Goal: Task Accomplishment & Management: Use online tool/utility

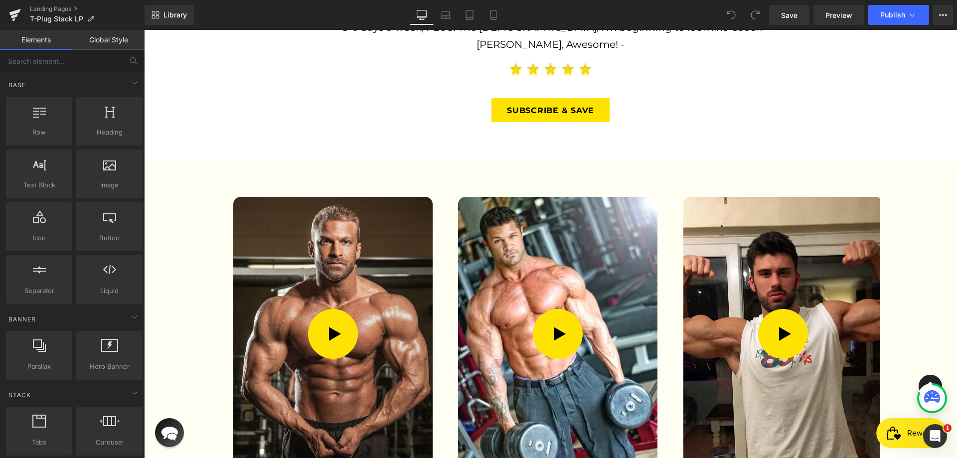
scroll to position [1795, 0]
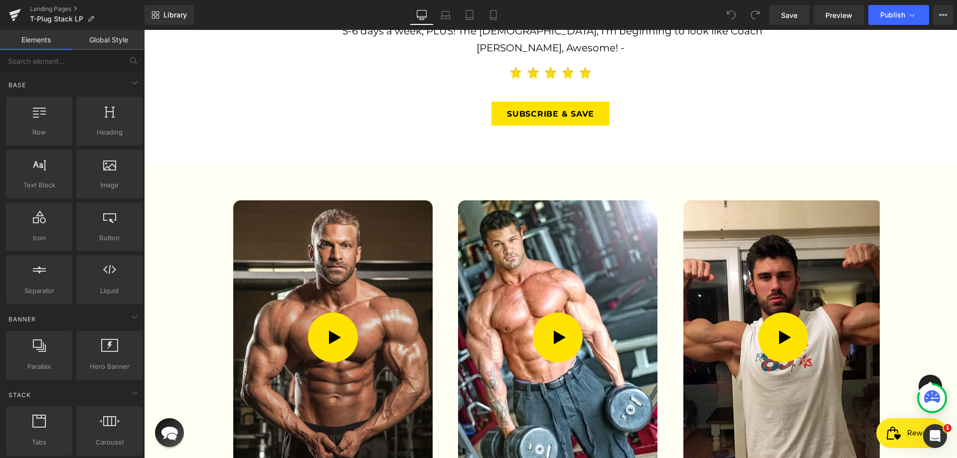
click at [352, 200] on img at bounding box center [332, 337] width 199 height 274
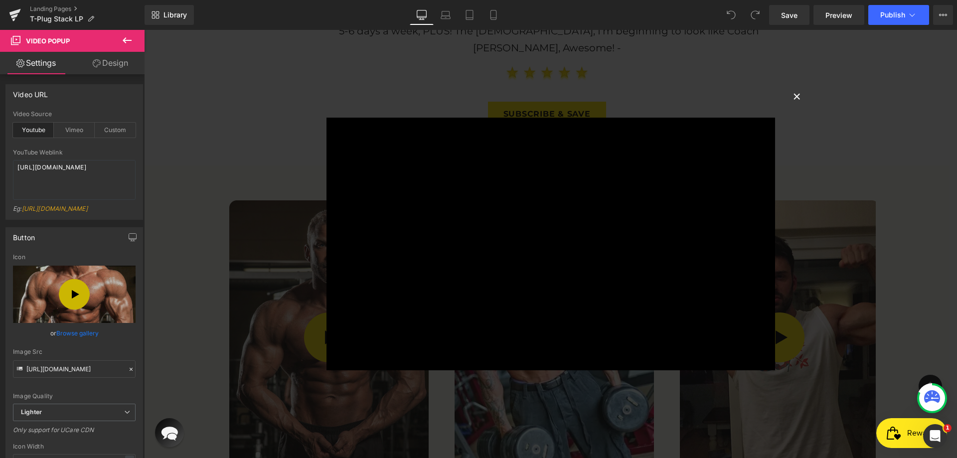
click at [792, 95] on button "×" at bounding box center [798, 96] width 20 height 20
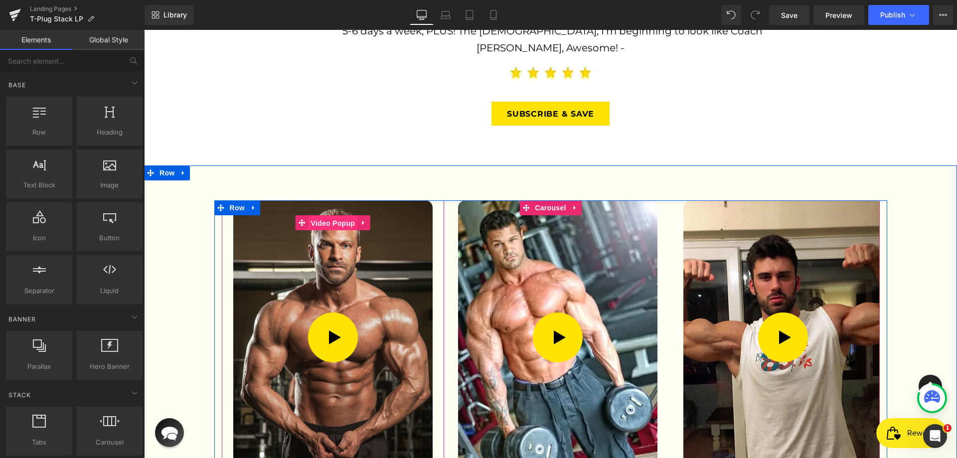
click at [332, 216] on span "Video Popup" at bounding box center [333, 223] width 49 height 15
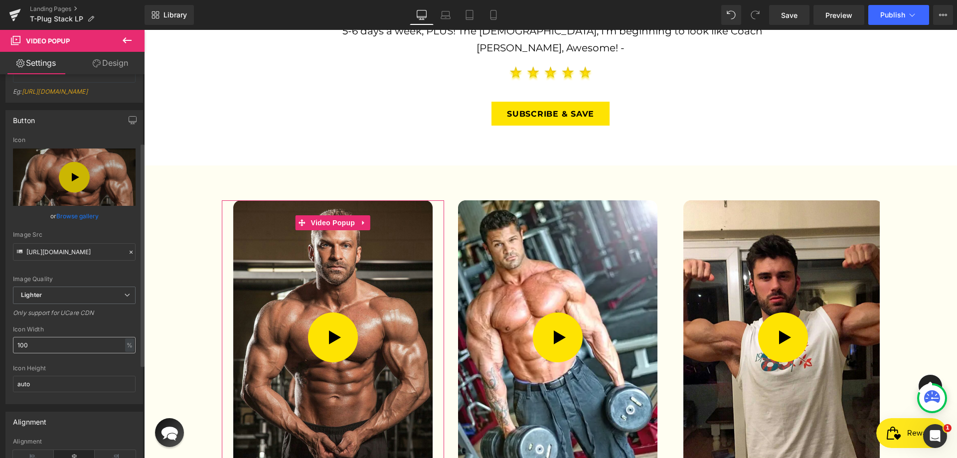
scroll to position [150, 0]
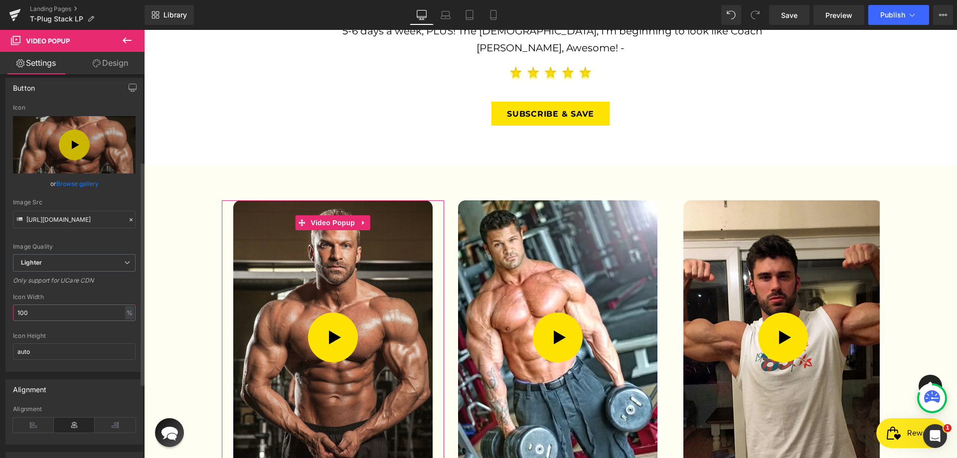
click at [50, 321] on input "100" at bounding box center [74, 313] width 123 height 16
click at [44, 358] on input "auto" at bounding box center [74, 352] width 123 height 16
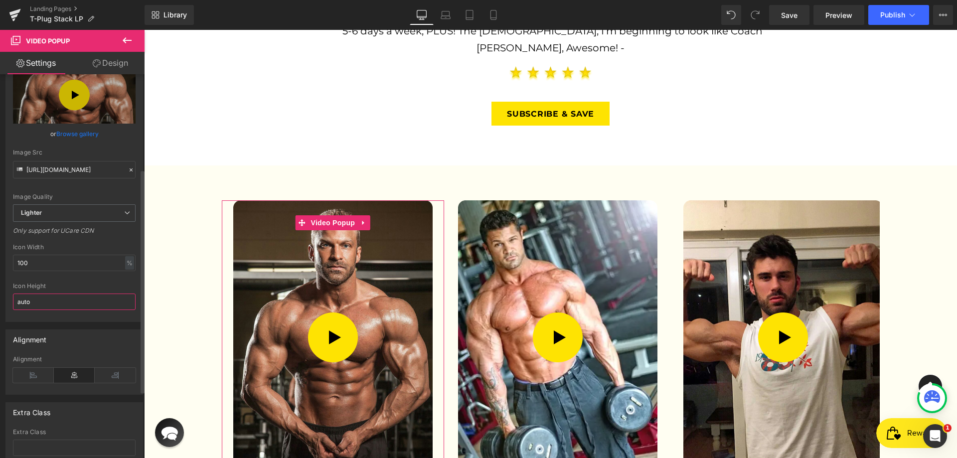
scroll to position [100, 0]
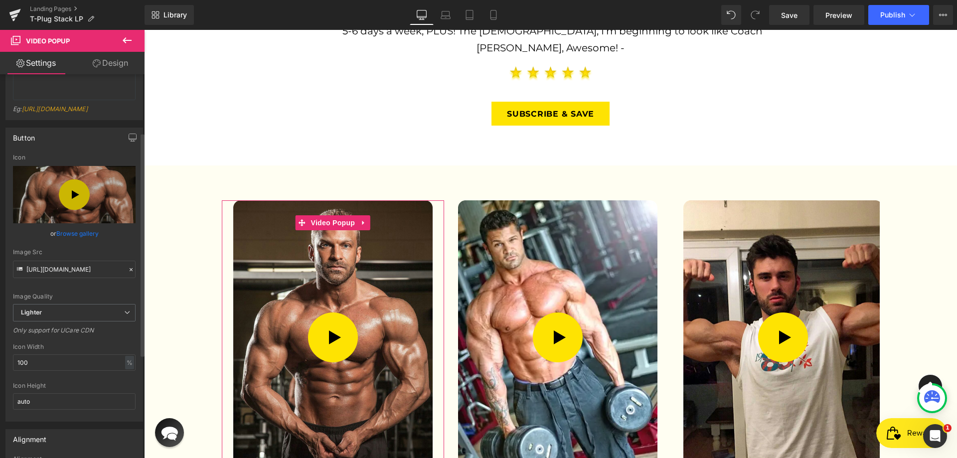
click at [89, 304] on div "Image Quality Lighter Lightest Lighter Lighter Lightest Only support for UCare …" at bounding box center [74, 229] width 123 height 150
click at [87, 317] on span "Lighter" at bounding box center [74, 312] width 123 height 17
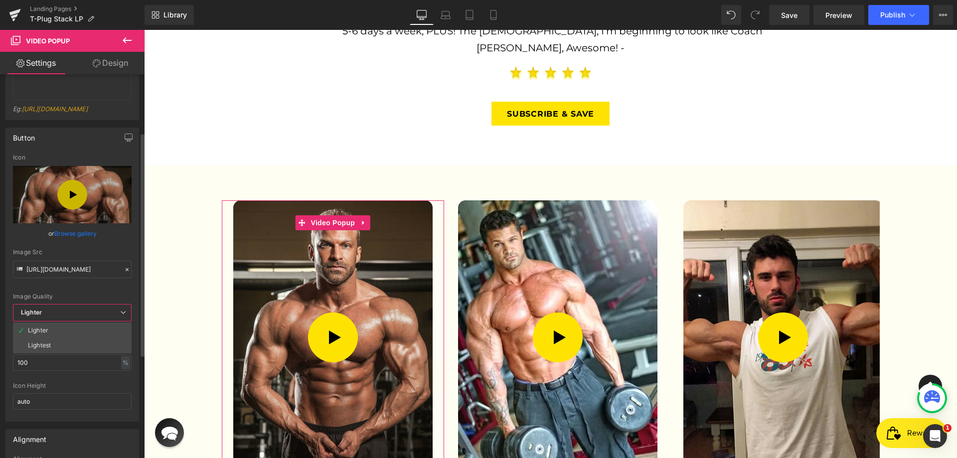
click at [87, 317] on span "Lighter" at bounding box center [72, 312] width 119 height 17
click at [443, 12] on icon at bounding box center [446, 15] width 10 height 10
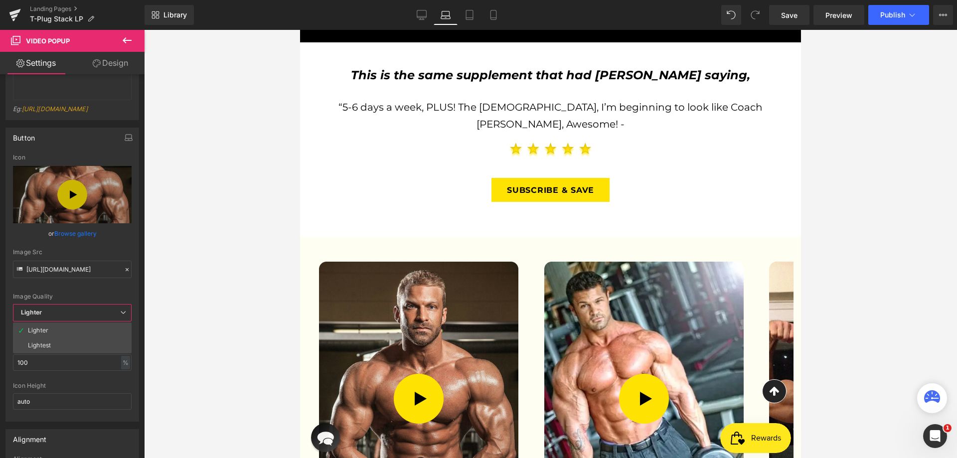
scroll to position [1816, 0]
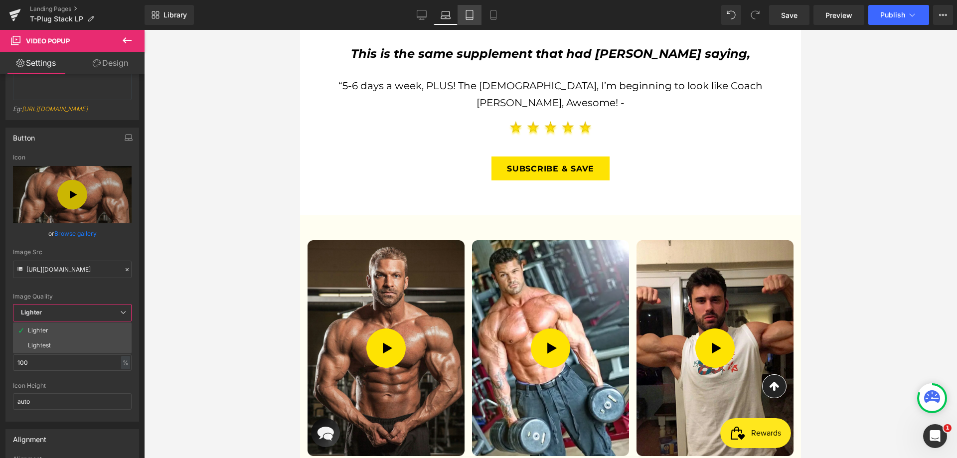
click at [467, 15] on icon at bounding box center [470, 15] width 10 height 10
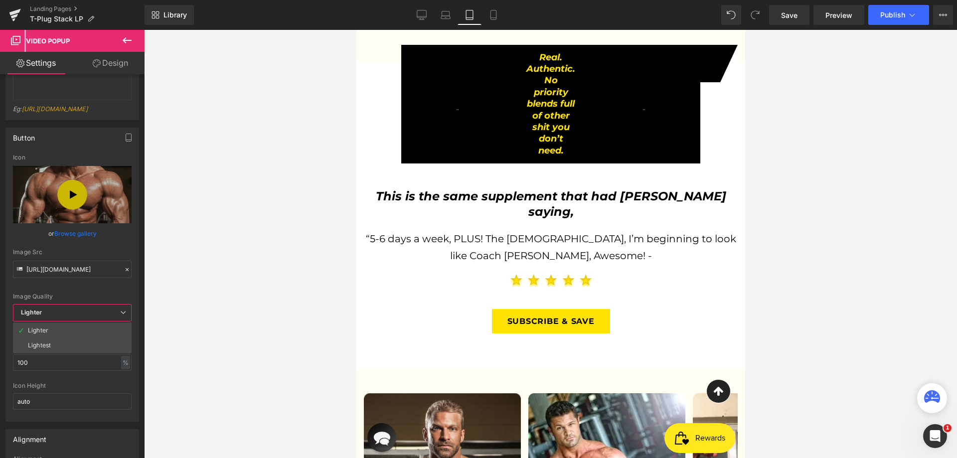
scroll to position [2000, 0]
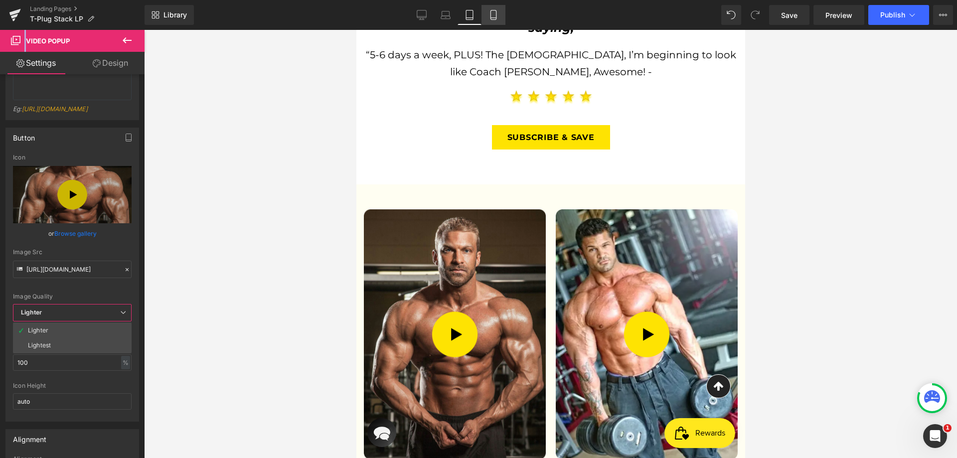
click at [492, 13] on icon at bounding box center [494, 15] width 10 height 10
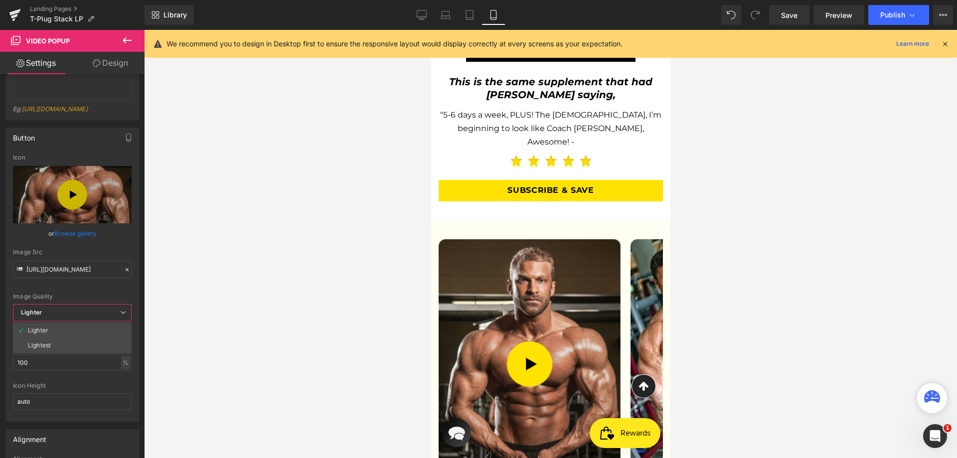
scroll to position [1974, 0]
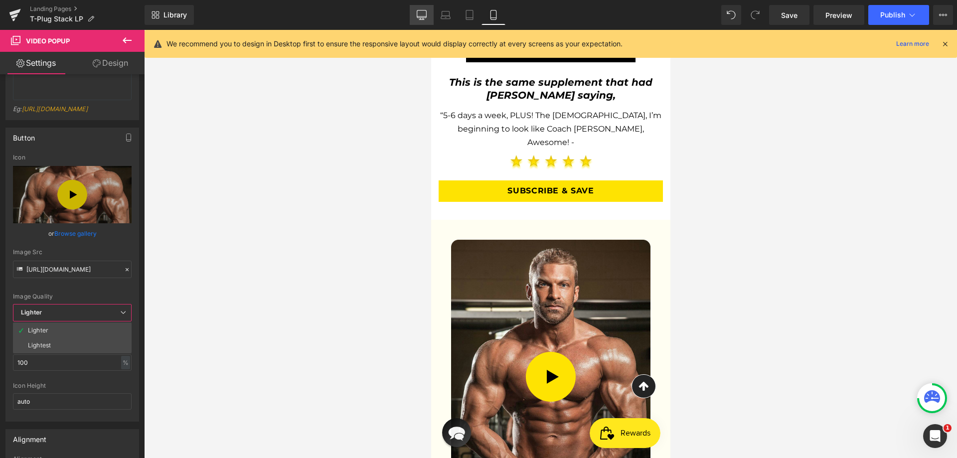
click at [424, 16] on icon at bounding box center [422, 15] width 10 height 10
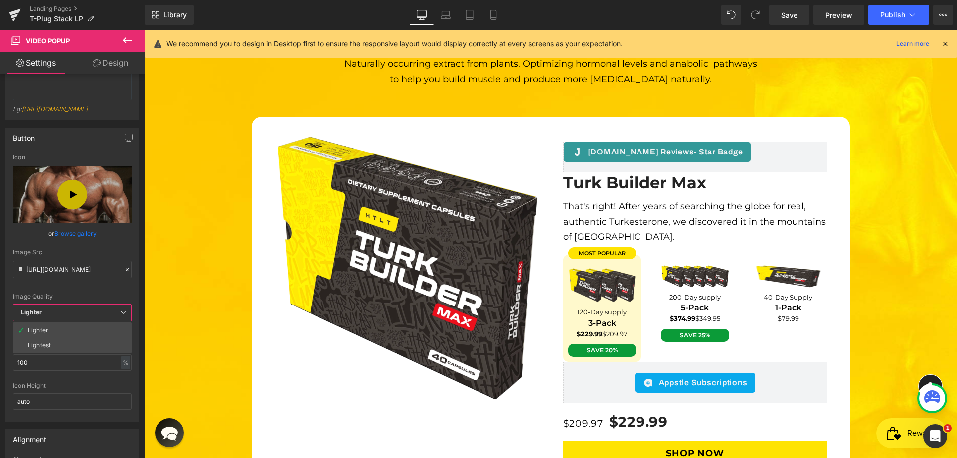
scroll to position [2942, 0]
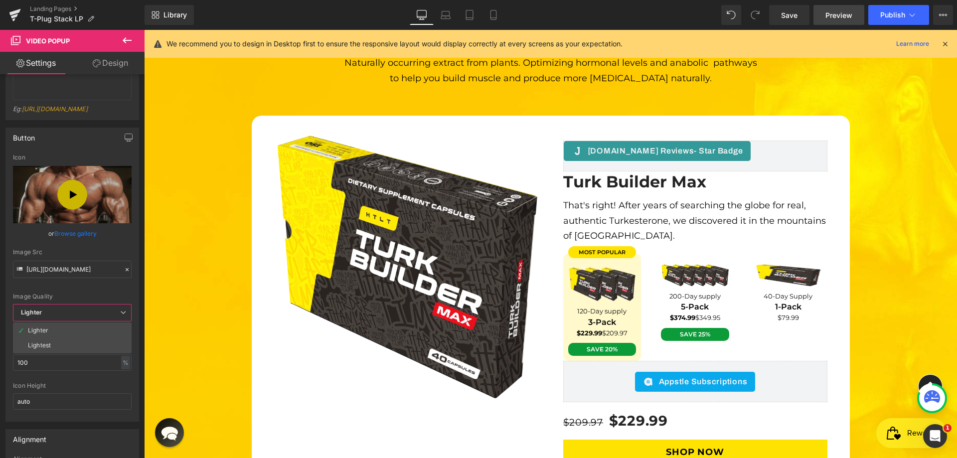
click at [829, 12] on span "Preview" at bounding box center [839, 15] width 27 height 10
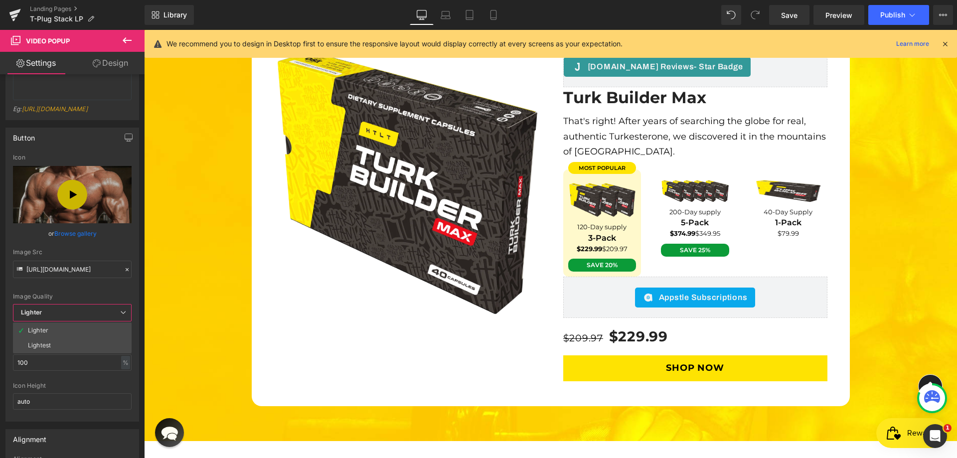
scroll to position [3042, 0]
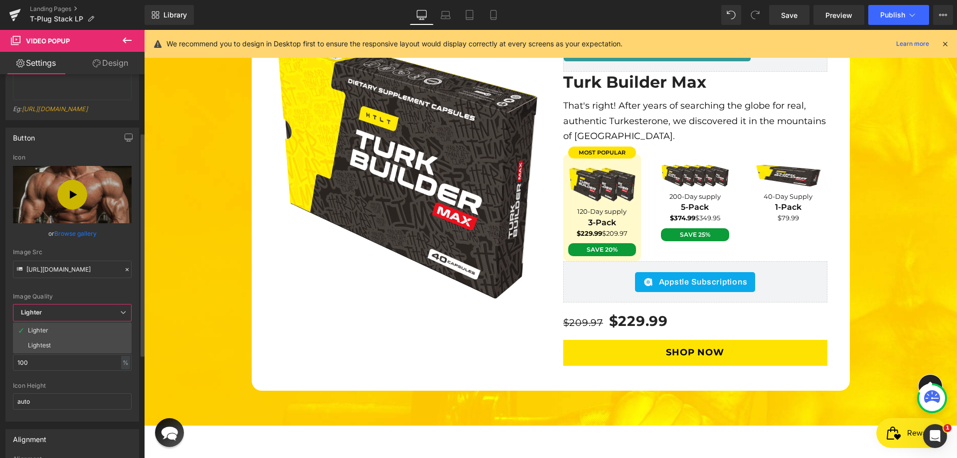
click at [65, 322] on span "Lighter" at bounding box center [72, 312] width 119 height 17
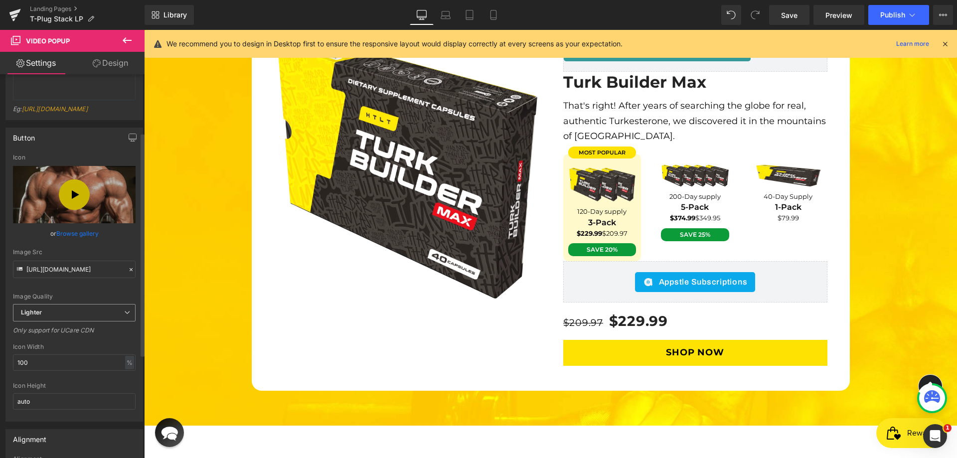
click at [64, 322] on span "Lighter" at bounding box center [74, 312] width 123 height 17
click at [58, 322] on span "Lighter" at bounding box center [74, 312] width 123 height 17
click at [55, 322] on span "Lighter" at bounding box center [74, 312] width 123 height 17
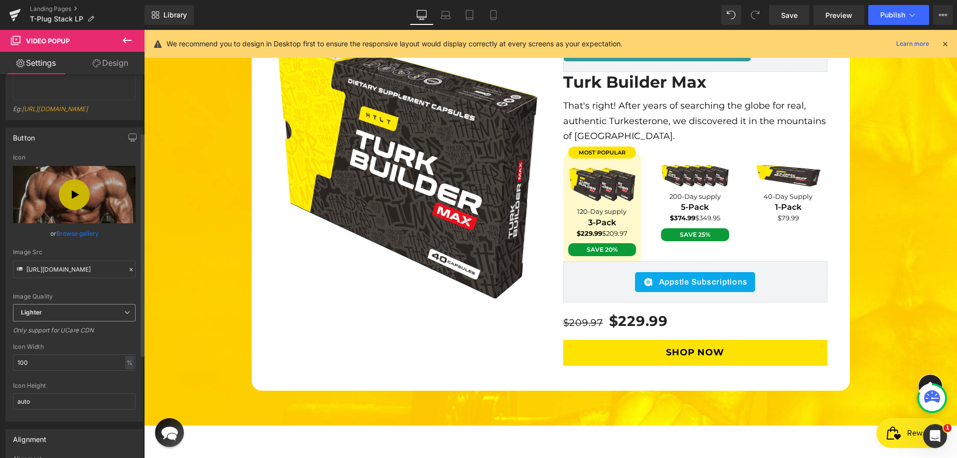
click at [55, 322] on span "Lighter" at bounding box center [74, 312] width 123 height 17
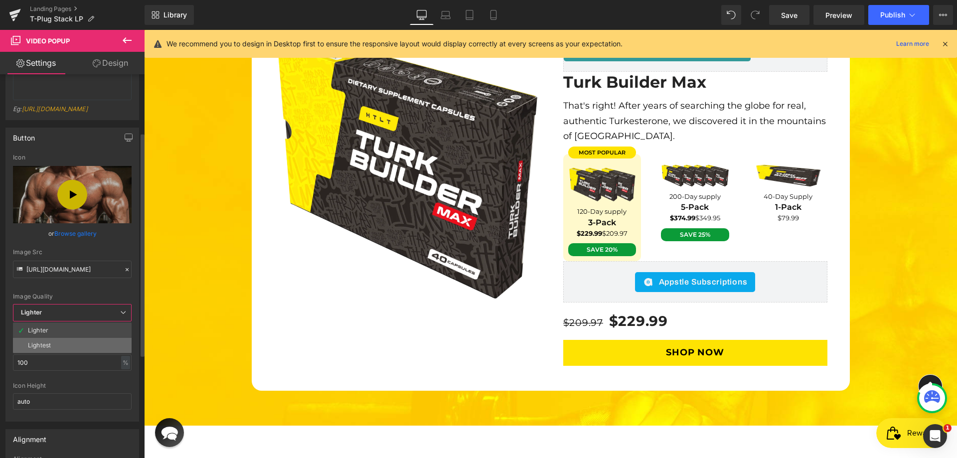
click at [58, 351] on li "Lightest" at bounding box center [72, 345] width 119 height 15
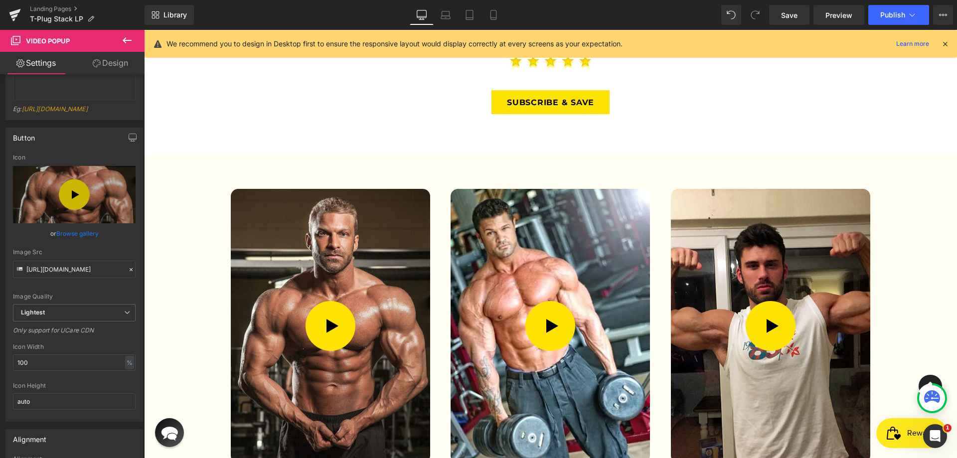
scroll to position [1795, 0]
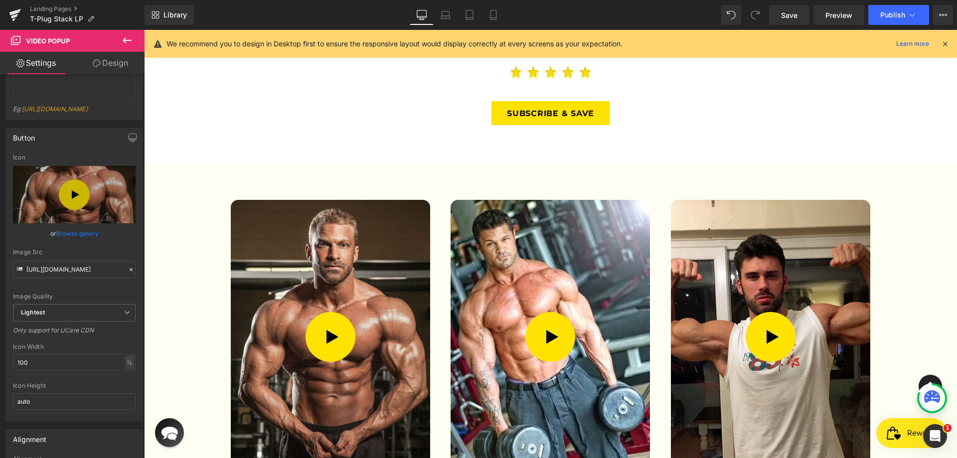
click at [543, 244] on img at bounding box center [550, 337] width 199 height 274
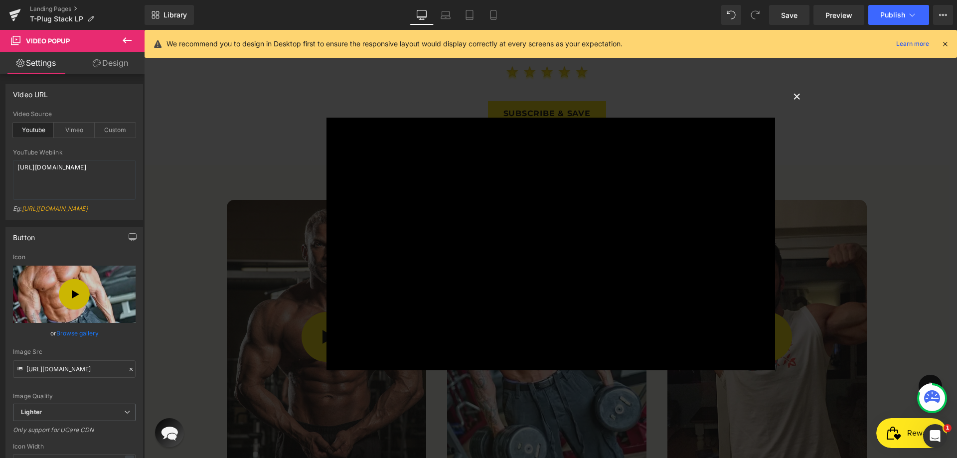
click at [802, 90] on button "×" at bounding box center [798, 96] width 20 height 20
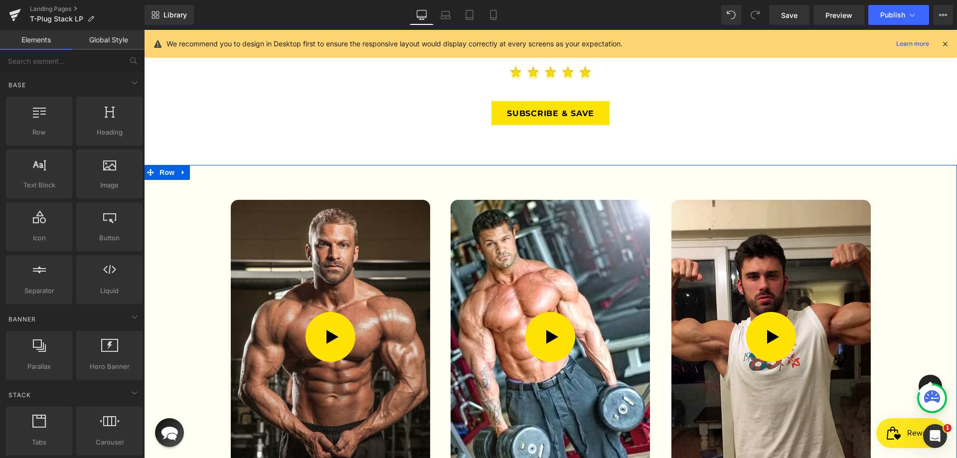
click at [795, 165] on div "Video Popup Video Popup Video Popup ‹ › [GEOGRAPHIC_DATA]" at bounding box center [550, 339] width 813 height 348
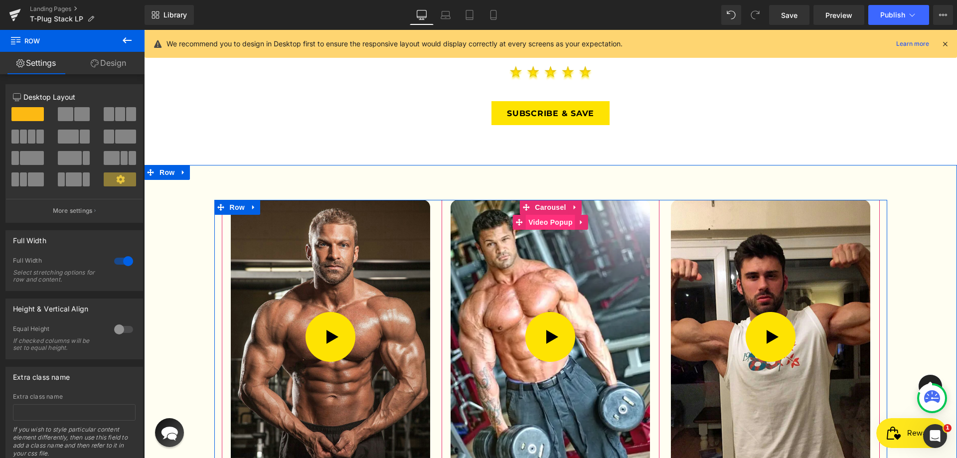
click at [542, 215] on span "Video Popup" at bounding box center [550, 222] width 49 height 15
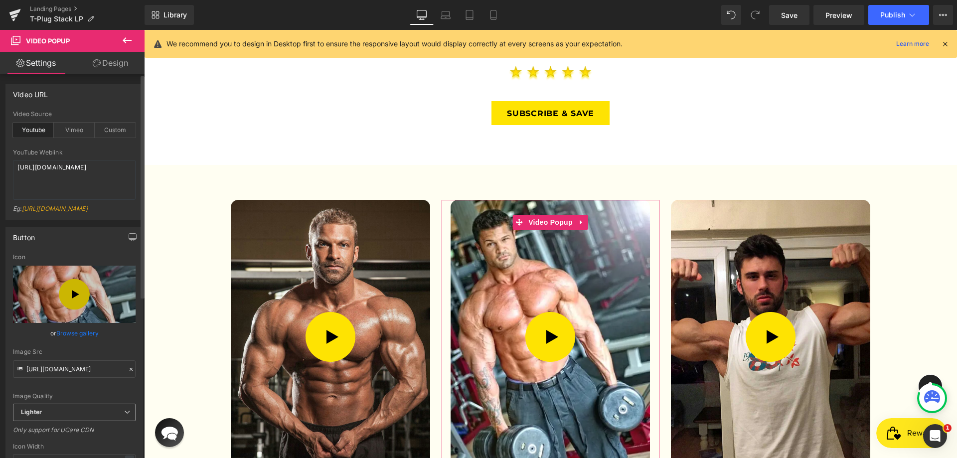
click at [63, 415] on span "Lighter" at bounding box center [74, 412] width 123 height 17
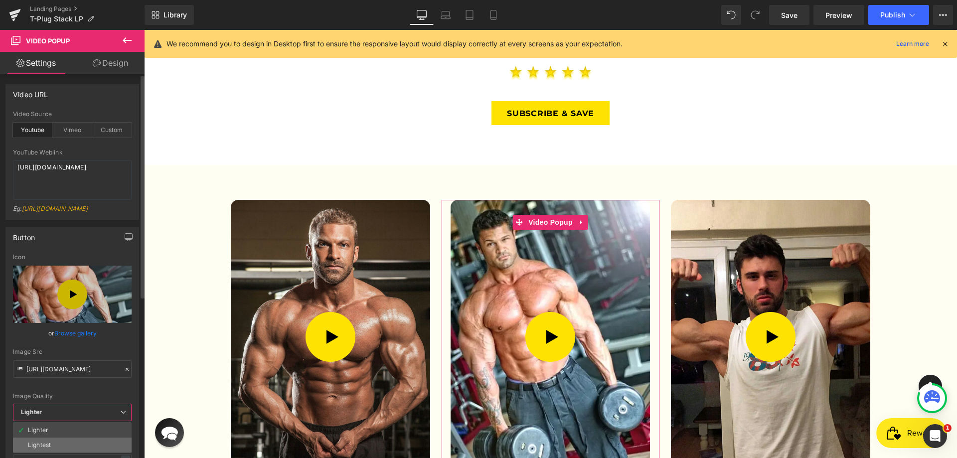
click at [53, 451] on li "Lightest" at bounding box center [72, 445] width 119 height 15
click at [53, 450] on div "Icon Width" at bounding box center [72, 446] width 119 height 7
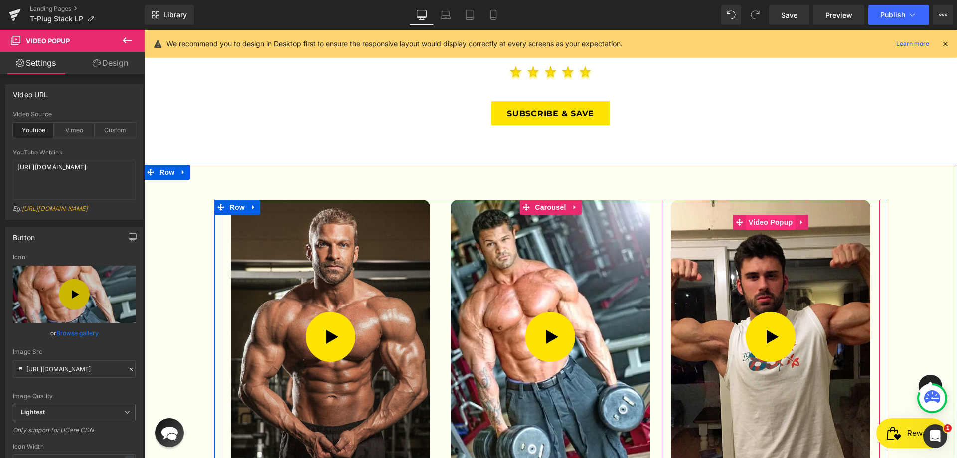
click at [768, 215] on span "Video Popup" at bounding box center [770, 222] width 49 height 15
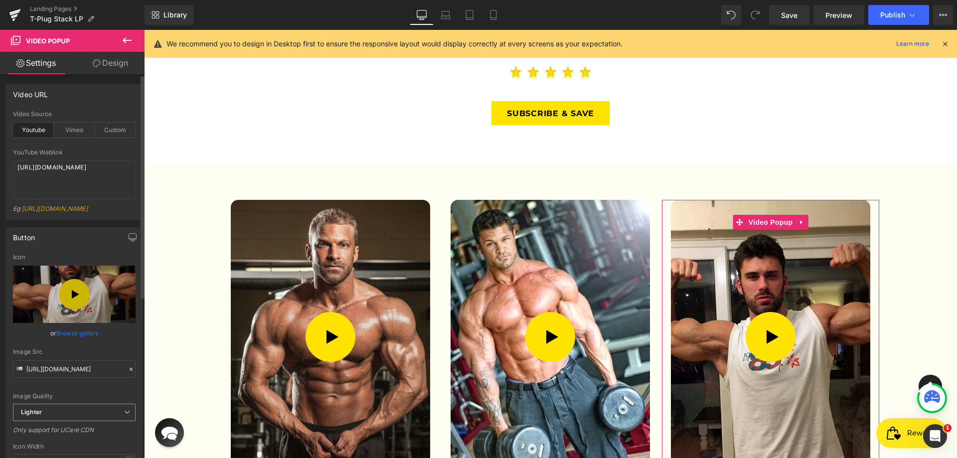
click at [44, 421] on span "Lighter" at bounding box center [74, 412] width 123 height 17
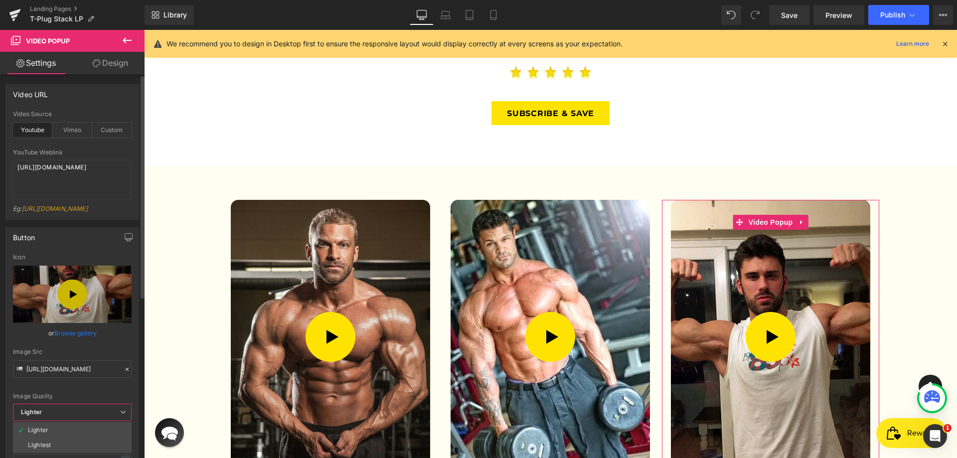
click at [44, 421] on span "Lighter" at bounding box center [72, 412] width 119 height 17
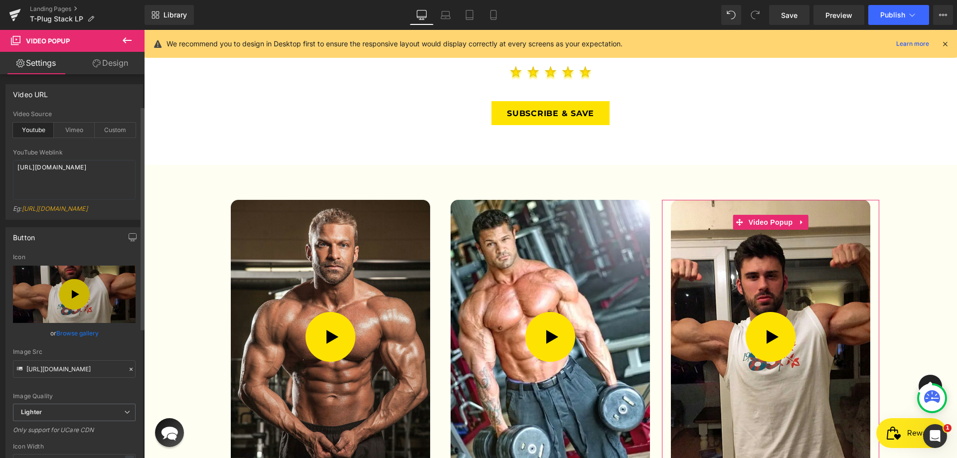
scroll to position [150, 0]
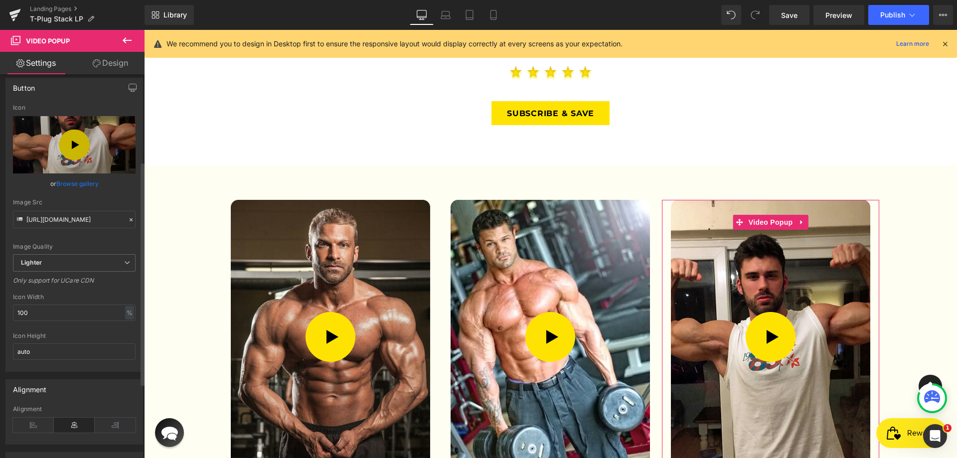
click at [38, 286] on div "Only support for UCare CDN" at bounding box center [74, 284] width 123 height 14
click at [37, 266] on b "Lighter" at bounding box center [31, 262] width 21 height 7
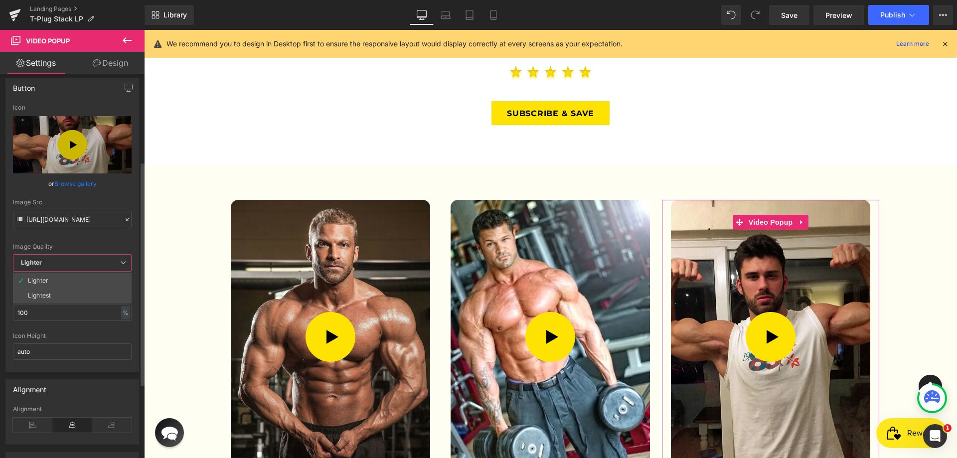
click at [37, 266] on b "Lighter" at bounding box center [31, 262] width 21 height 7
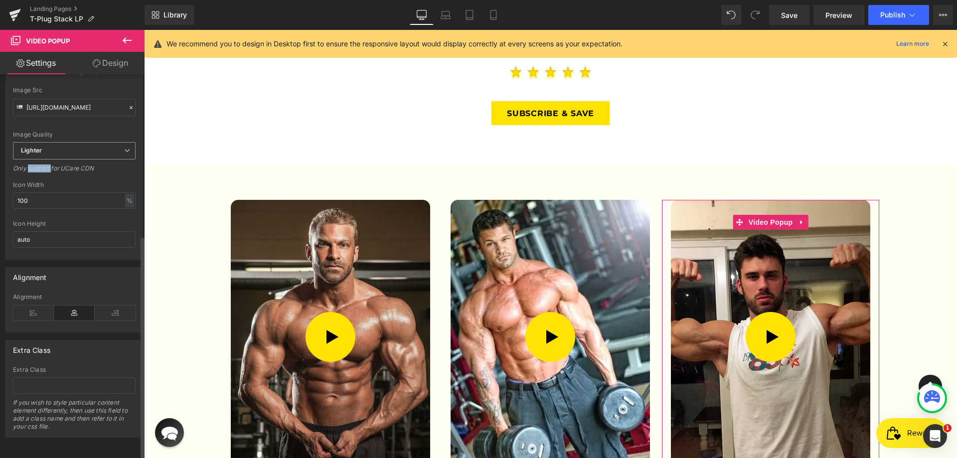
scroll to position [277, 0]
click at [47, 145] on span "Lighter" at bounding box center [74, 150] width 123 height 17
click at [43, 176] on li "Lightest" at bounding box center [72, 183] width 119 height 15
click at [43, 170] on div "Only support for UCare CDN" at bounding box center [74, 172] width 123 height 14
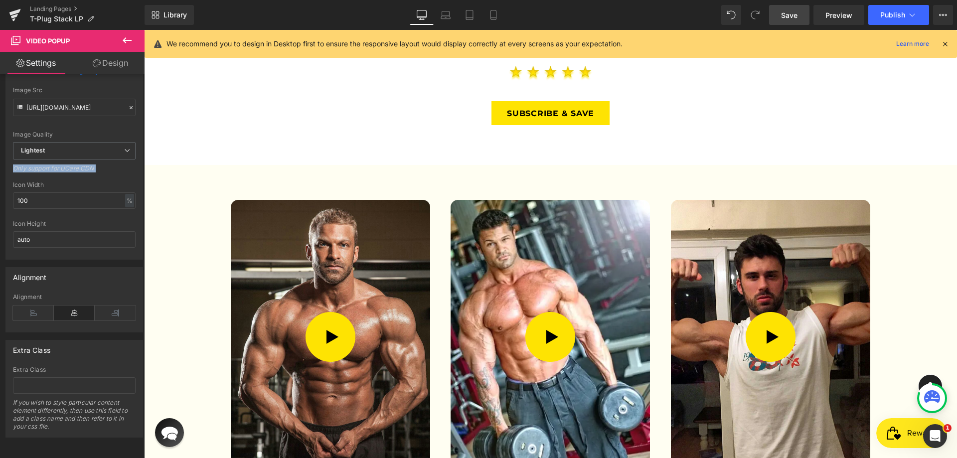
click at [789, 14] on span "Save" at bounding box center [789, 15] width 16 height 10
click at [539, 26] on div "Library Desktop Desktop Laptop Tablet Mobile Save Preview Publish Scheduled Vie…" at bounding box center [551, 15] width 813 height 30
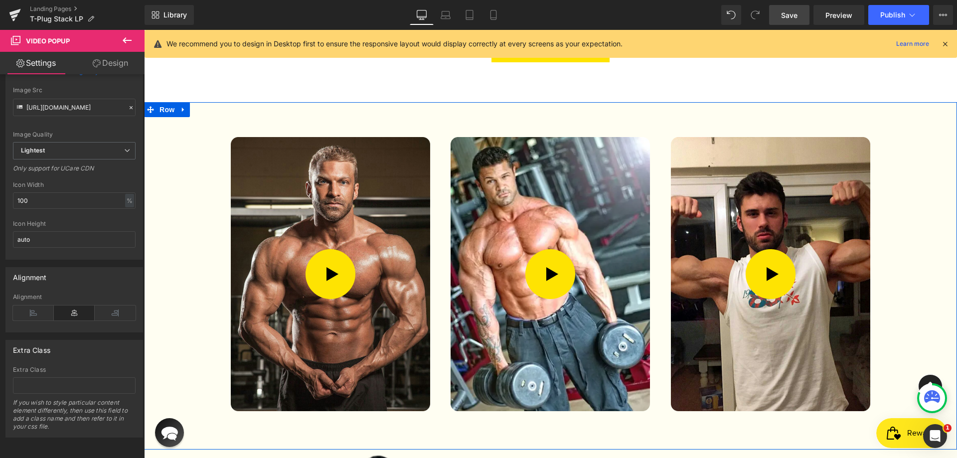
scroll to position [1795, 0]
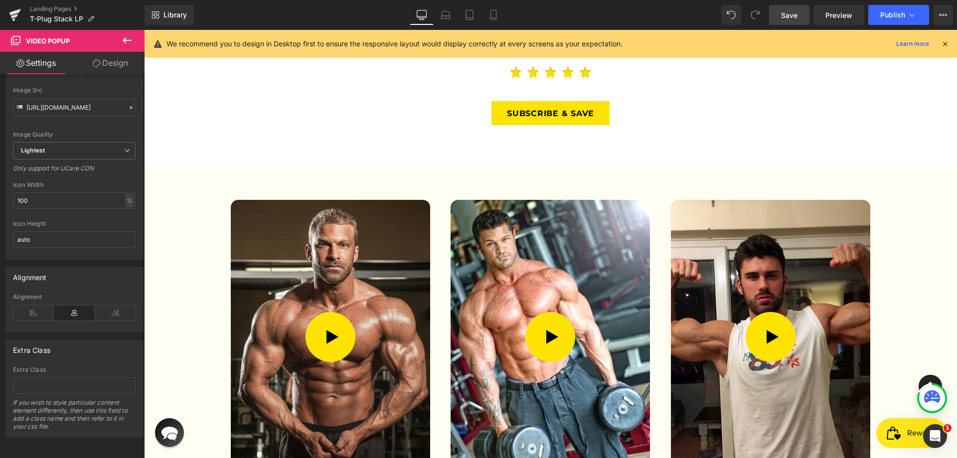
click at [793, 9] on link "Save" at bounding box center [789, 15] width 40 height 20
click at [438, 13] on icon at bounding box center [435, 15] width 10 height 10
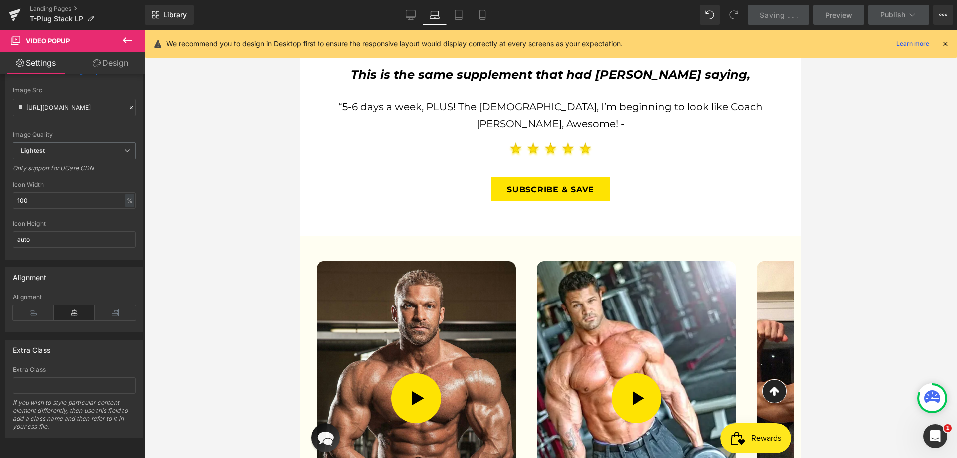
scroll to position [1868, 0]
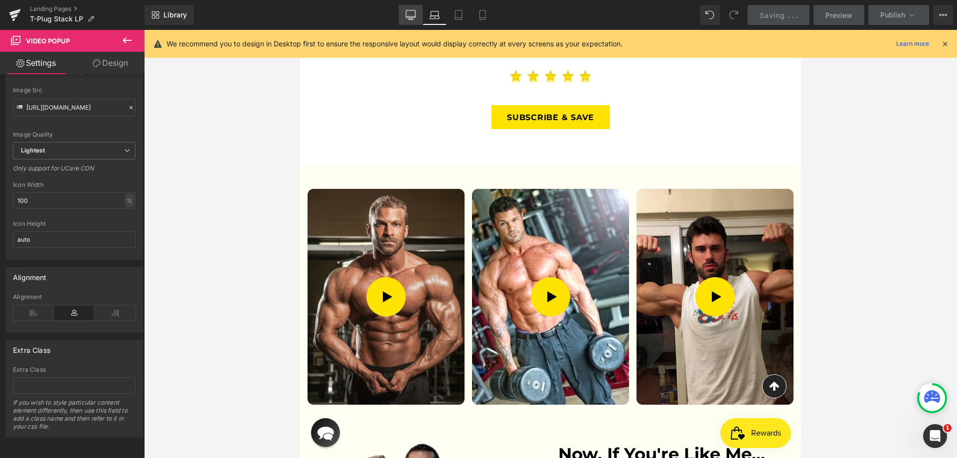
click at [419, 18] on link "Desktop" at bounding box center [411, 15] width 24 height 20
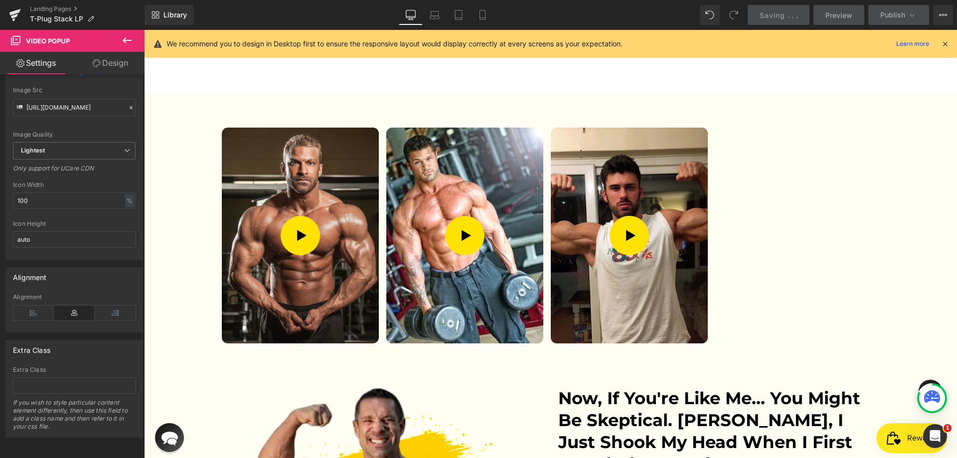
scroll to position [1795, 0]
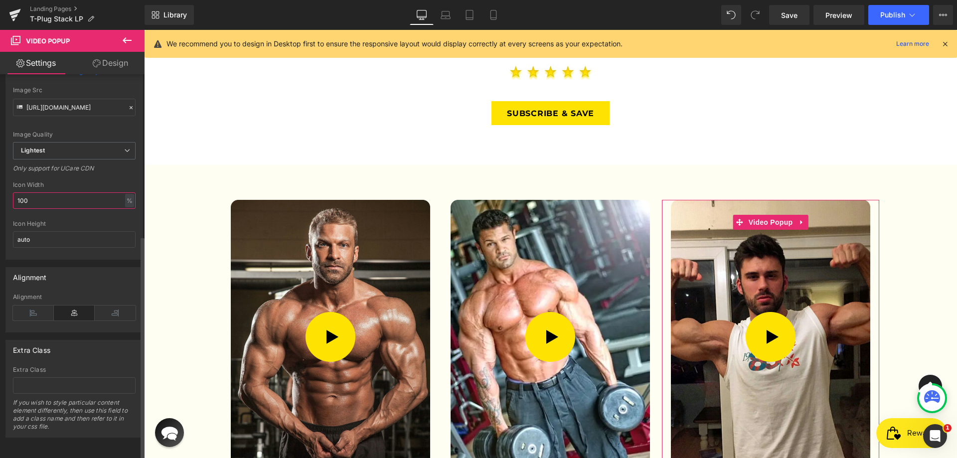
click at [66, 193] on input "100" at bounding box center [74, 200] width 123 height 16
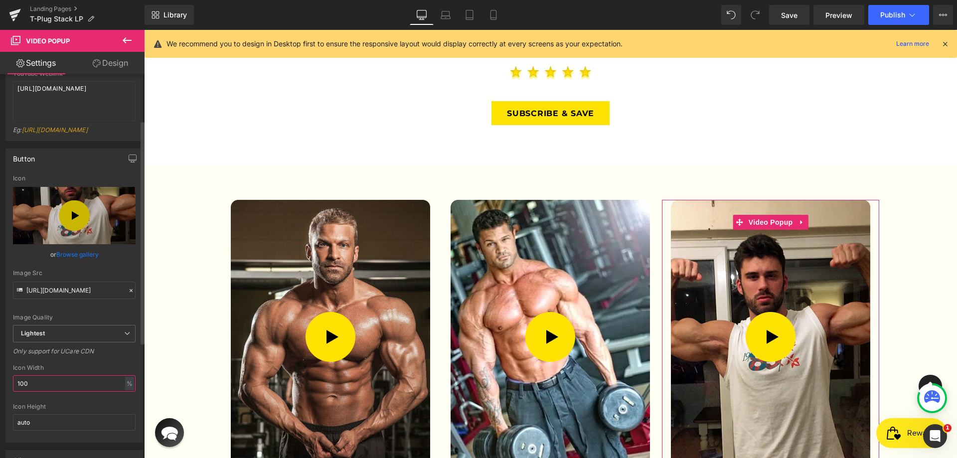
scroll to position [78, 0]
click at [102, 344] on span "Lightest" at bounding box center [74, 334] width 123 height 17
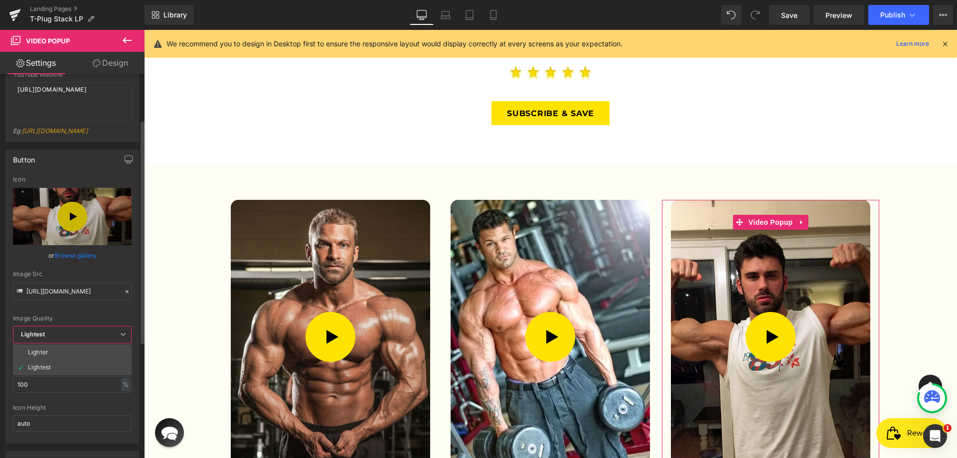
click at [104, 341] on span "Lightest" at bounding box center [72, 334] width 119 height 17
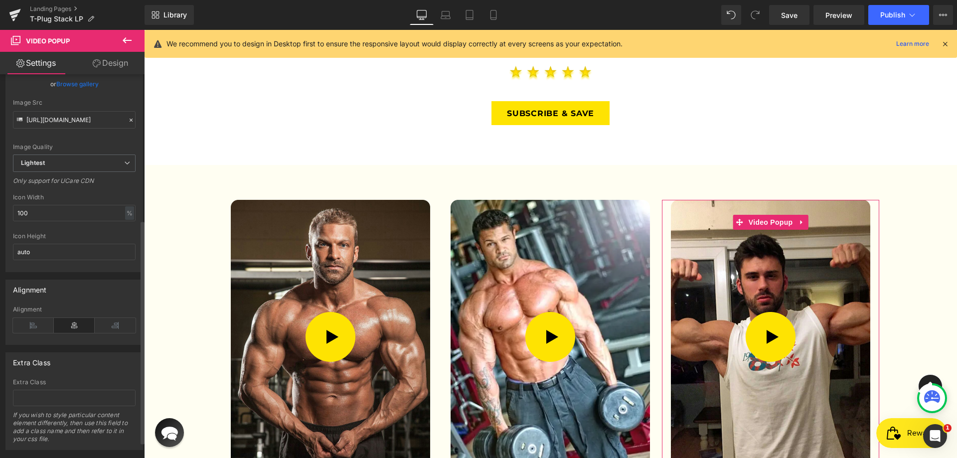
scroll to position [277, 0]
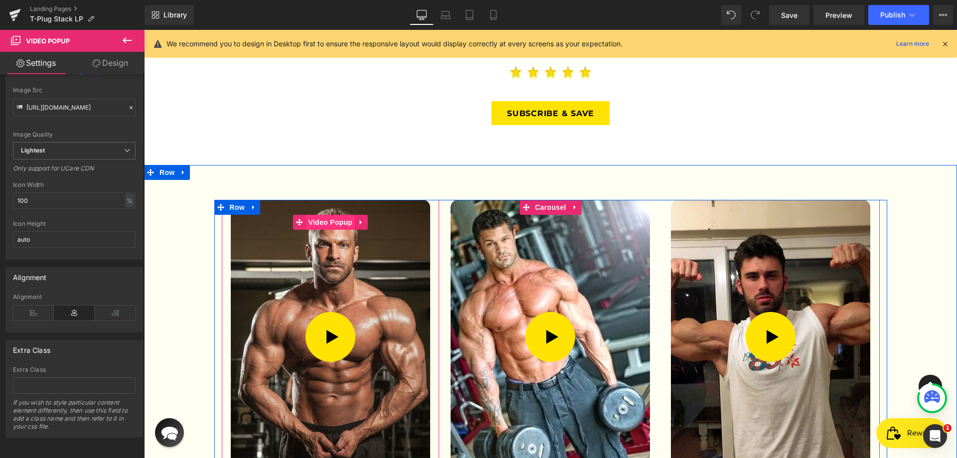
click at [329, 215] on span "Video Popup" at bounding box center [330, 222] width 49 height 15
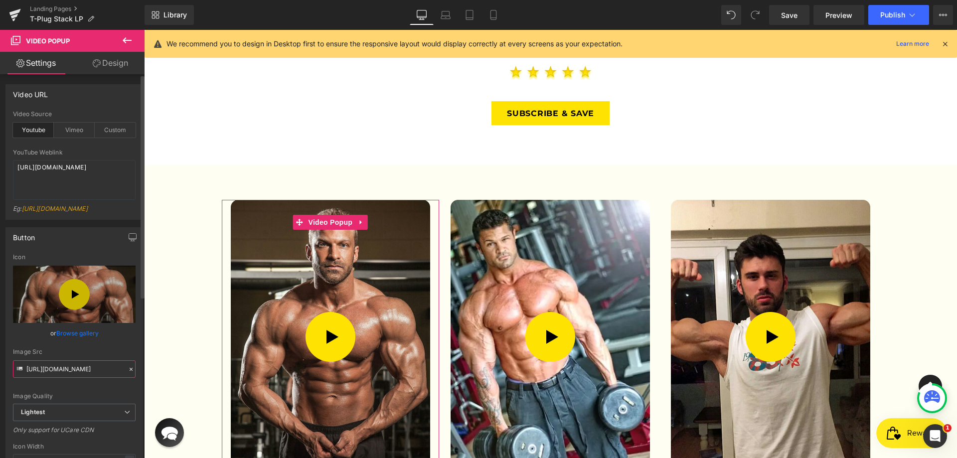
click at [102, 374] on input "[URL][DOMAIN_NAME]" at bounding box center [74, 368] width 123 height 17
click at [78, 375] on input "[URL][DOMAIN_NAME]" at bounding box center [74, 368] width 123 height 17
drag, startPoint x: 61, startPoint y: 374, endPoint x: 129, endPoint y: 377, distance: 67.4
click at [63, 374] on input "[URL][DOMAIN_NAME]" at bounding box center [74, 368] width 123 height 17
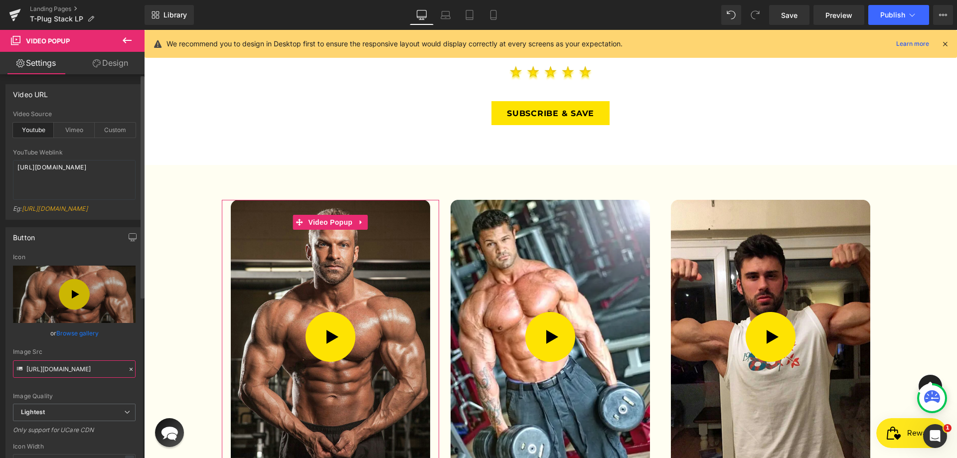
scroll to position [0, 304]
click at [130, 378] on div "Image Src [URL][DOMAIN_NAME]" at bounding box center [74, 363] width 123 height 29
click at [129, 373] on icon at bounding box center [131, 369] width 7 height 7
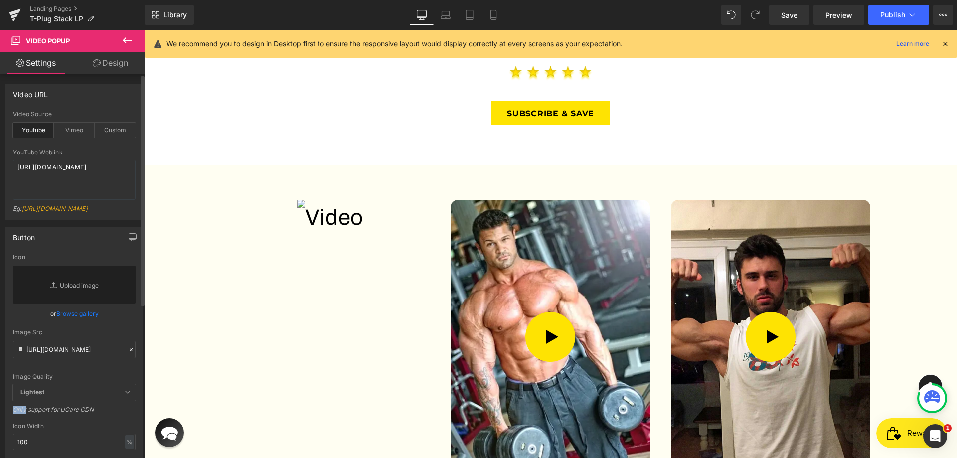
drag, startPoint x: 129, startPoint y: 380, endPoint x: 98, endPoint y: 374, distance: 31.5
click at [98, 374] on div "Image Quality Lighter Lightest Lightest Lighter Lightest Only support for UCare…" at bounding box center [74, 319] width 123 height 131
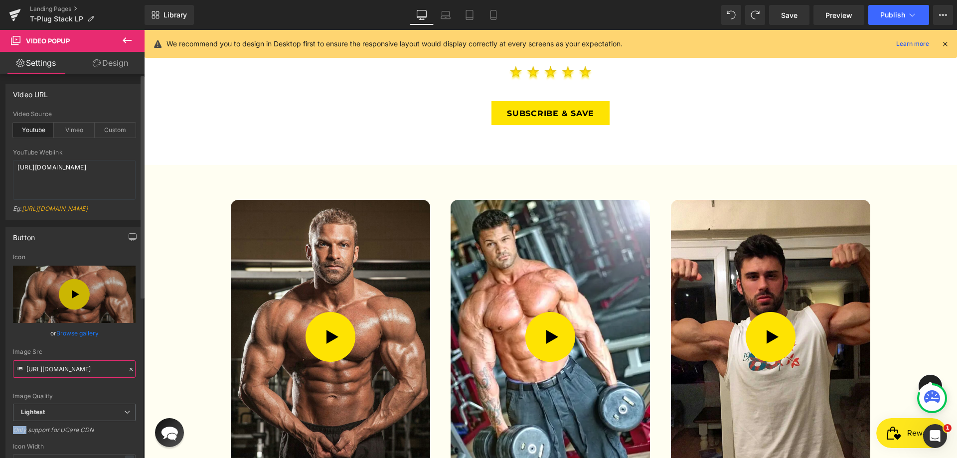
click at [68, 375] on input "[URL][DOMAIN_NAME]" at bounding box center [74, 368] width 123 height 17
click at [114, 373] on input "[URL][DOMAIN_NAME]" at bounding box center [74, 368] width 123 height 17
click at [75, 374] on input "[URL][DOMAIN_NAME]" at bounding box center [74, 368] width 123 height 17
click at [128, 373] on icon at bounding box center [131, 369] width 7 height 7
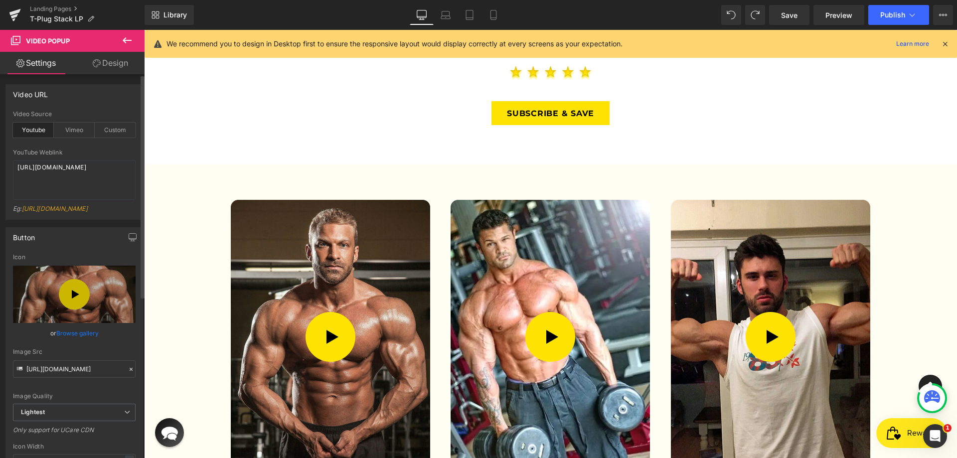
click at [128, 375] on div "Image Quality Lighter Lightest Lightest Lighter Lightest Only support for UCare…" at bounding box center [74, 329] width 123 height 150
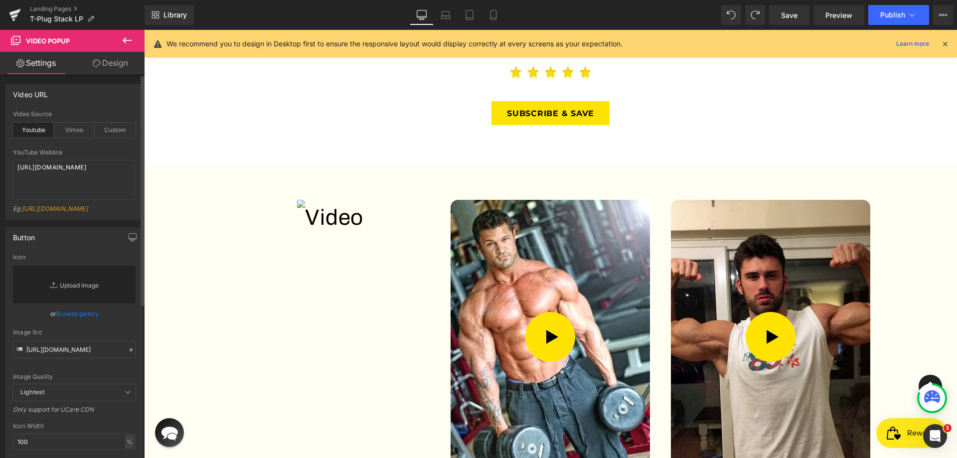
click at [85, 304] on link "Replace Image" at bounding box center [74, 285] width 123 height 38
click at [86, 323] on link "Browse gallery" at bounding box center [77, 313] width 42 height 17
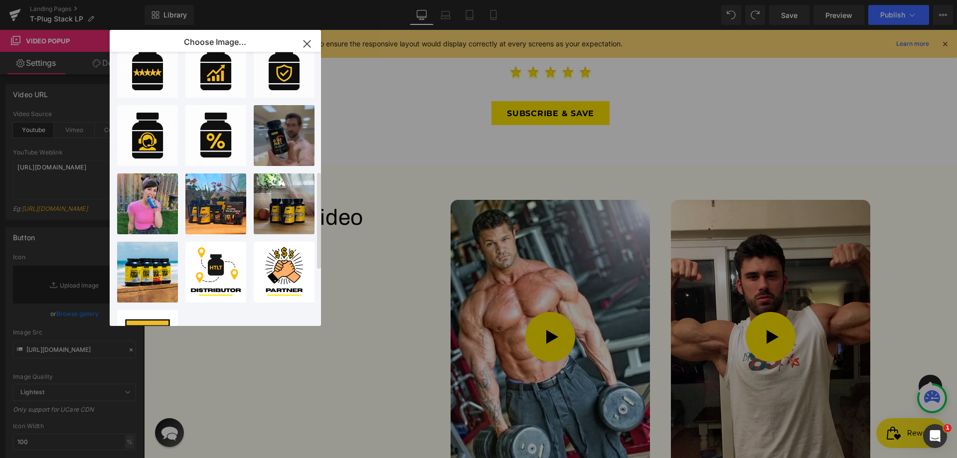
scroll to position [492, 0]
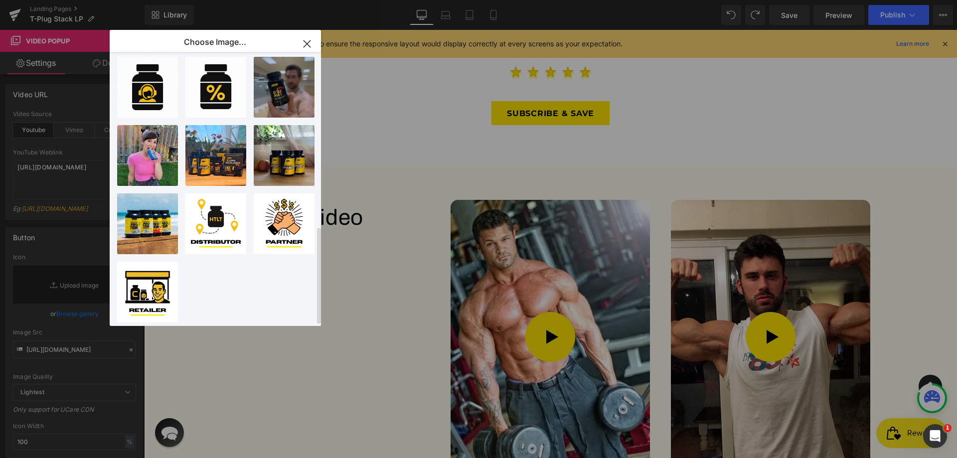
click at [220, 287] on div "Group 9...p 90.webp 11.53 KB Delete image? Yes No Group 8...p 88.webp 18.85 KB …" at bounding box center [221, 191] width 208 height 278
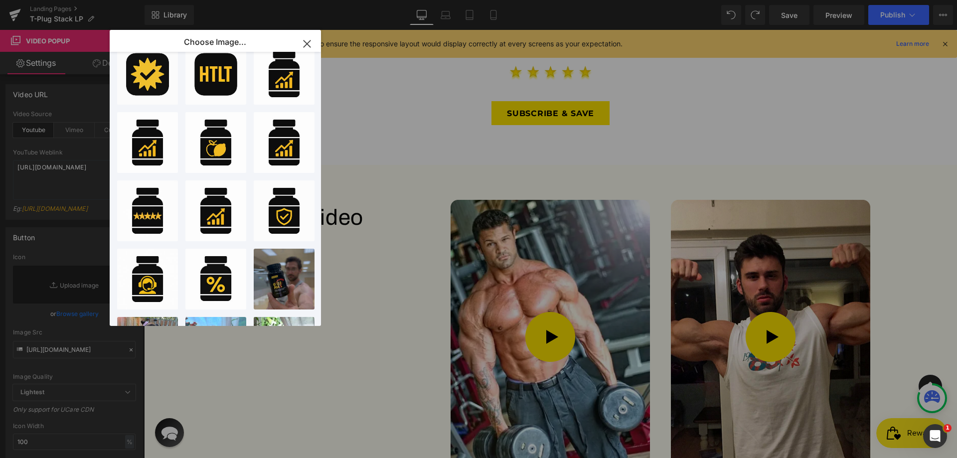
click at [301, 49] on icon "button" at bounding box center [307, 44] width 16 height 16
click at [301, 49] on p "We recommend you to design in Desktop first to ensure the responsive layout wou…" at bounding box center [395, 43] width 456 height 11
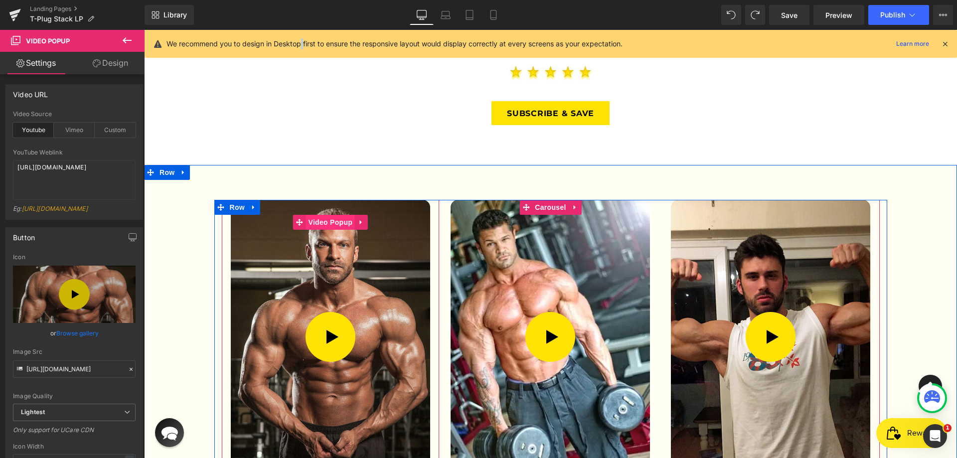
click at [332, 215] on span "Video Popup" at bounding box center [330, 222] width 49 height 15
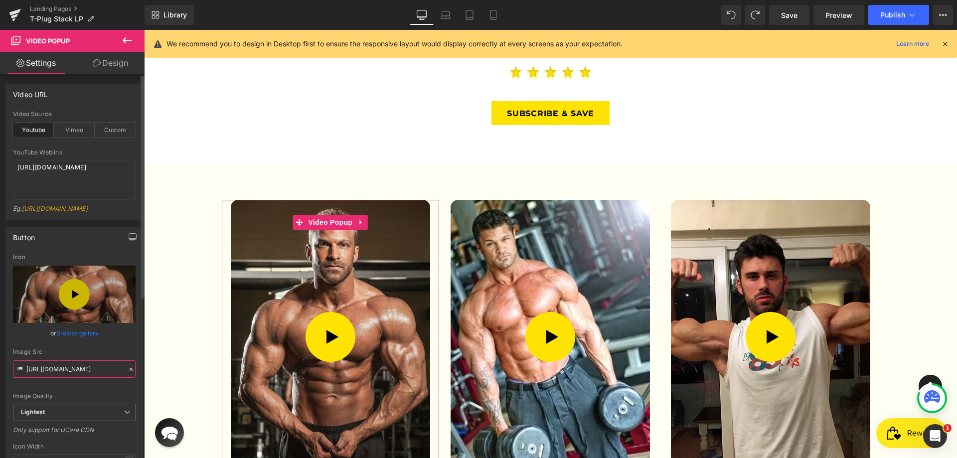
click at [88, 370] on input "[URL][DOMAIN_NAME]" at bounding box center [74, 368] width 123 height 17
click at [54, 417] on span "Lightest" at bounding box center [74, 412] width 123 height 17
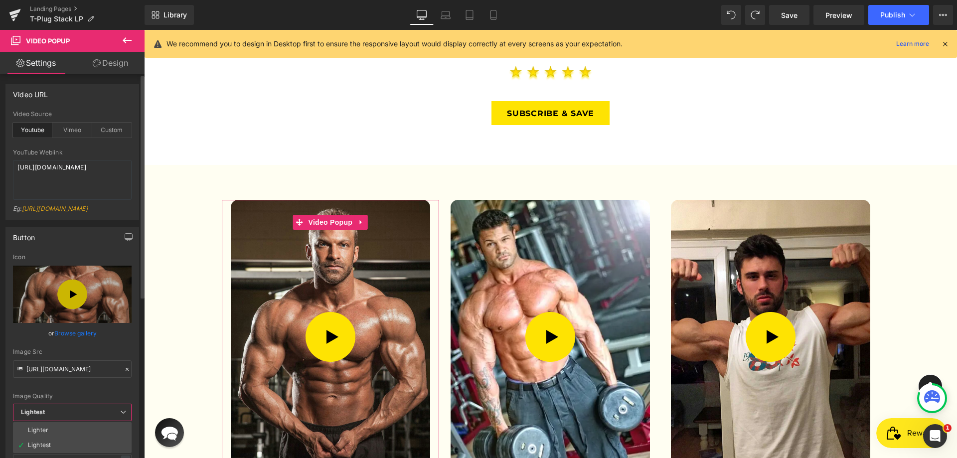
click at [4, 383] on div "Button [URL][DOMAIN_NAME] Icon Replace Image Upload image or Browse gallery Ima…" at bounding box center [72, 371] width 145 height 302
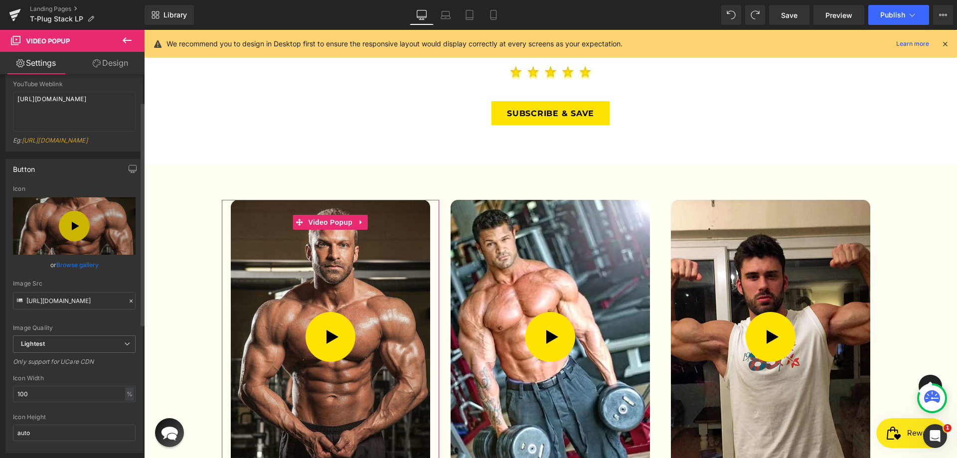
scroll to position [150, 0]
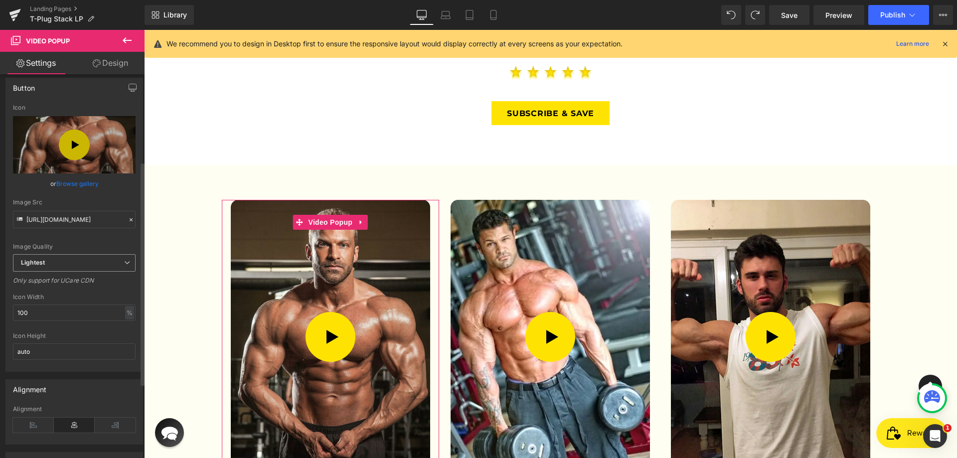
click at [115, 266] on span "Lightest" at bounding box center [74, 262] width 123 height 17
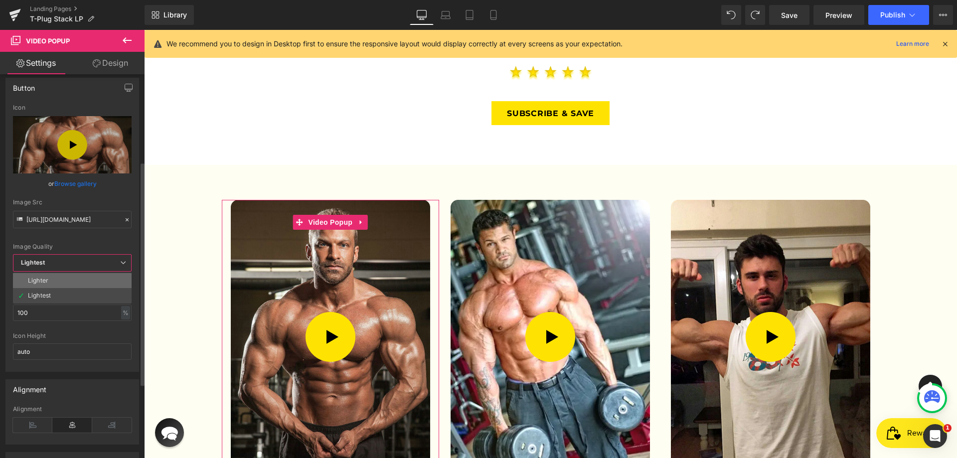
click at [64, 287] on li "Lighter" at bounding box center [72, 280] width 119 height 15
click at [64, 287] on div "Only support for UCare CDN" at bounding box center [72, 284] width 119 height 14
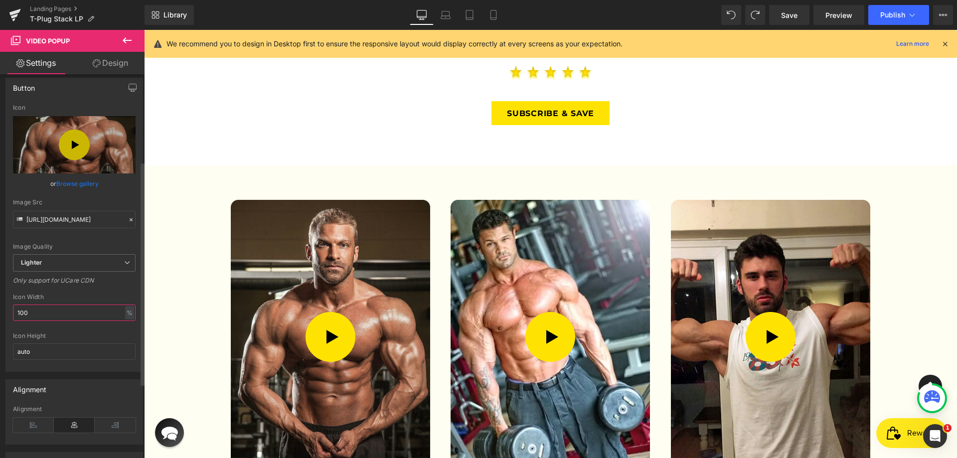
click at [44, 321] on input "100" at bounding box center [74, 313] width 123 height 16
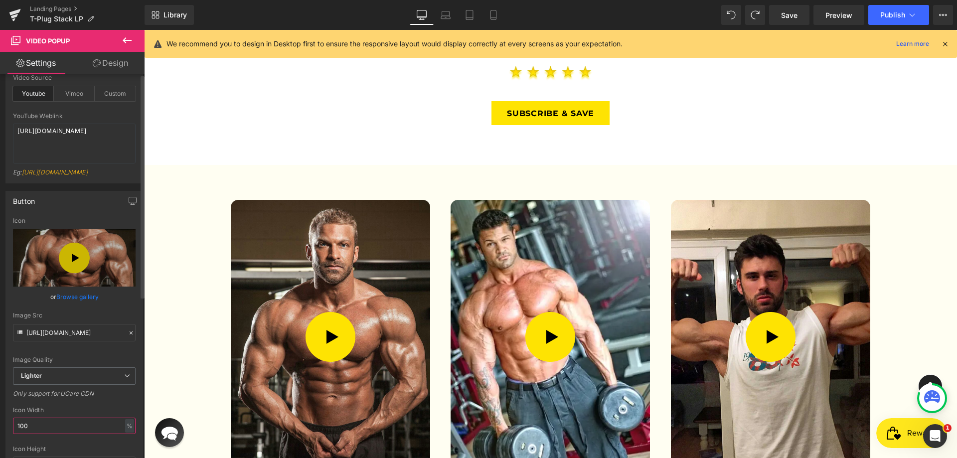
scroll to position [0, 0]
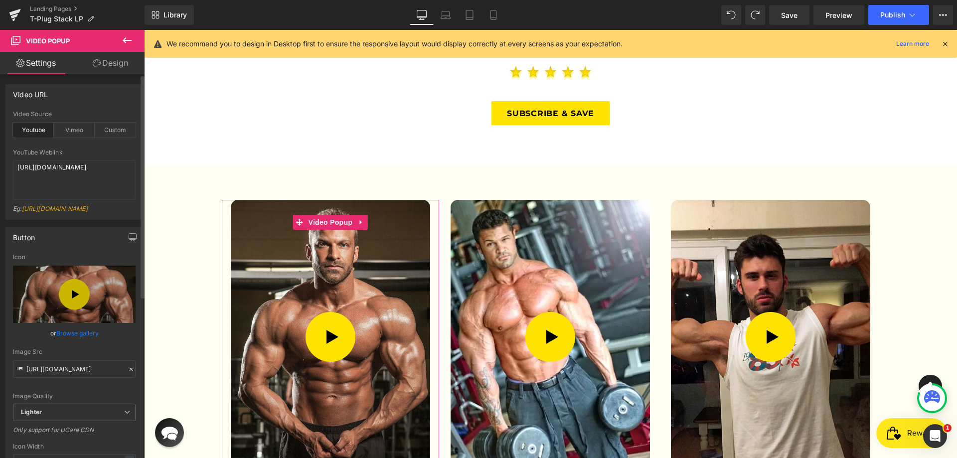
click at [79, 341] on link "Browse gallery" at bounding box center [77, 333] width 42 height 17
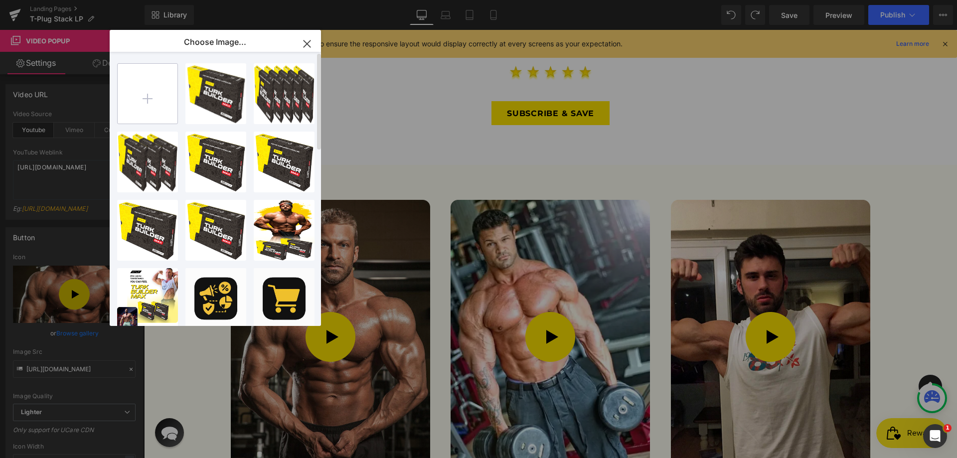
click at [158, 110] on input "file" at bounding box center [148, 94] width 60 height 60
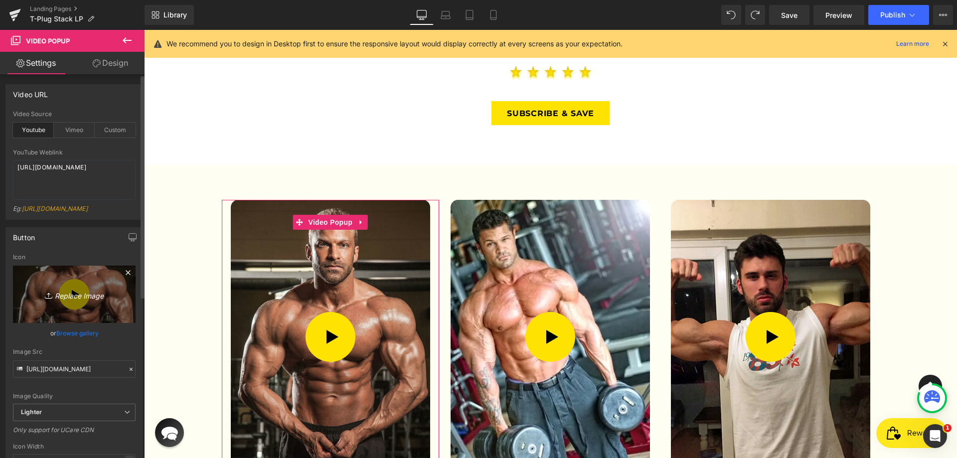
click at [89, 309] on link "Replace Image" at bounding box center [74, 294] width 123 height 57
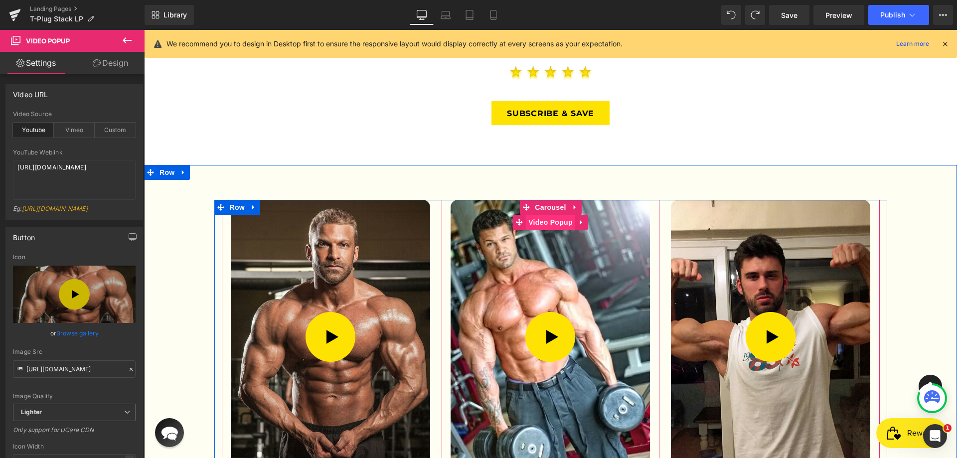
click at [545, 215] on span "Video Popup" at bounding box center [550, 222] width 49 height 15
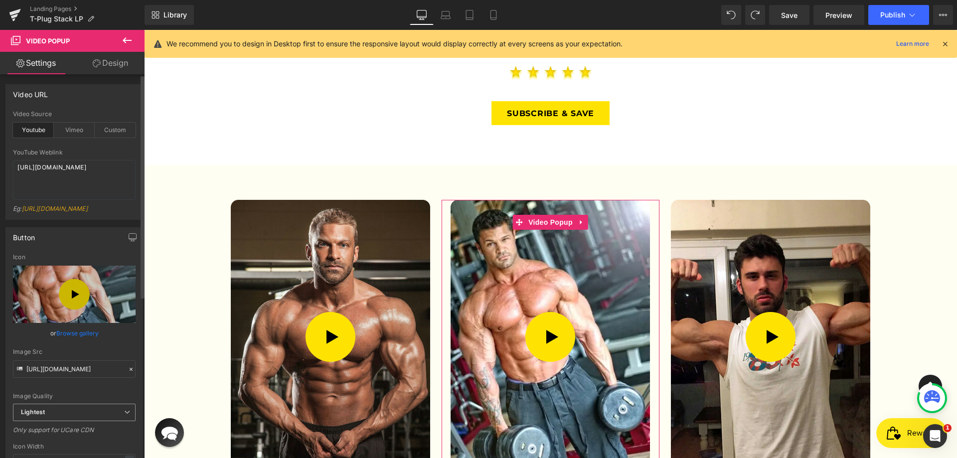
click at [66, 418] on span "Lightest" at bounding box center [74, 412] width 123 height 17
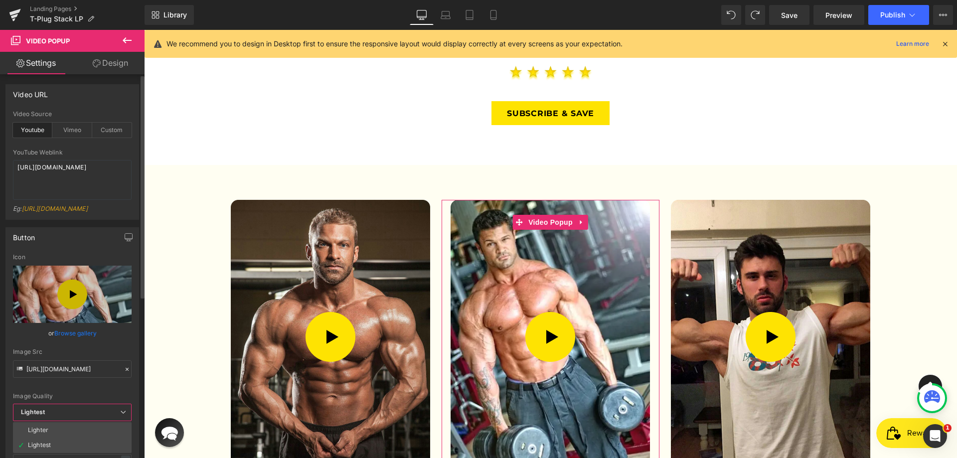
click at [53, 434] on li "Lighter" at bounding box center [72, 430] width 119 height 15
click at [53, 426] on div "Lightest Lighter Lightest" at bounding box center [72, 415] width 119 height 22
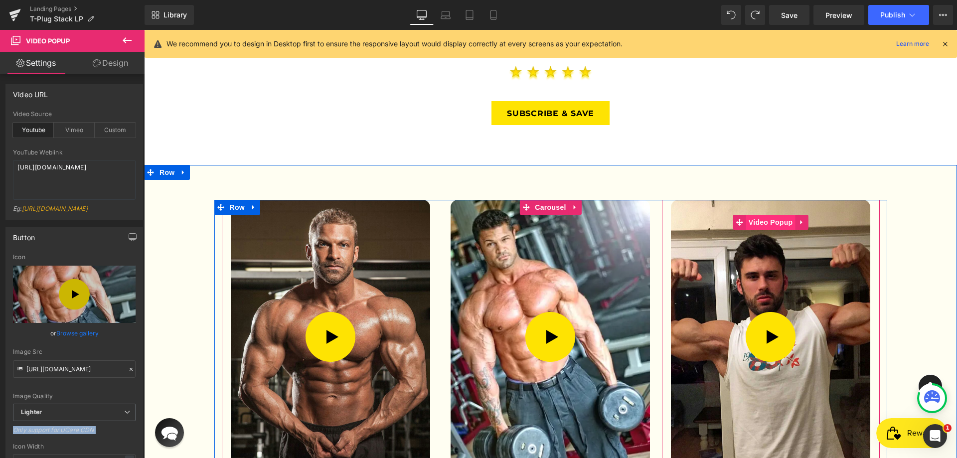
click at [768, 215] on span "Video Popup" at bounding box center [770, 222] width 49 height 15
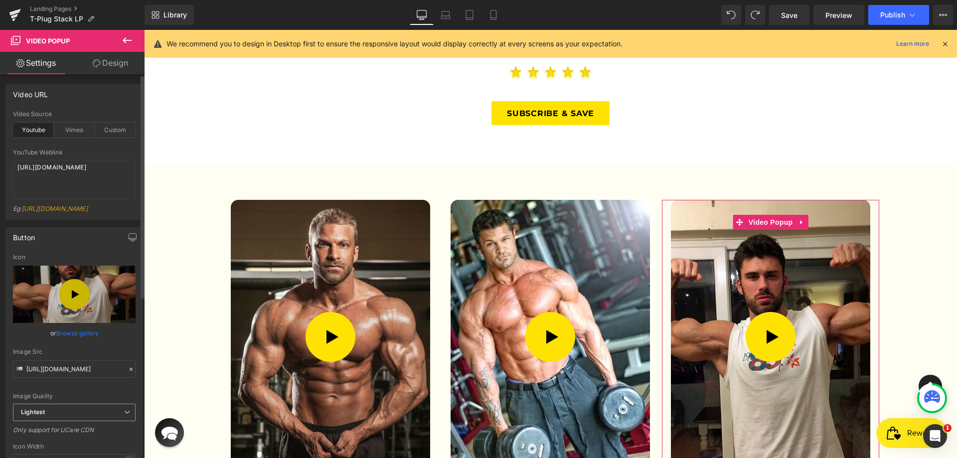
click at [71, 413] on span "Lightest" at bounding box center [74, 412] width 123 height 17
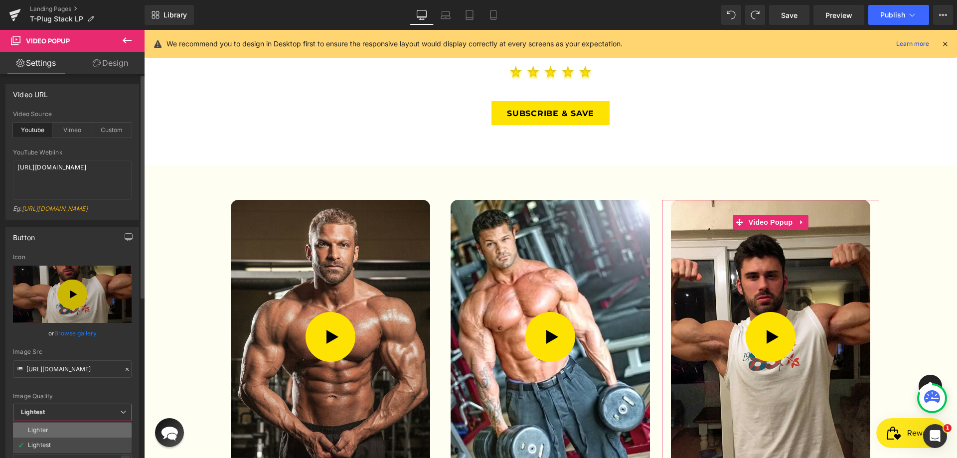
click at [54, 438] on li "Lighter" at bounding box center [72, 430] width 119 height 15
click at [54, 440] on div "Only support for UCare CDN" at bounding box center [72, 433] width 119 height 14
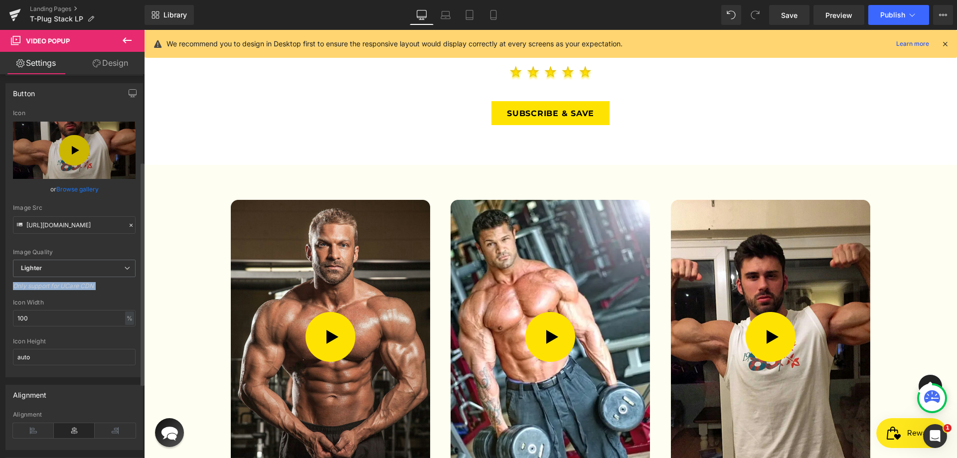
scroll to position [150, 0]
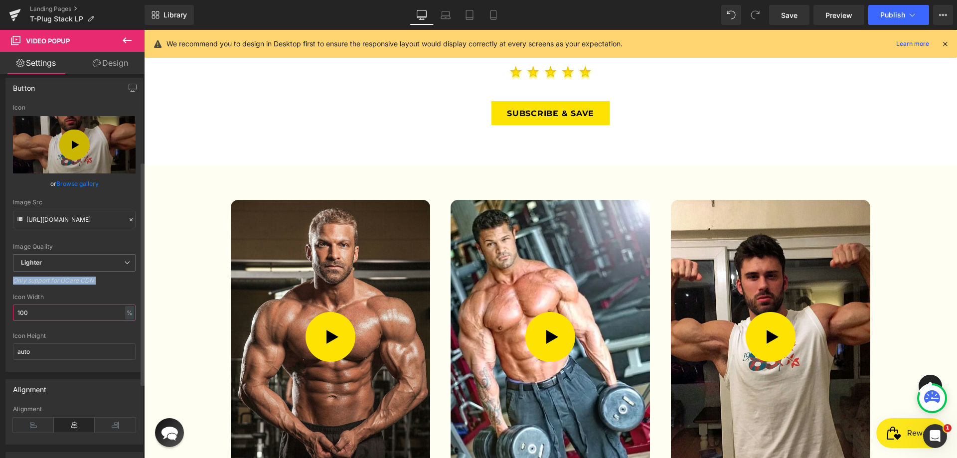
click at [47, 321] on input "100" at bounding box center [74, 313] width 123 height 16
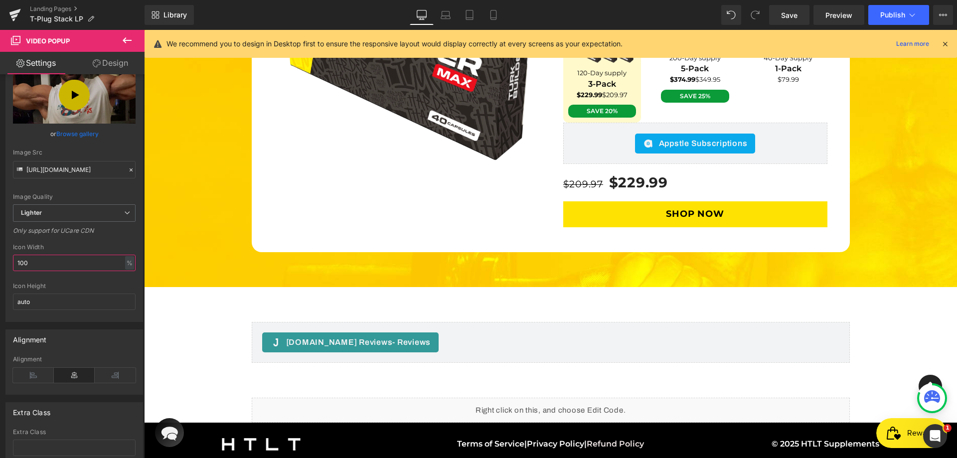
scroll to position [3252, 0]
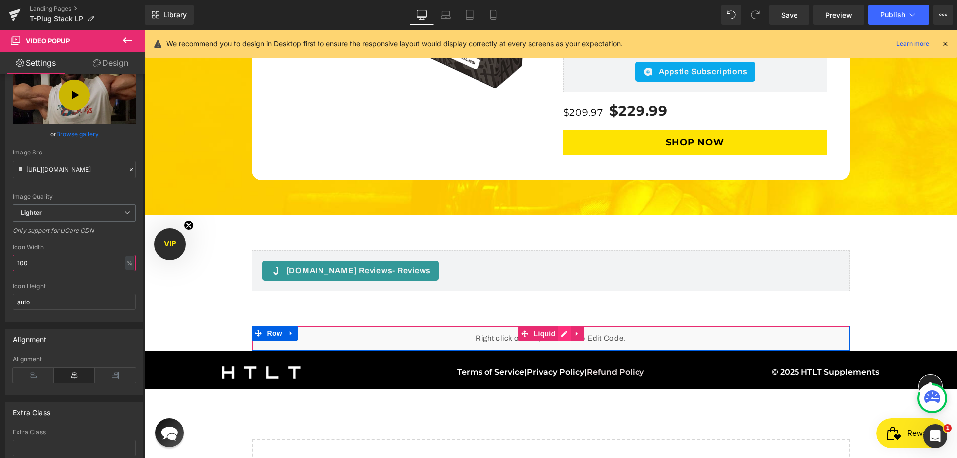
click at [554, 326] on div "Liquid" at bounding box center [551, 338] width 598 height 25
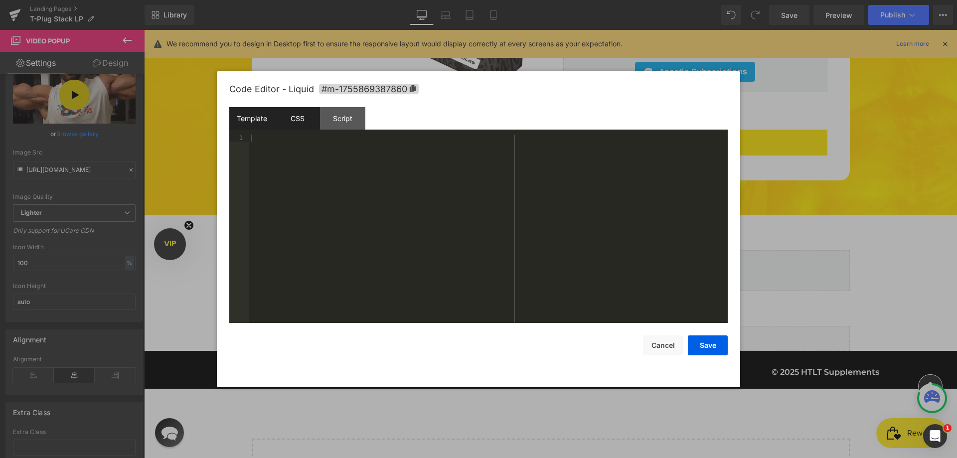
click at [290, 119] on div "CSS" at bounding box center [297, 118] width 45 height 22
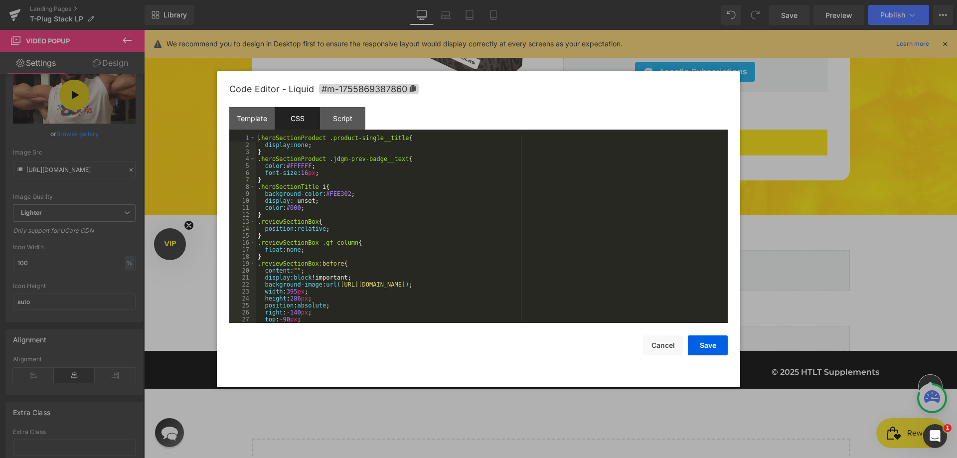
scroll to position [150, 0]
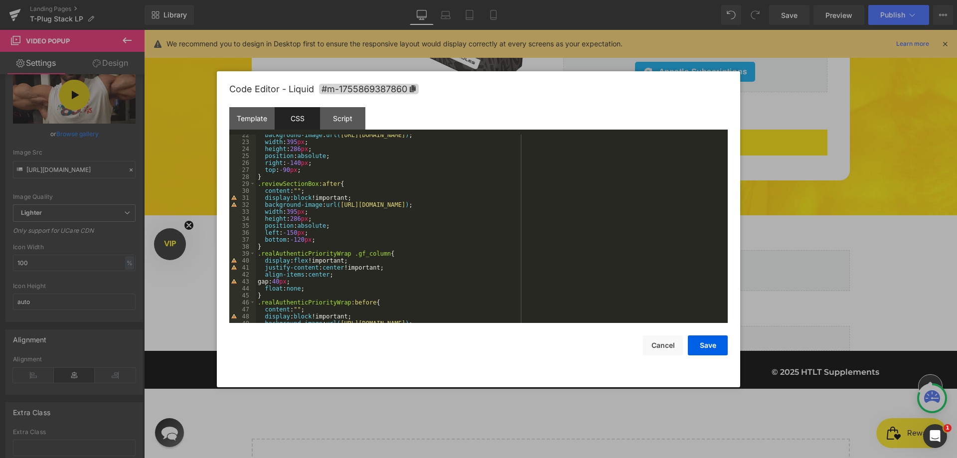
click at [728, 169] on div "Code Editor - Liquid #m-1755869387860 Template CSS Script Data 1 XXXXXXXXXXXXXX…" at bounding box center [479, 229] width 524 height 316
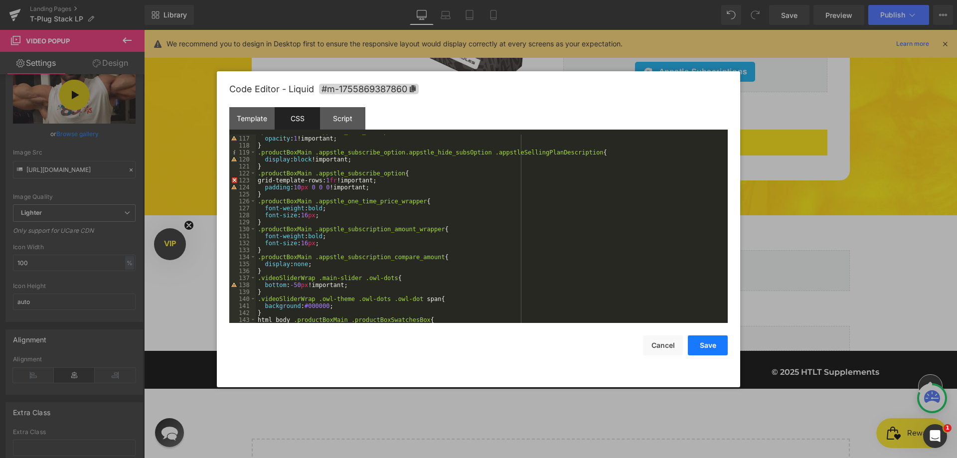
drag, startPoint x: 732, startPoint y: 357, endPoint x: 718, endPoint y: 354, distance: 15.2
click at [730, 359] on div "Code Editor - Liquid #m-1755869387860 Template CSS Script Data 1 XXXXXXXXXXXXXX…" at bounding box center [479, 229] width 524 height 316
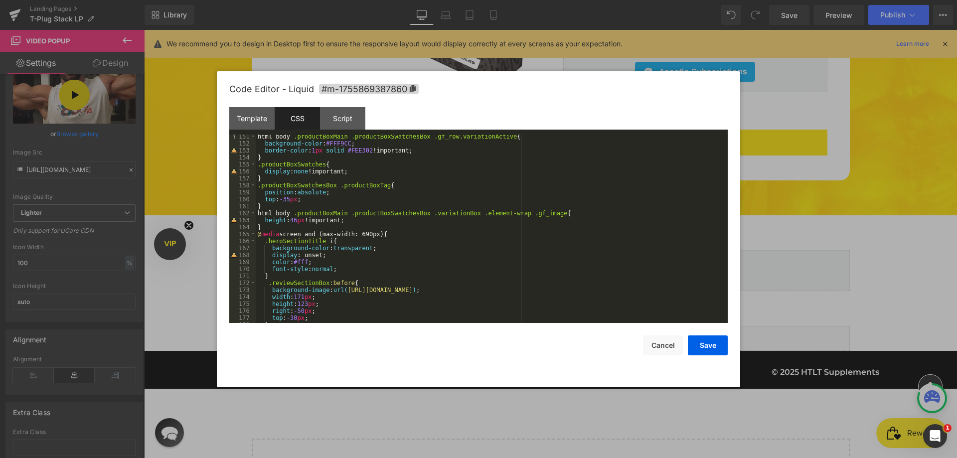
scroll to position [989, 0]
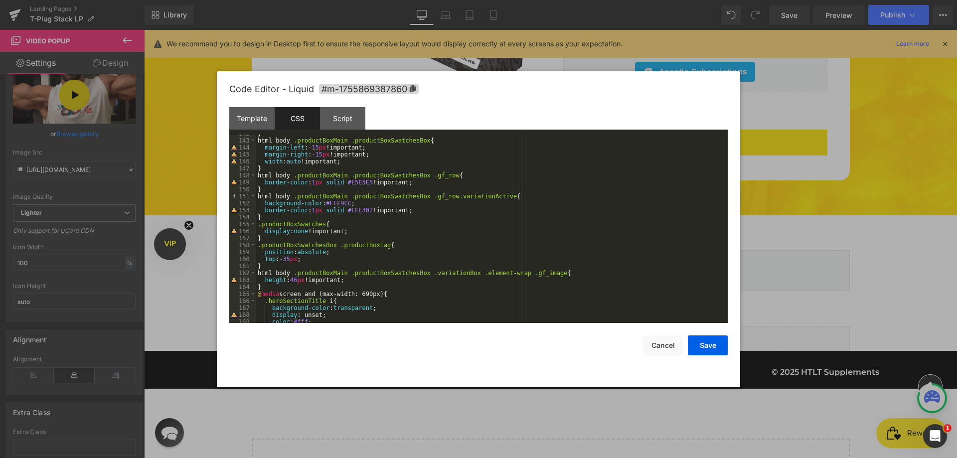
click at [318, 290] on div "} html body .productBoxMain .productBoxSwatchesBox { margin-left : -15 px !impo…" at bounding box center [490, 231] width 468 height 202
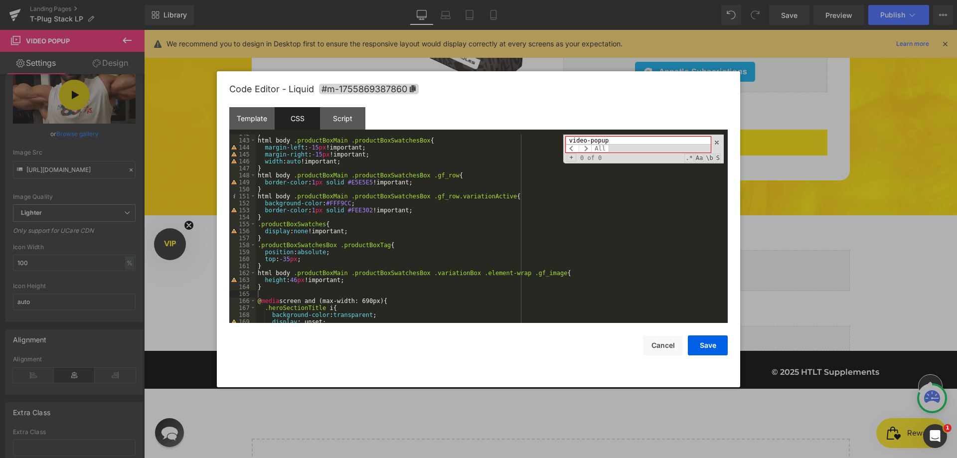
type input "video-popup"
click at [283, 301] on div "} html body .productBoxMain .productBoxSwatchesBox { margin-left : -15 px !impo…" at bounding box center [490, 231] width 468 height 202
click at [283, 300] on div "} html body .productBoxMain .productBoxSwatchesBox { margin-left : -15 px !impo…" at bounding box center [490, 231] width 468 height 202
click at [282, 296] on div "} html body .productBoxMain .productBoxSwatchesBox { margin-left : -15 px !impo…" at bounding box center [490, 231] width 468 height 202
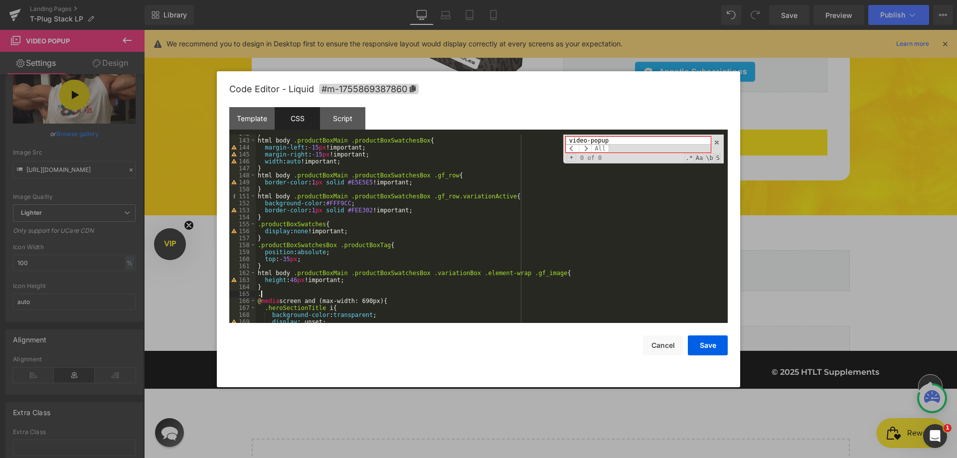
paste textarea
click at [702, 337] on button "Save" at bounding box center [708, 346] width 40 height 20
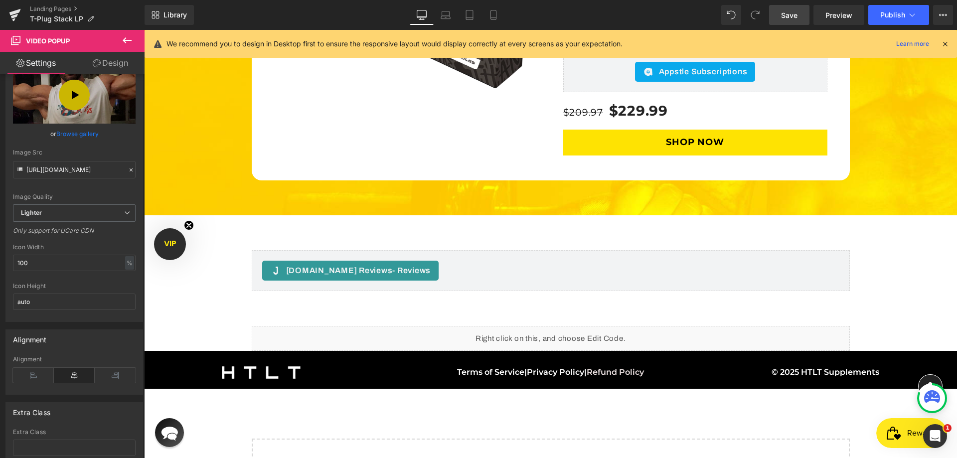
click at [783, 12] on span "Save" at bounding box center [789, 15] width 16 height 10
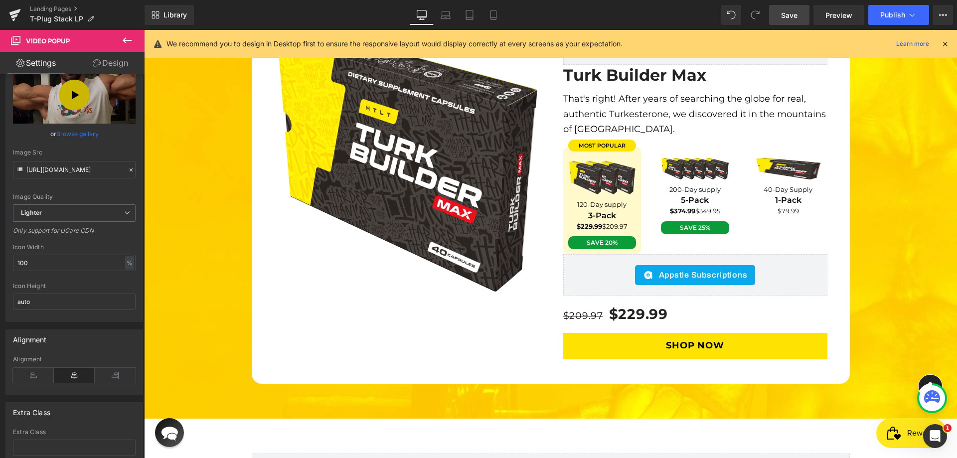
scroll to position [3003, 0]
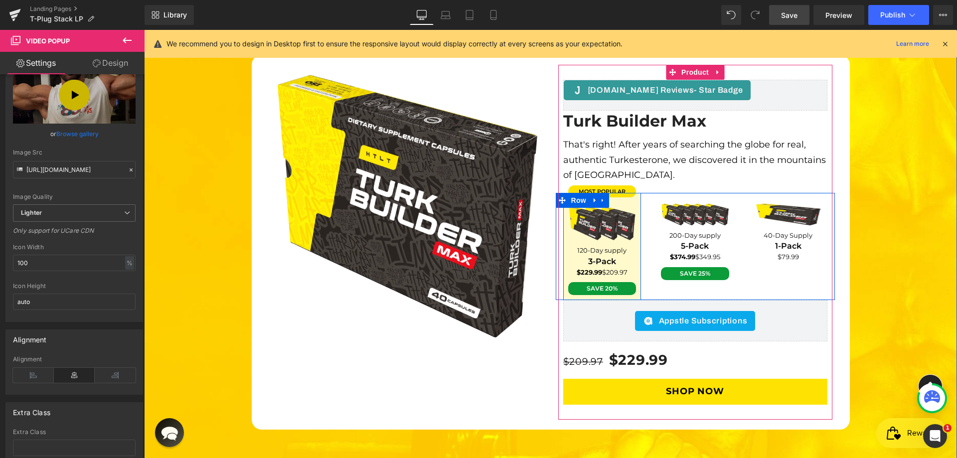
click at [611, 193] on div "most popular Text Block Image 120-Day supply Text Block 3-Pack Text Block $229.…" at bounding box center [602, 246] width 78 height 107
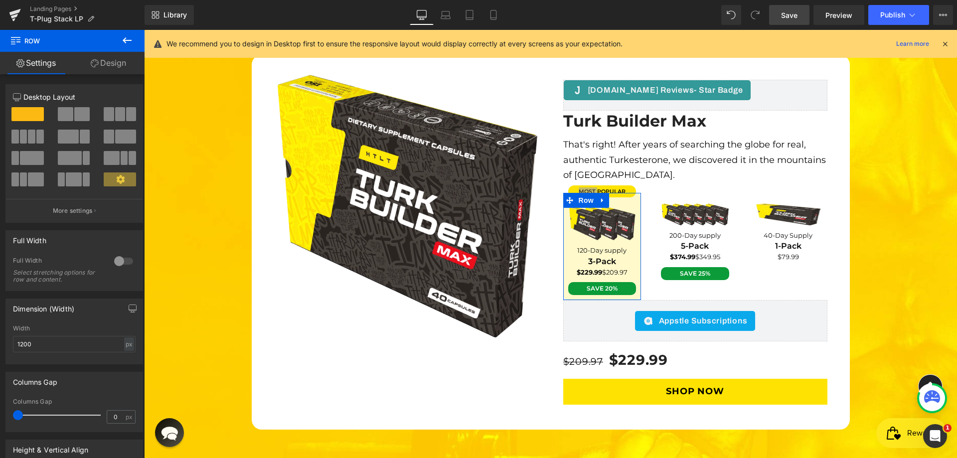
click at [109, 54] on link "Design" at bounding box center [108, 63] width 72 height 22
drag, startPoint x: 109, startPoint y: 54, endPoint x: 66, endPoint y: 137, distance: 92.5
click at [109, 54] on link "Design" at bounding box center [108, 63] width 72 height 22
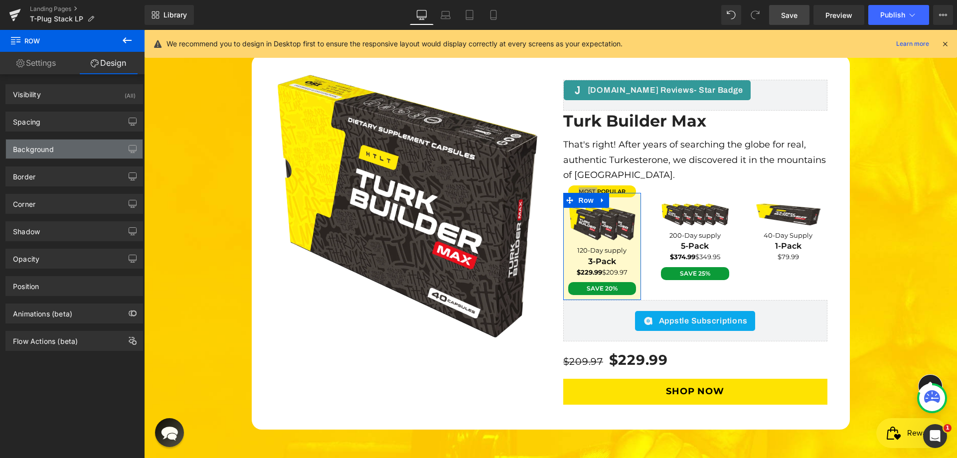
click at [47, 141] on div "Background" at bounding box center [33, 147] width 41 height 14
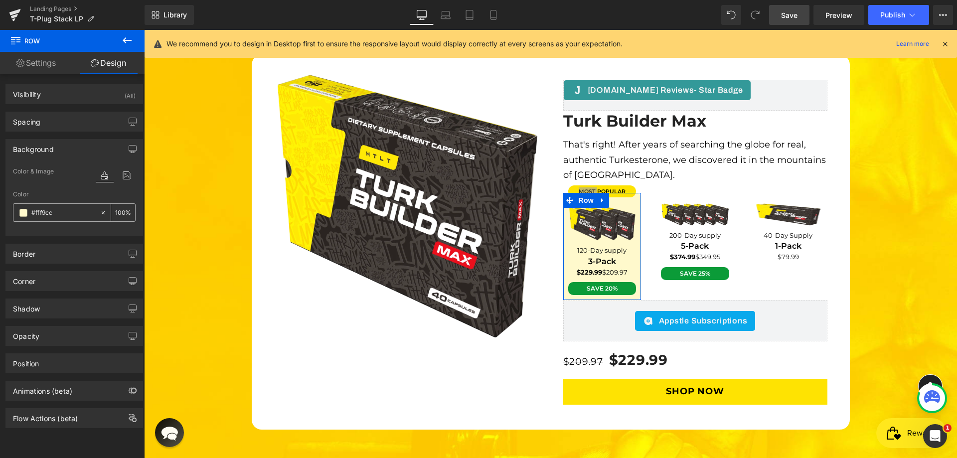
click at [100, 208] on div at bounding box center [105, 212] width 11 height 17
click at [77, 186] on div "Color & Image color" at bounding box center [74, 178] width 123 height 25
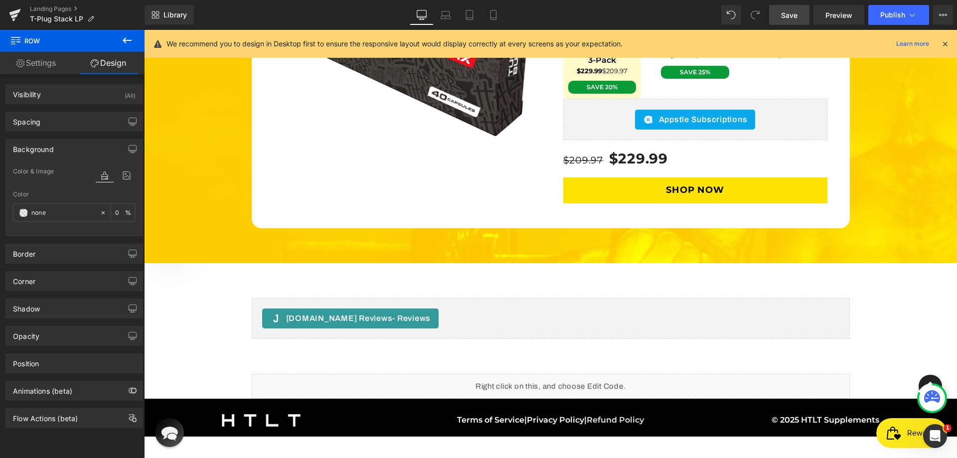
scroll to position [3252, 0]
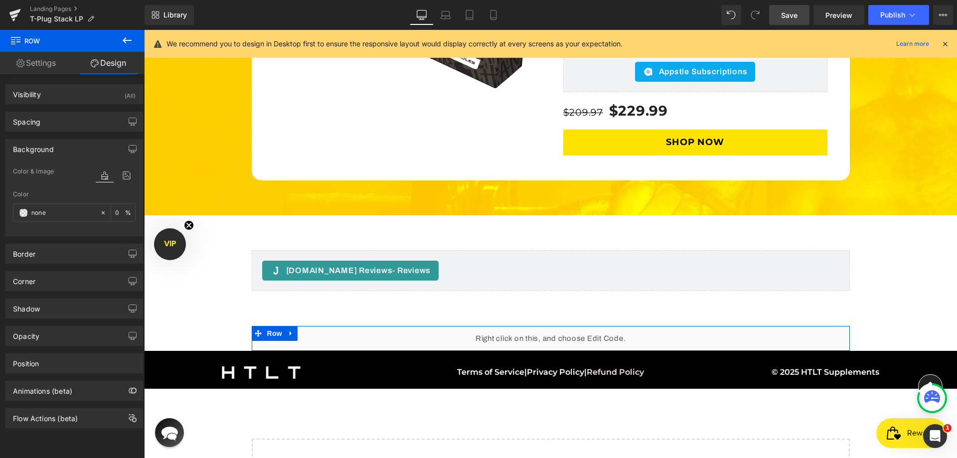
click at [560, 326] on div "Liquid" at bounding box center [551, 338] width 598 height 25
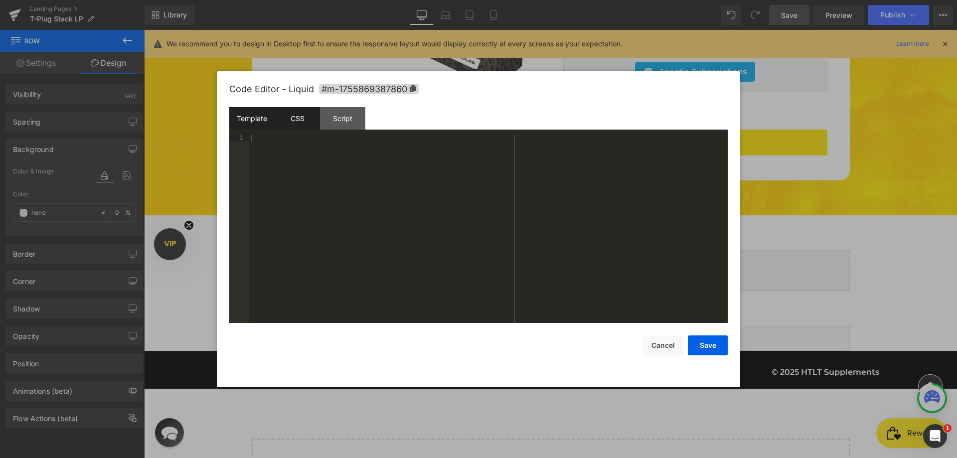
click at [286, 116] on div "CSS" at bounding box center [297, 118] width 45 height 22
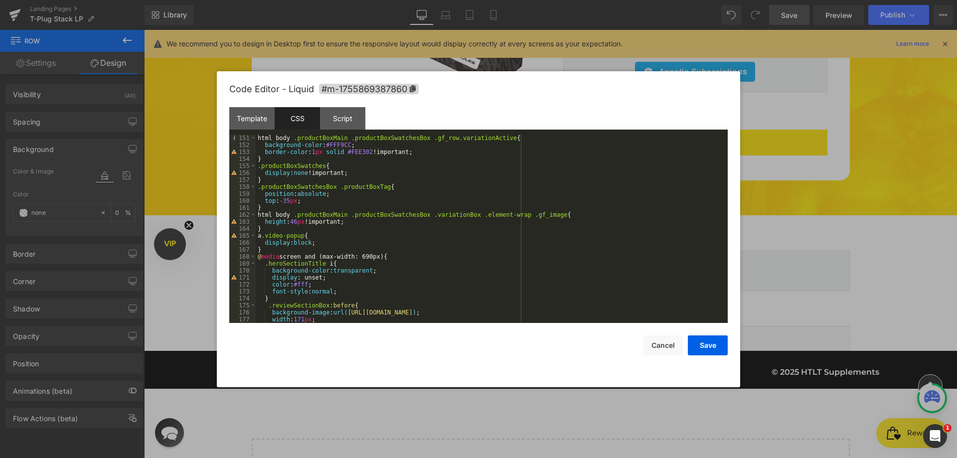
scroll to position [1017, 0]
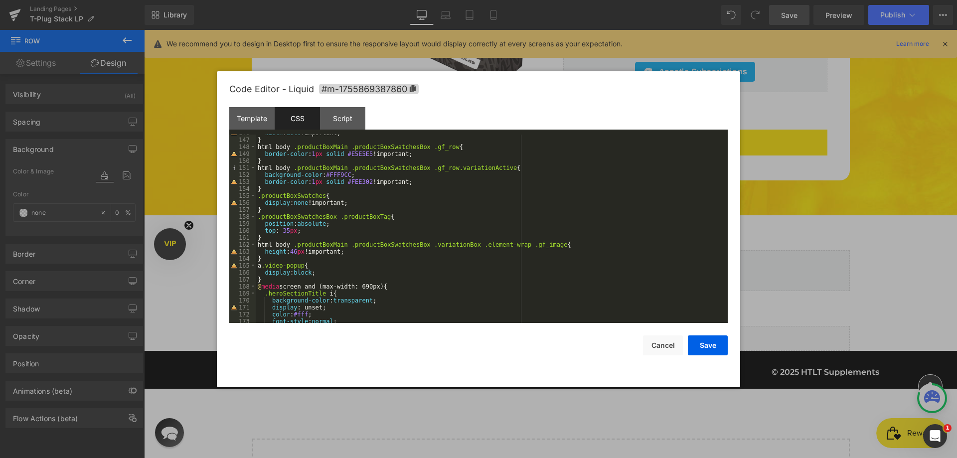
click at [443, 147] on div "width : auto !important; } html body .productBoxMain .productBoxSwatchesBox .gf…" at bounding box center [490, 231] width 468 height 202
paste textarea
click at [495, 166] on div "width : auto !important; } html body .productBoxMain .productBoxSwatchesBox .gf…" at bounding box center [490, 231] width 468 height 202
paste textarea
click at [533, 168] on div "width : auto !important; } html body .productBoxMain .productBoxSwatchesBox .gf…" at bounding box center [490, 231] width 468 height 202
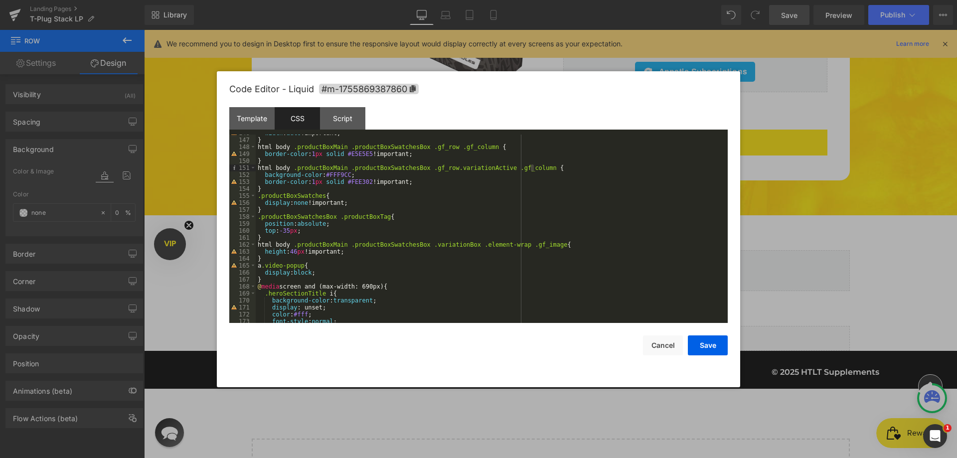
click at [459, 170] on div "width : auto !important; } html body .productBoxMain .productBoxSwatchesBox .gf…" at bounding box center [490, 231] width 468 height 202
click at [472, 95] on div "Code Editor - Liquid #m-1755869387860" at bounding box center [478, 89] width 499 height 36
click at [471, 171] on div "width : auto !important; } html body .productBoxMain .productBoxSwatchesBox .gf…" at bounding box center [490, 229] width 468 height 188
click at [471, 171] on div "width : auto !important; } html body .productBoxMain .productBoxSwatchesBox .gf…" at bounding box center [490, 231] width 468 height 202
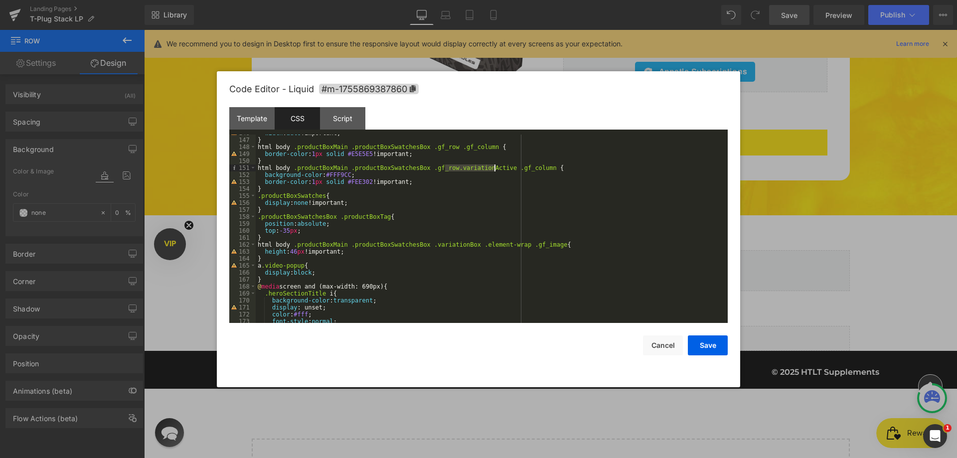
click at [467, 169] on div "width : auto !important; } html body .productBoxMain .productBoxSwatchesBox .gf…" at bounding box center [490, 229] width 468 height 188
click at [457, 150] on div "width : auto !important; } html body .productBoxMain .productBoxSwatchesBox .gf…" at bounding box center [490, 231] width 468 height 202
click at [447, 149] on div "width : auto !important; } html body .productBoxMain .productBoxSwatchesBox .gf…" at bounding box center [490, 229] width 468 height 188
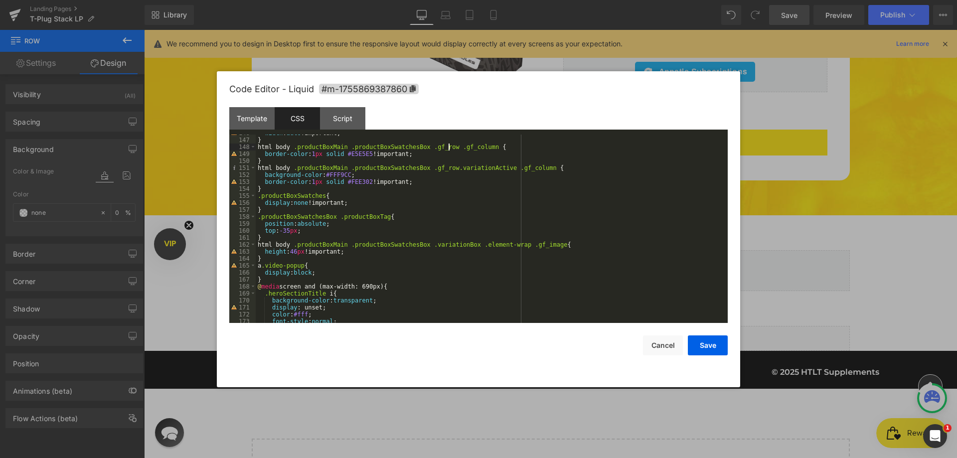
click at [447, 149] on div "width : auto !important; } html body .productBoxMain .productBoxSwatchesBox .gf…" at bounding box center [490, 231] width 468 height 202
click at [458, 145] on div "width : auto !important; } html body .productBoxMain .productBoxSwatchesBox .gf…" at bounding box center [490, 229] width 468 height 188
click at [437, 147] on div "width : auto !important; } html body .productBoxMain .productBoxSwatchesBox .gf…" at bounding box center [490, 231] width 468 height 202
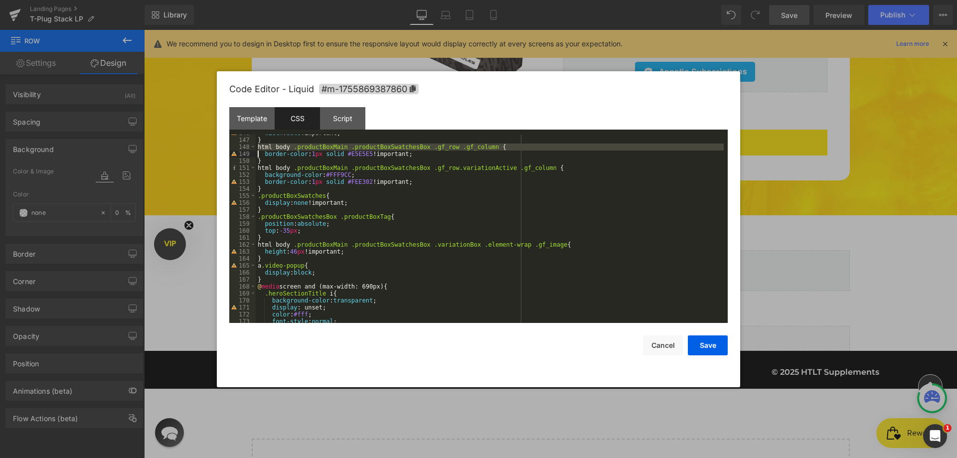
click at [428, 147] on div "width : auto !important; } html body .productBoxMain .productBoxSwatchesBox .gf…" at bounding box center [490, 229] width 468 height 188
click at [428, 147] on div "width : auto !important; } html body .productBoxMain .productBoxSwatchesBox .gf…" at bounding box center [490, 231] width 468 height 202
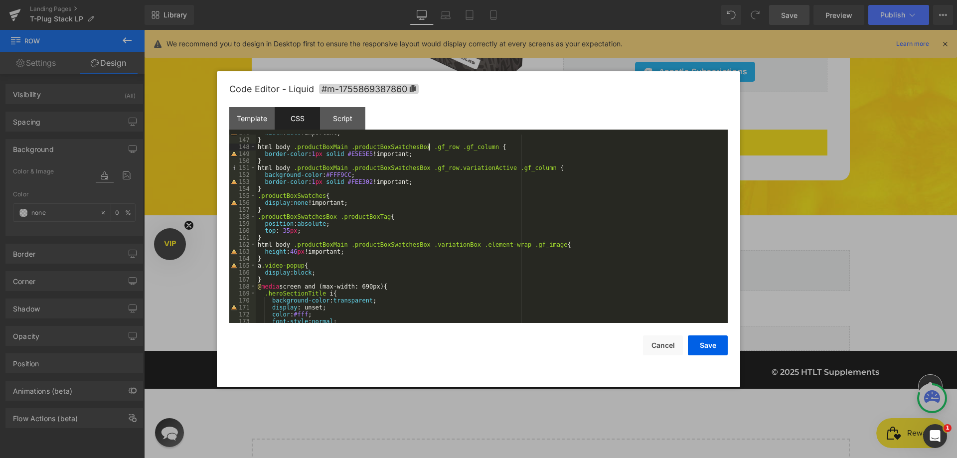
click at [437, 151] on div "width : auto !important; } html body .productBoxMain .productBoxSwatchesBox .gf…" at bounding box center [490, 231] width 468 height 202
click at [435, 148] on div "width : auto !important; } html body .productBoxMain .productBoxSwatchesBox .gf…" at bounding box center [490, 231] width 468 height 202
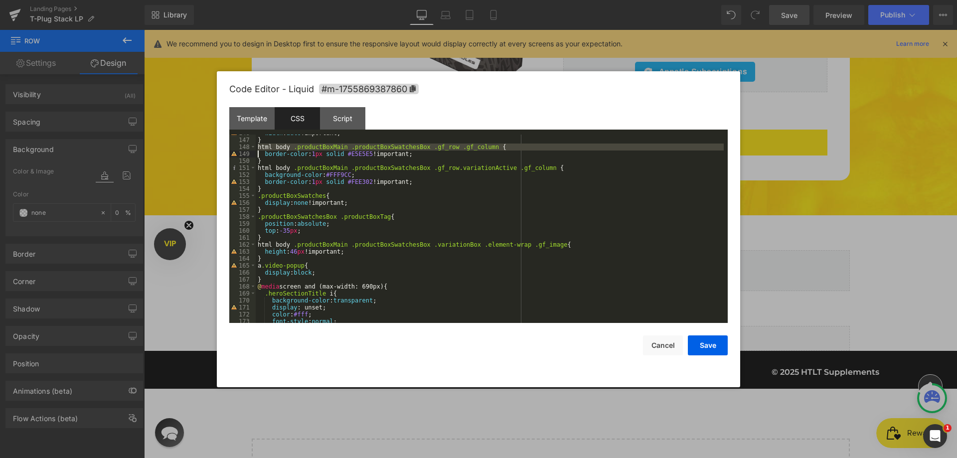
click at [433, 148] on div "width : auto !important; } html body .productBoxMain .productBoxSwatchesBox .gf…" at bounding box center [490, 229] width 468 height 188
click at [433, 148] on div "width : auto !important; } html body .productBoxMain .productBoxSwatchesBox .gf…" at bounding box center [490, 231] width 468 height 202
click at [429, 169] on div "width : auto !important; } html body .productBoxMain .productBoxSwatchesBox .va…" at bounding box center [490, 231] width 468 height 202
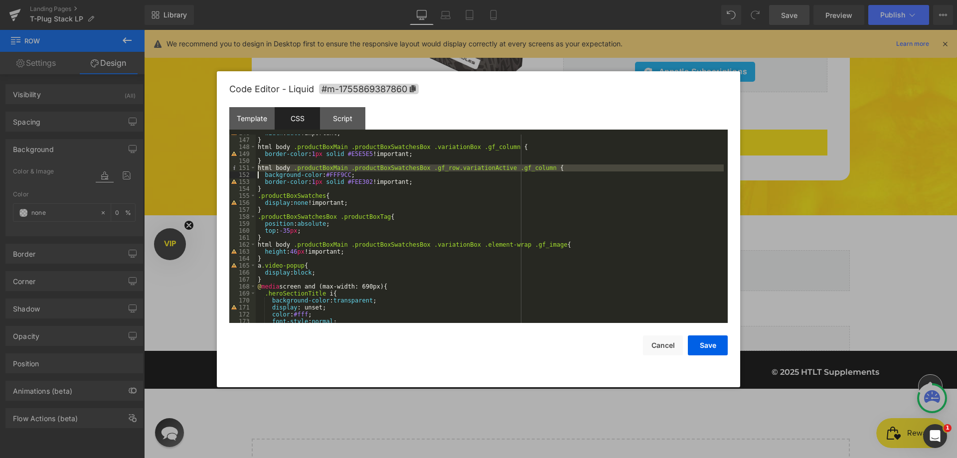
click at [425, 166] on div "width : auto !important; } html body .productBoxMain .productBoxSwatchesBox .va…" at bounding box center [490, 229] width 468 height 188
click at [425, 166] on div "width : auto !important; } html body .productBoxMain .productBoxSwatchesBox .va…" at bounding box center [490, 231] width 468 height 202
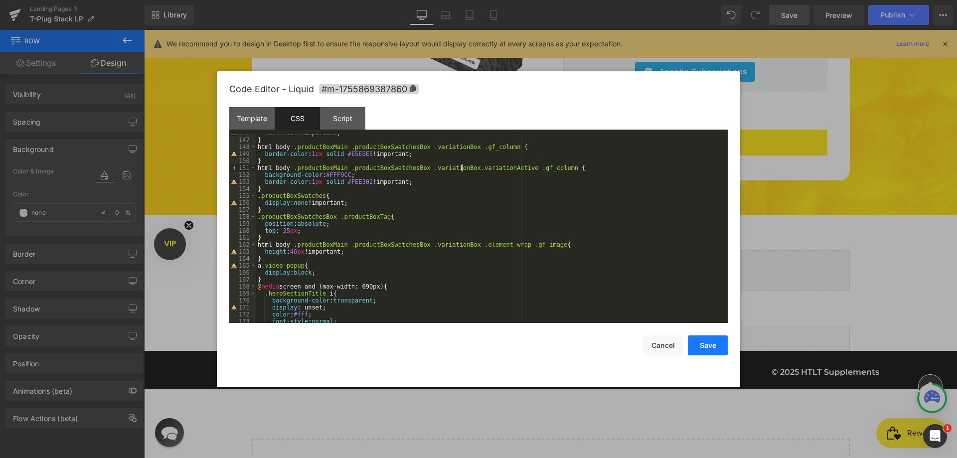
click at [715, 340] on button "Save" at bounding box center [708, 346] width 40 height 20
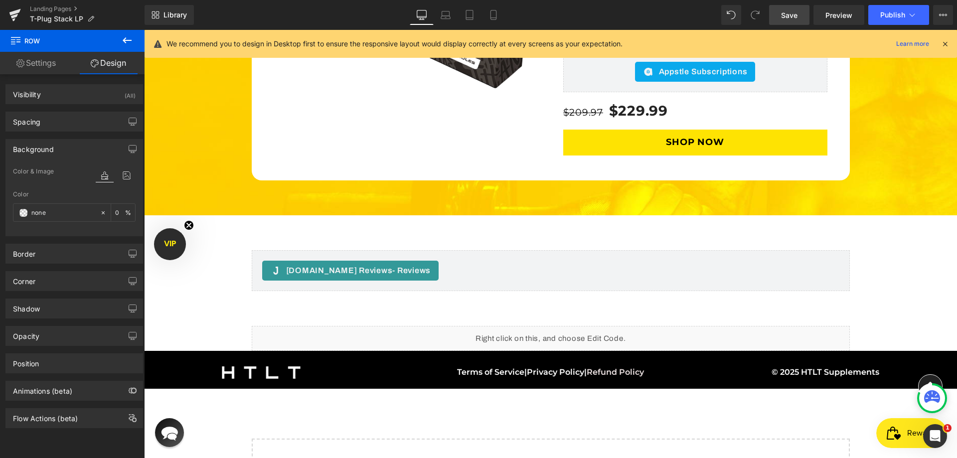
click at [781, 12] on link "Save" at bounding box center [789, 15] width 40 height 20
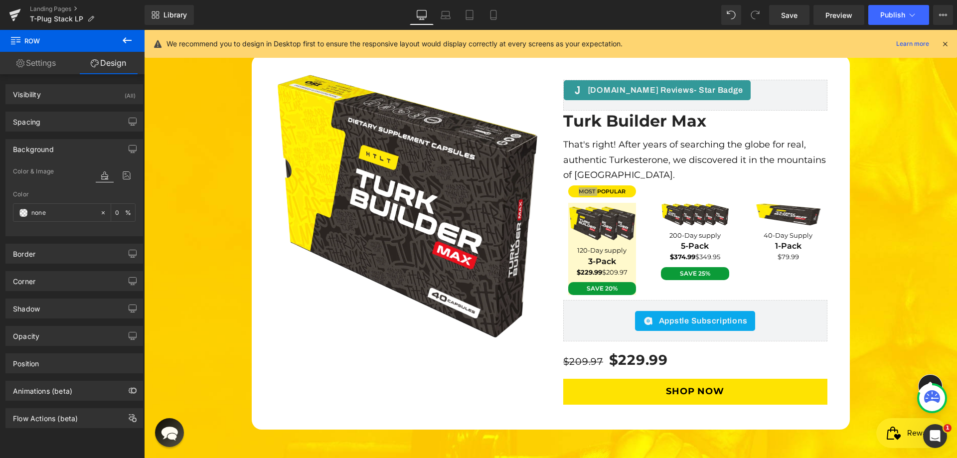
scroll to position [2903, 0]
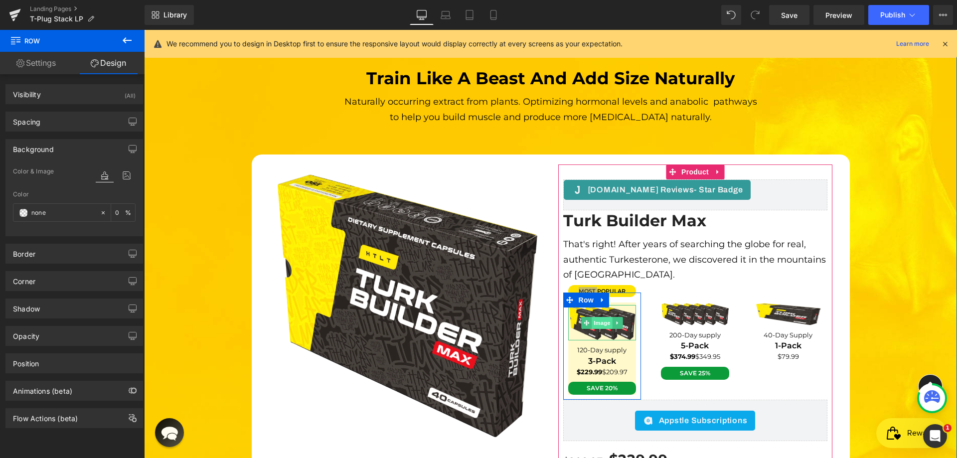
click at [602, 317] on span "Image" at bounding box center [602, 323] width 21 height 12
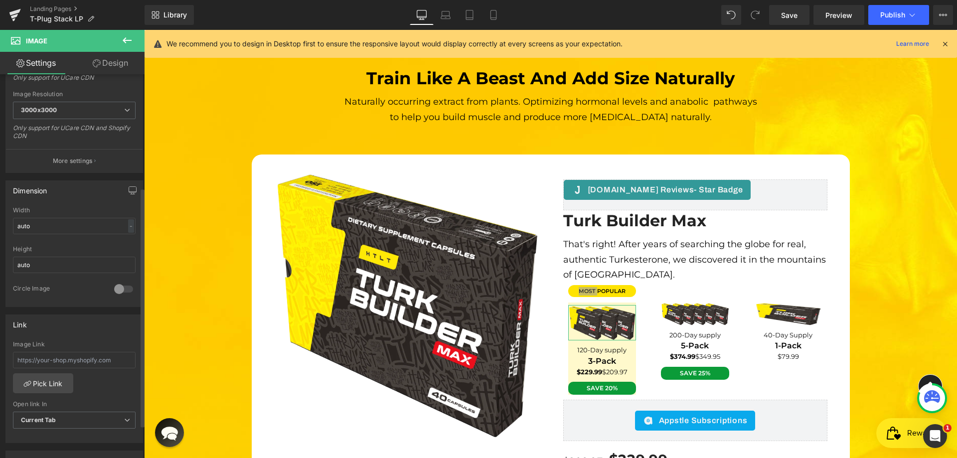
scroll to position [199, 0]
click at [59, 228] on input "auto" at bounding box center [74, 224] width 123 height 16
click at [57, 208] on div "Width" at bounding box center [74, 208] width 123 height 7
click at [55, 261] on input "auto" at bounding box center [74, 263] width 123 height 16
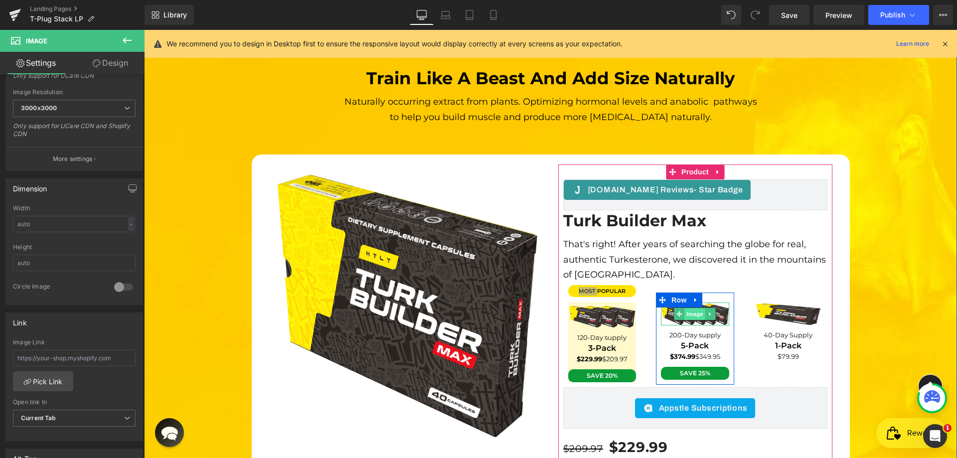
click at [693, 308] on span "Image" at bounding box center [695, 314] width 21 height 12
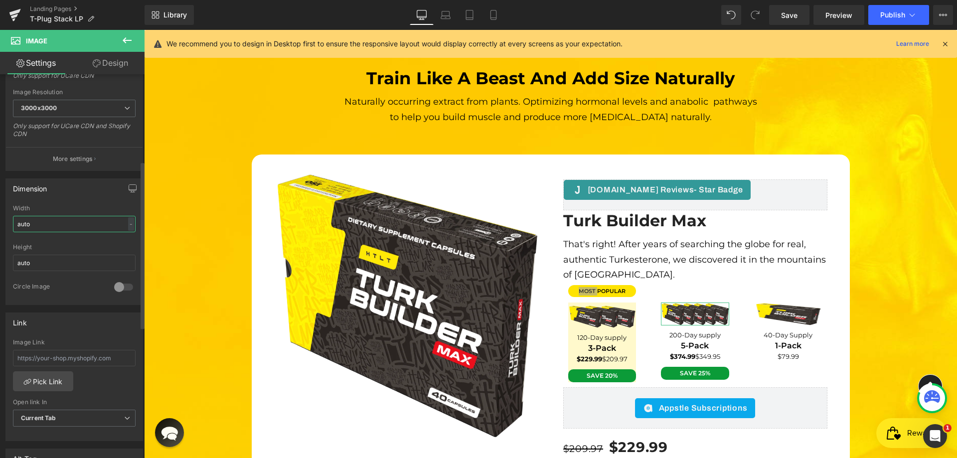
click at [42, 229] on input "auto" at bounding box center [74, 224] width 123 height 16
click at [46, 264] on input "auto" at bounding box center [74, 263] width 123 height 16
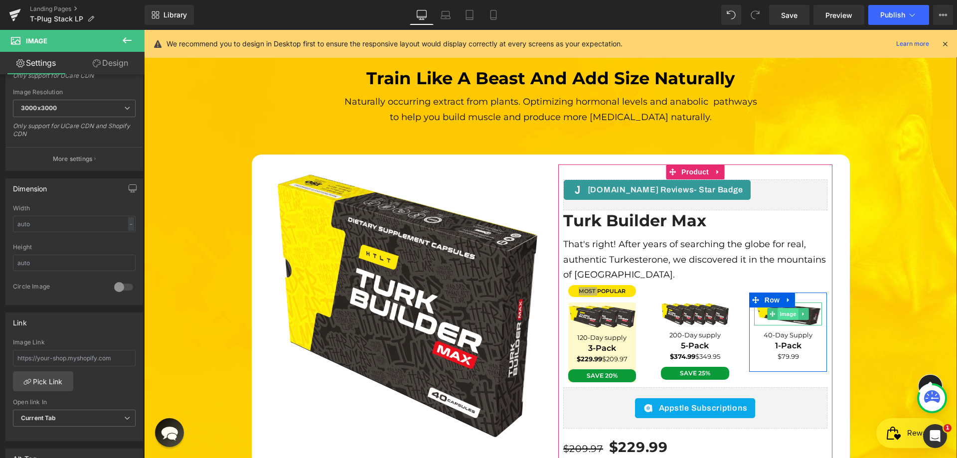
click at [787, 308] on span "Image" at bounding box center [788, 314] width 21 height 12
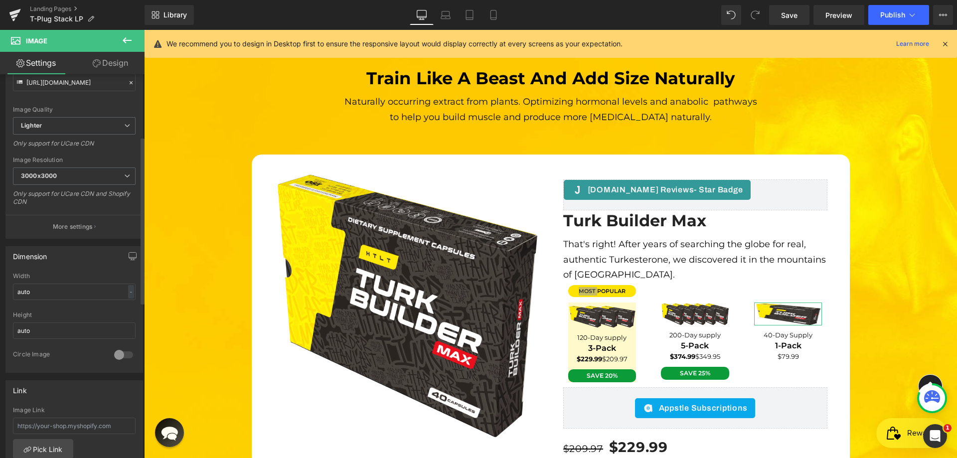
scroll to position [150, 0]
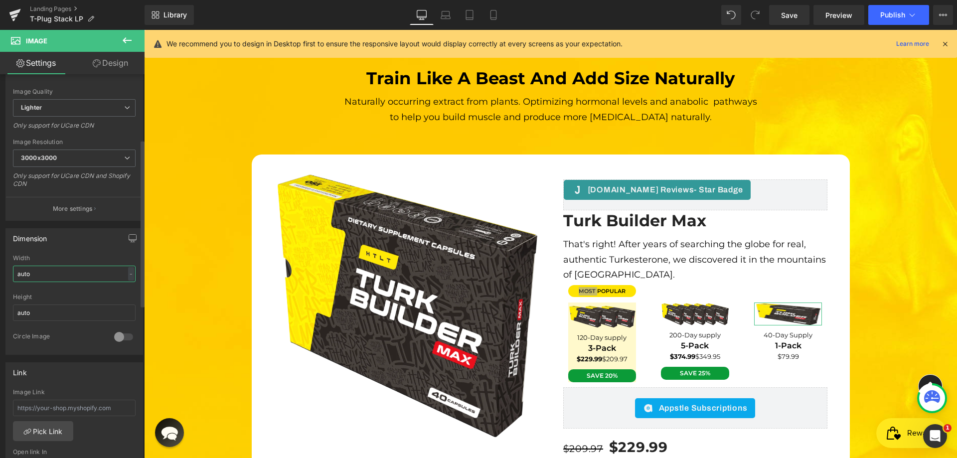
click at [39, 274] on input "auto" at bounding box center [74, 274] width 123 height 16
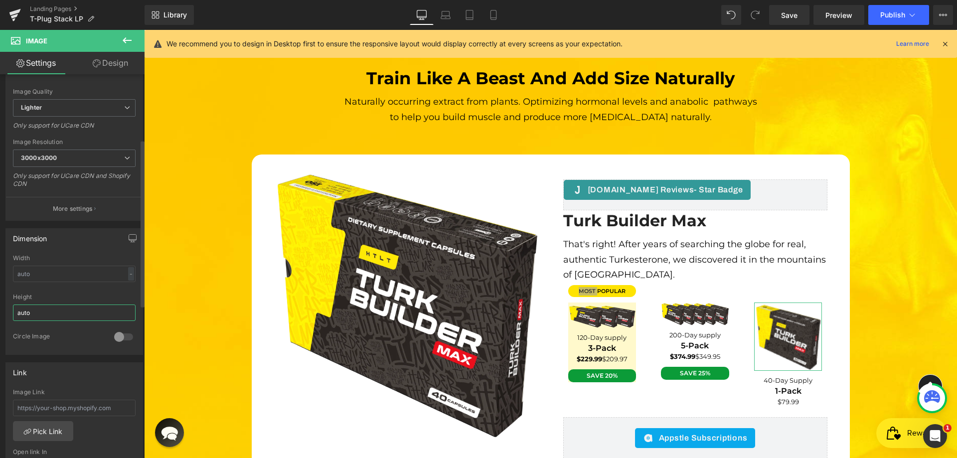
click at [41, 310] on input "auto" at bounding box center [74, 313] width 123 height 16
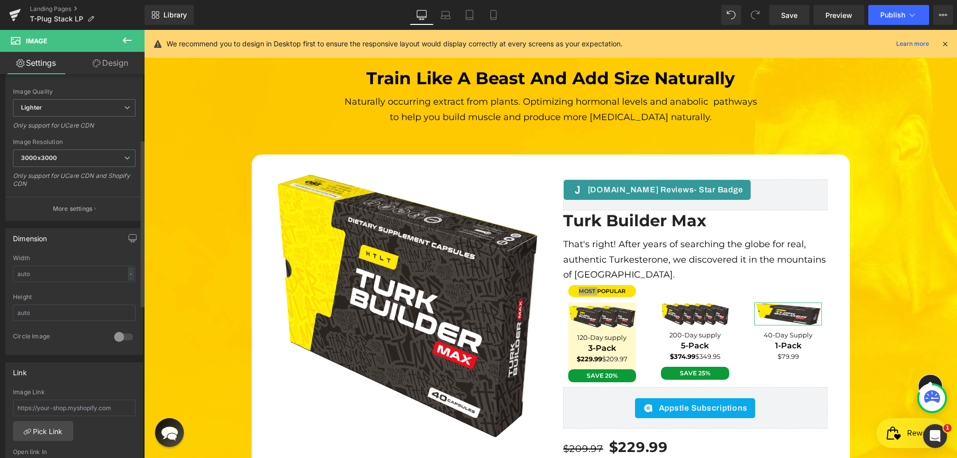
click at [59, 248] on div "Dimension auto Width - % px auto Height 0 Circle Image" at bounding box center [74, 291] width 138 height 127
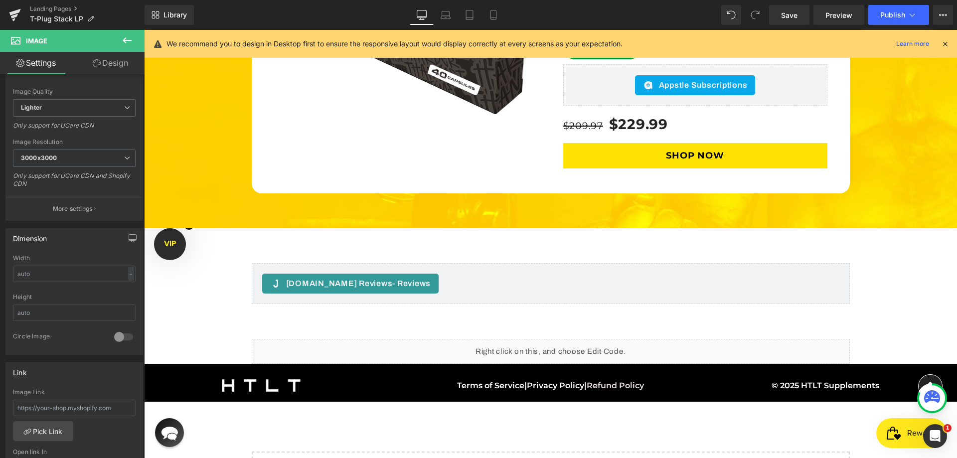
scroll to position [3239, 0]
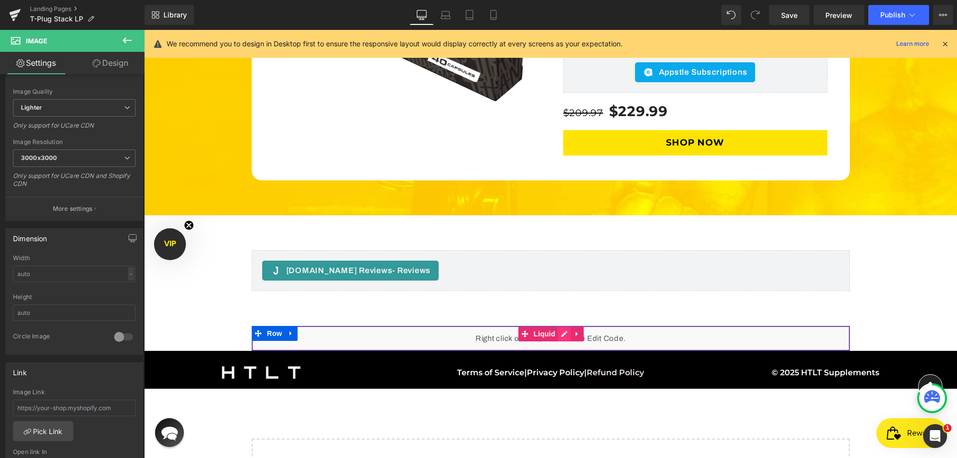
click at [560, 326] on div "Liquid" at bounding box center [551, 338] width 598 height 25
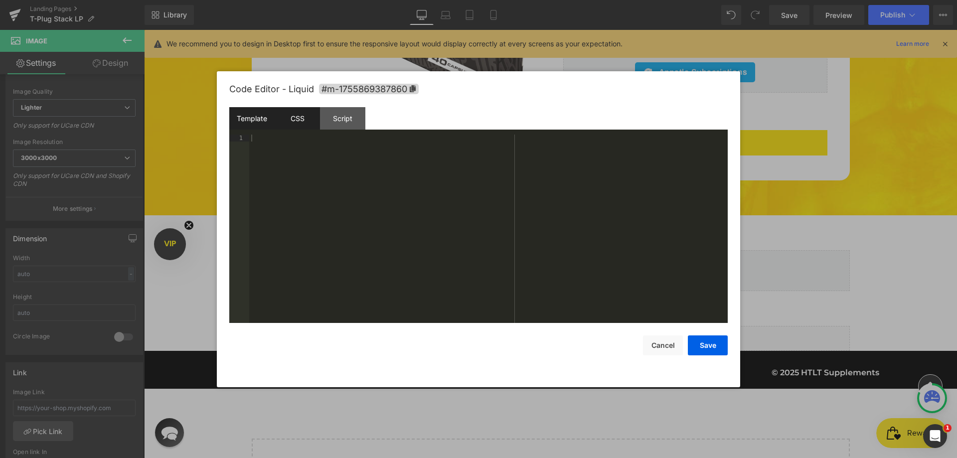
click at [296, 126] on div "CSS" at bounding box center [297, 118] width 45 height 22
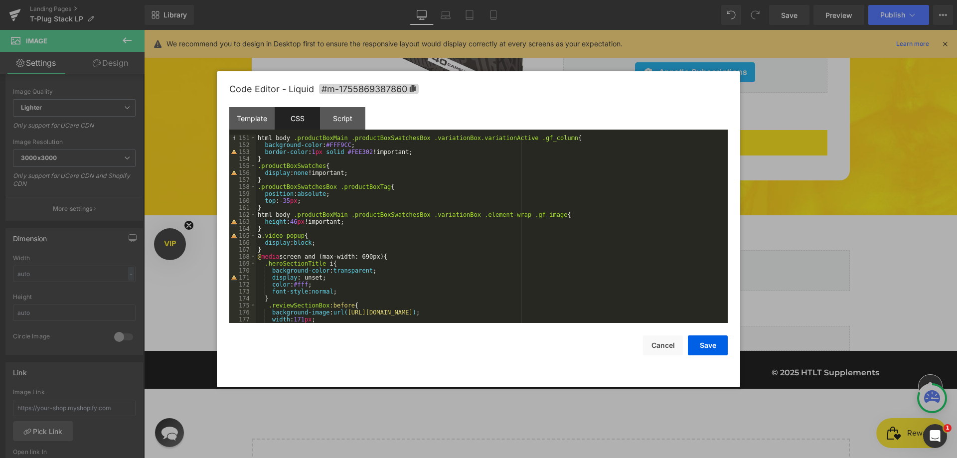
scroll to position [1017, 0]
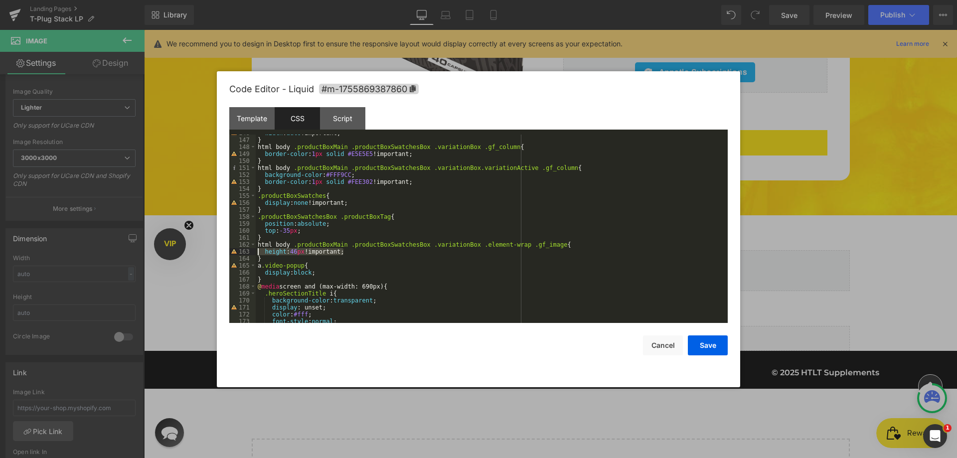
drag, startPoint x: 237, startPoint y: 261, endPoint x: 241, endPoint y: 253, distance: 8.9
click at [241, 253] on pre "146 147 148 149 150 151 152 153 154 155 156 157 158 159 160 161 162 163 164 165…" at bounding box center [478, 229] width 499 height 188
drag, startPoint x: 473, startPoint y: 92, endPoint x: 467, endPoint y: 97, distance: 7.8
click at [473, 92] on div "Code Editor - Liquid #m-1755869387860" at bounding box center [478, 89] width 499 height 36
click at [349, 248] on div "width : auto !important; } html body .productBoxMain .productBoxSwatchesBox .va…" at bounding box center [490, 231] width 468 height 202
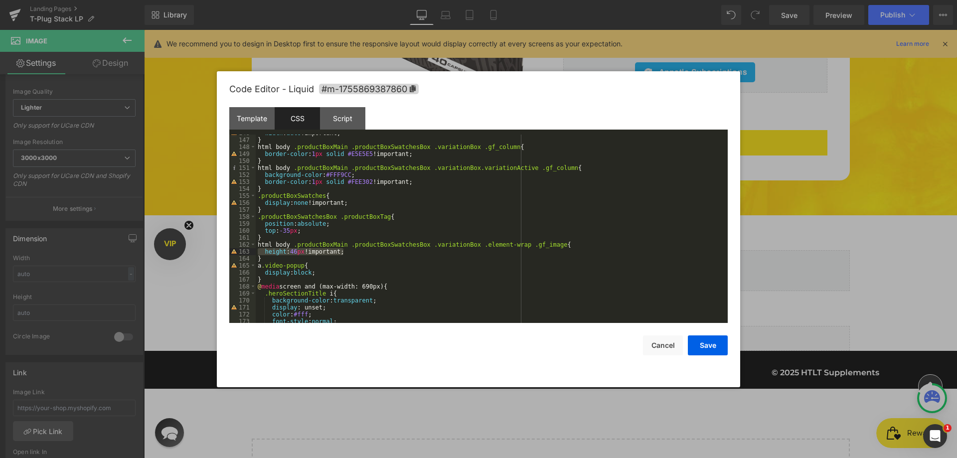
click at [349, 248] on div "width : auto !important; } html body .productBoxMain .productBoxSwatchesBox .va…" at bounding box center [490, 231] width 468 height 202
click at [356, 251] on div "width : auto !important; } html body .productBoxMain .productBoxSwatchesBox .va…" at bounding box center [490, 231] width 468 height 202
drag, startPoint x: 356, startPoint y: 251, endPoint x: 240, endPoint y: 254, distance: 115.2
click at [234, 251] on pre "146 147 148 149 150 151 152 153 154 155 156 157 158 159 160 161 162 163 164 165…" at bounding box center [478, 229] width 499 height 188
click at [294, 251] on div "width : auto !important; } html body .productBoxMain .productBoxSwatchesBox .va…" at bounding box center [490, 231] width 468 height 202
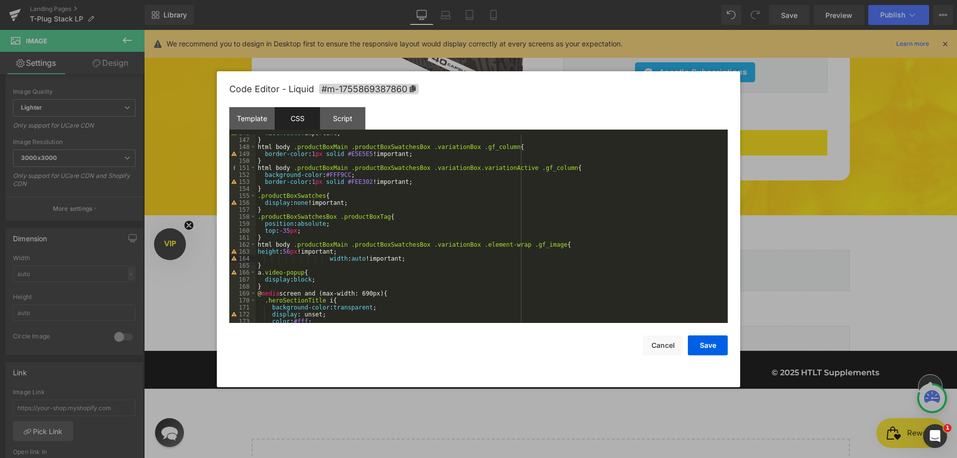
click at [294, 251] on div "width : auto !important; } html body .productBoxMain .productBoxSwatchesBox .va…" at bounding box center [490, 231] width 468 height 202
drag, startPoint x: 341, startPoint y: 259, endPoint x: 286, endPoint y: 254, distance: 55.6
click at [286, 254] on div "width : auto !important; } html body .productBoxMain .productBoxSwatchesBox .va…" at bounding box center [490, 231] width 468 height 202
click at [286, 254] on div "width : auto !important; } html body .productBoxMain .productBoxSwatchesBox .va…" at bounding box center [490, 229] width 468 height 188
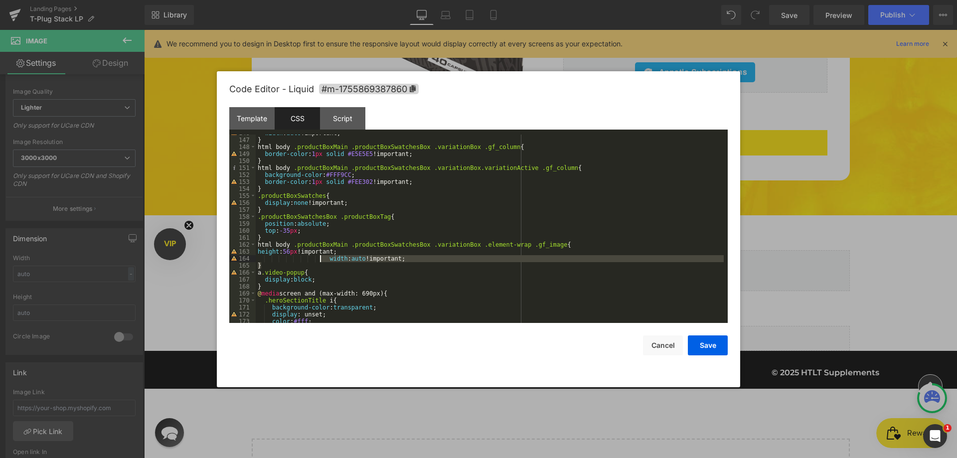
click at [321, 260] on div "width : auto !important; } html body .productBoxMain .productBoxSwatchesBox .va…" at bounding box center [490, 231] width 468 height 202
click at [322, 259] on div "width : auto !important; } html body .productBoxMain .productBoxSwatchesBox .va…" at bounding box center [490, 229] width 468 height 188
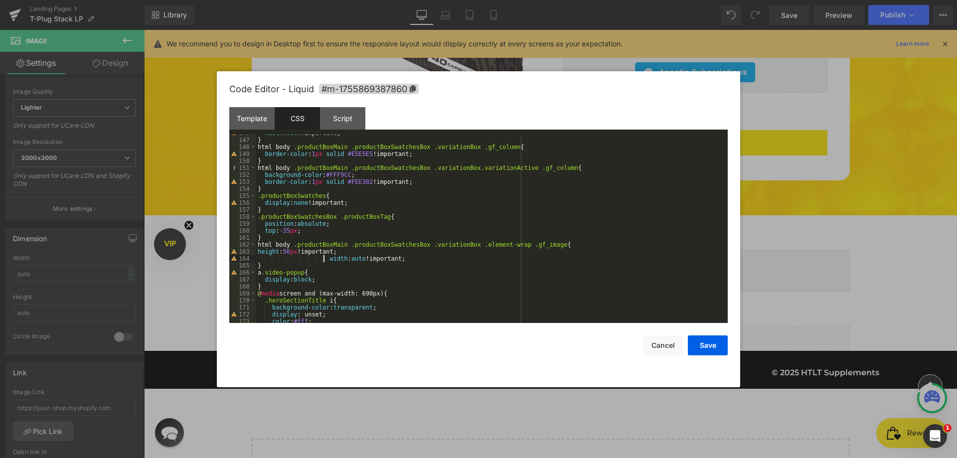
click at [328, 257] on div "width : auto !important; } html body .productBoxMain .productBoxSwatchesBox .va…" at bounding box center [490, 231] width 468 height 202
drag, startPoint x: 328, startPoint y: 257, endPoint x: 308, endPoint y: 254, distance: 20.2
click at [308, 254] on div "width : auto !important; } html body .productBoxMain .productBoxSwatchesBox .va…" at bounding box center [490, 231] width 468 height 202
click at [705, 344] on button "Save" at bounding box center [708, 346] width 40 height 20
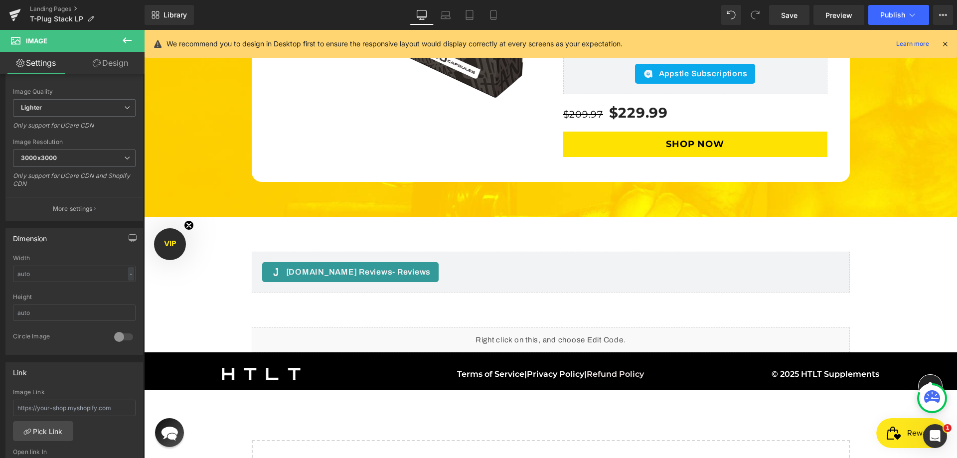
scroll to position [3244, 0]
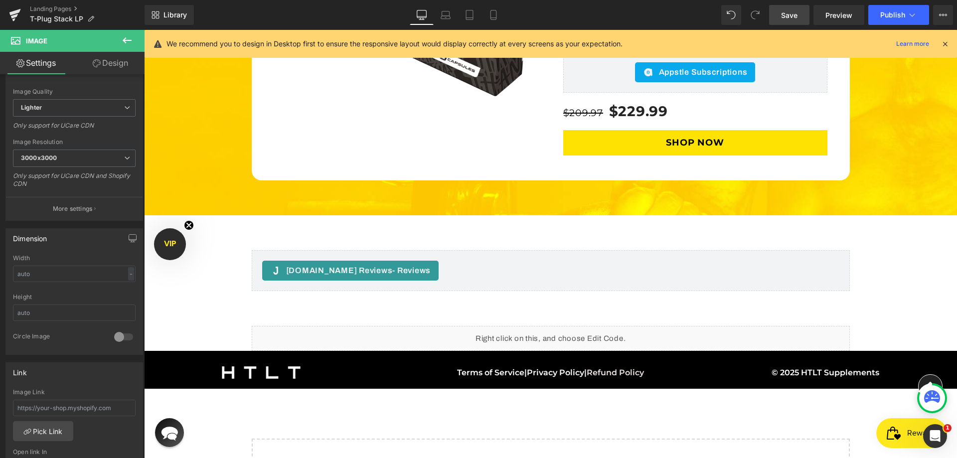
click at [798, 13] on span "Save" at bounding box center [789, 15] width 16 height 10
click at [798, 13] on span "." at bounding box center [797, 15] width 2 height 8
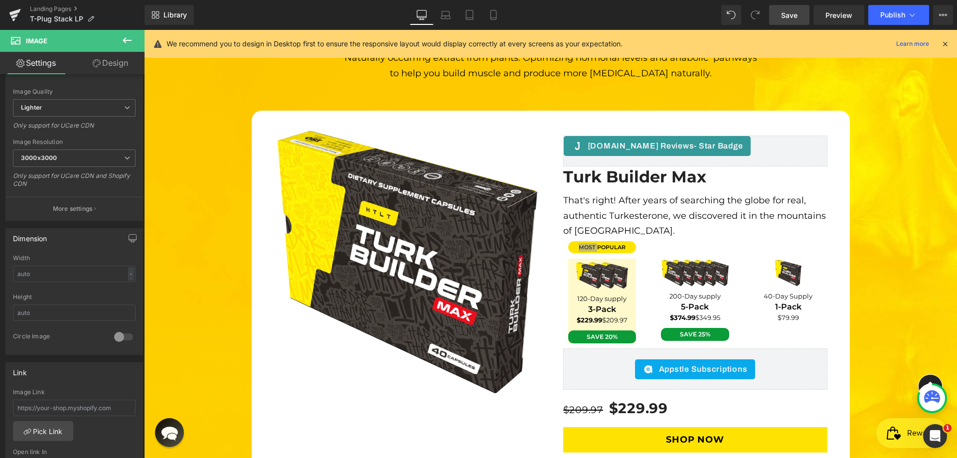
scroll to position [2895, 0]
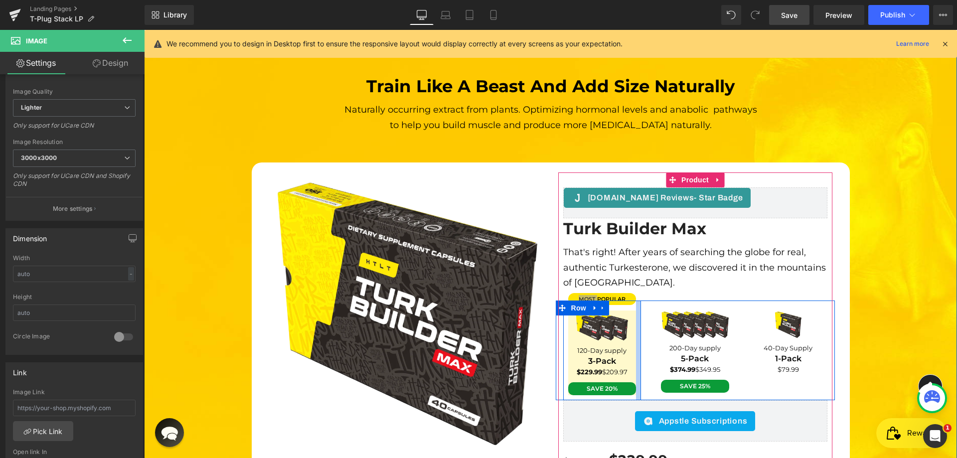
click at [636, 301] on div at bounding box center [638, 351] width 5 height 100
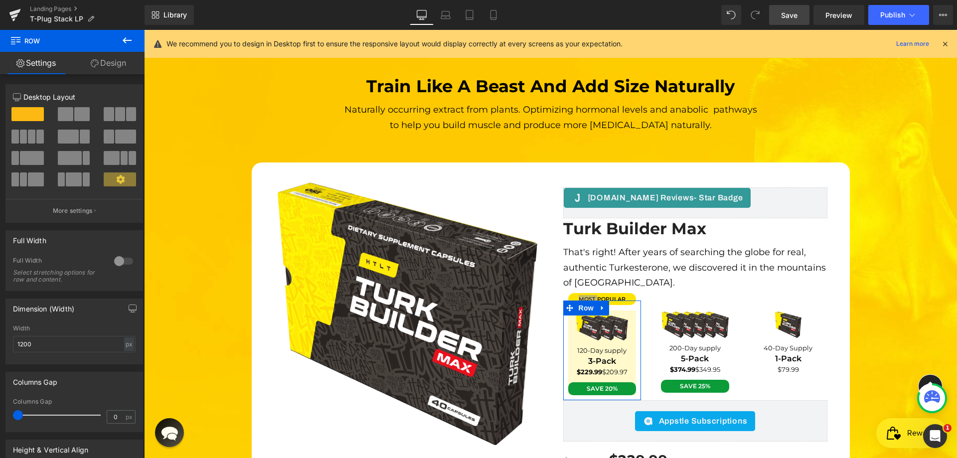
click at [102, 59] on link "Design" at bounding box center [108, 63] width 72 height 22
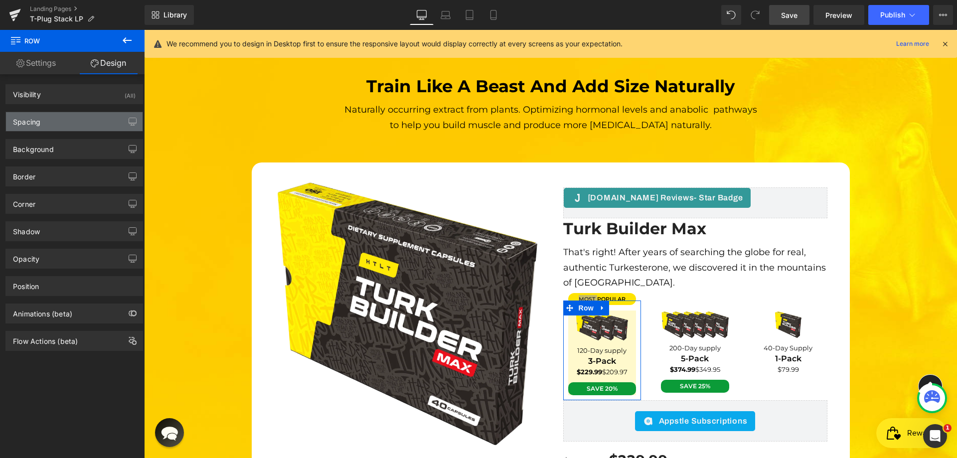
click at [55, 127] on div "Spacing" at bounding box center [74, 121] width 137 height 19
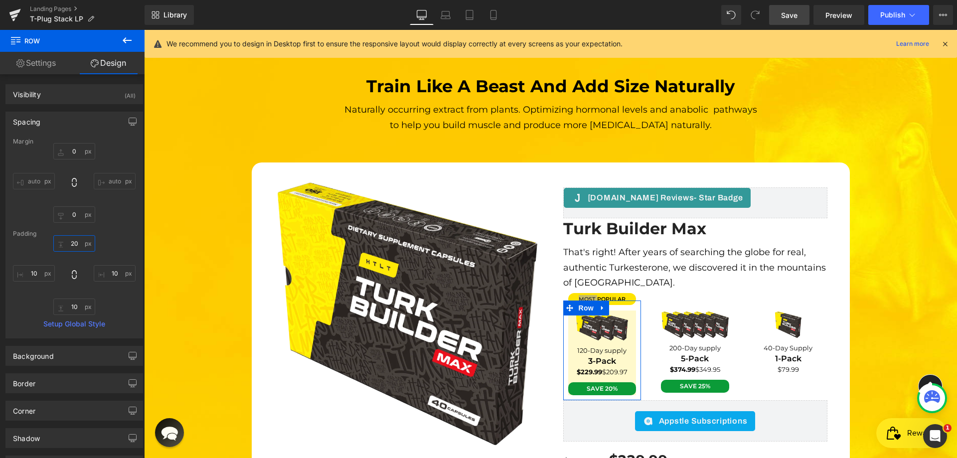
click at [76, 241] on input "text" at bounding box center [74, 243] width 42 height 16
click at [109, 274] on input "text" at bounding box center [115, 273] width 42 height 16
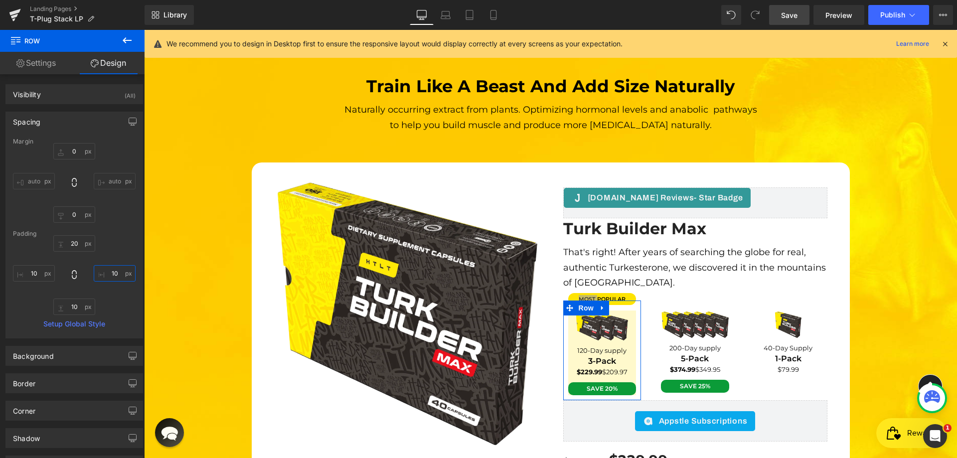
click at [114, 275] on input "text" at bounding box center [115, 273] width 42 height 16
type input "0"
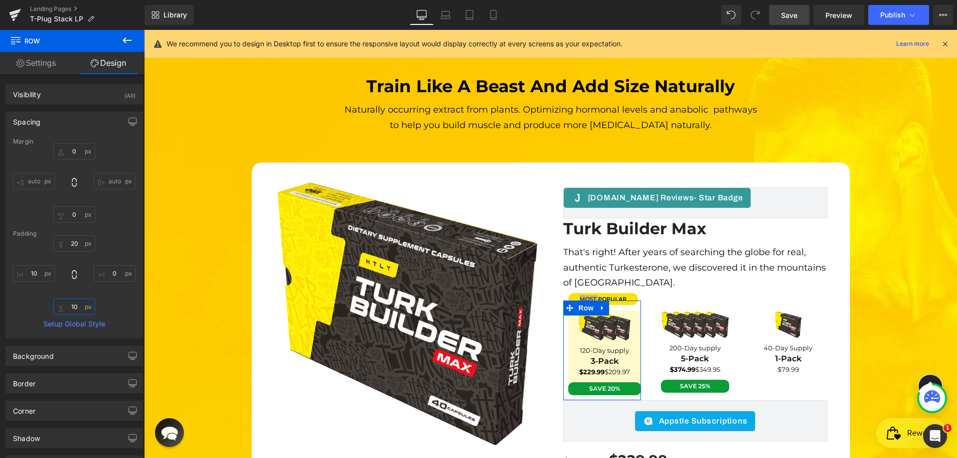
click at [74, 309] on input "text" at bounding box center [74, 307] width 42 height 16
click at [75, 310] on input "text" at bounding box center [74, 307] width 42 height 16
type input "0"
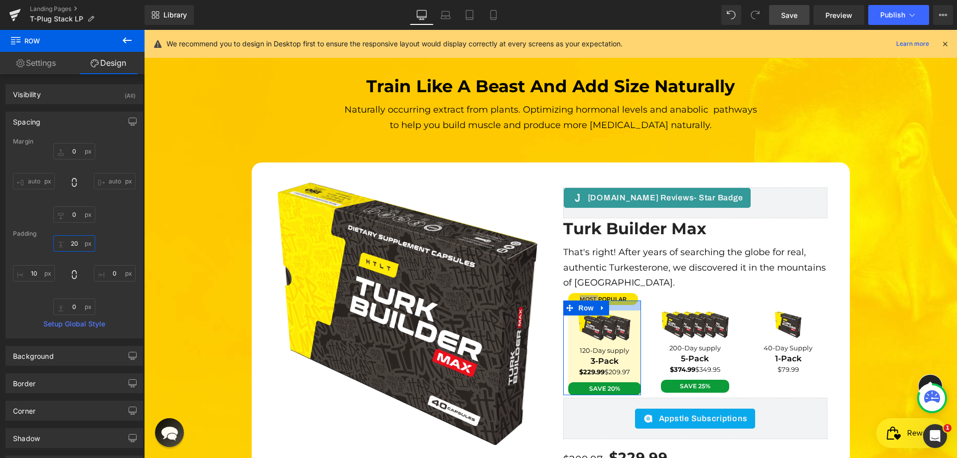
click at [75, 243] on input "text" at bounding box center [74, 243] width 42 height 16
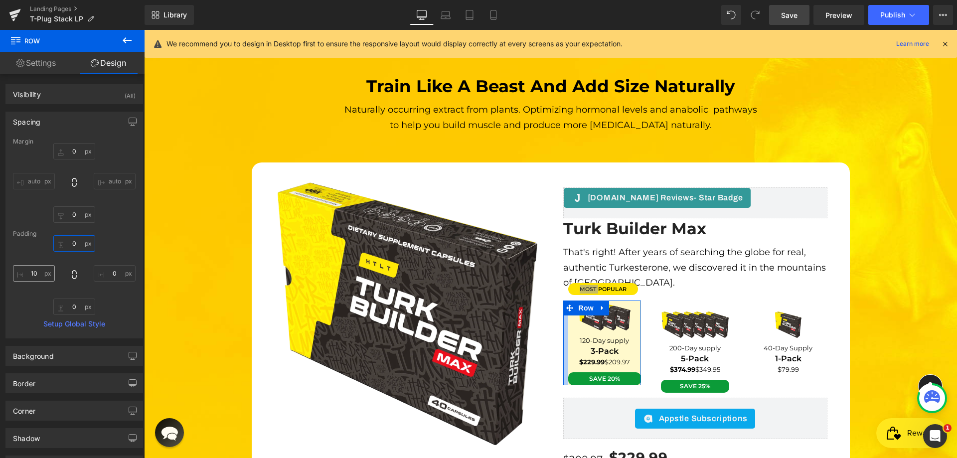
type input "0"
click at [35, 274] on input "text" at bounding box center [34, 273] width 42 height 16
click at [36, 273] on input "text" at bounding box center [34, 273] width 42 height 16
click at [32, 272] on input "text" at bounding box center [34, 273] width 42 height 16
click at [32, 271] on input "text" at bounding box center [34, 273] width 42 height 16
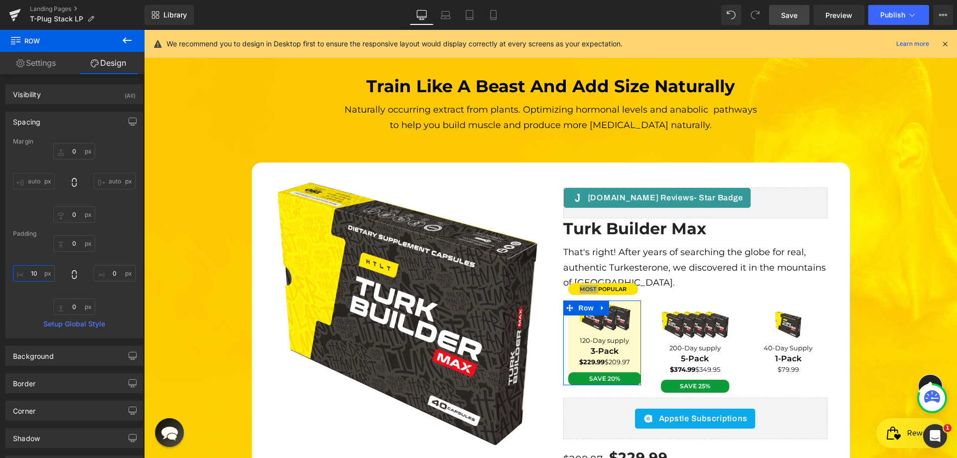
type input "0"
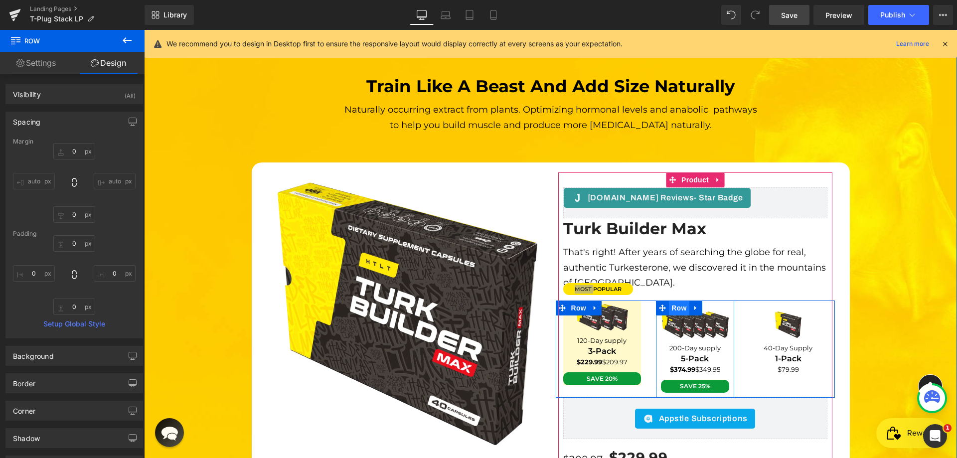
click at [675, 301] on span "Row" at bounding box center [679, 308] width 20 height 15
drag, startPoint x: 675, startPoint y: 230, endPoint x: 669, endPoint y: 230, distance: 6.0
click at [675, 301] on span "Row" at bounding box center [679, 308] width 20 height 15
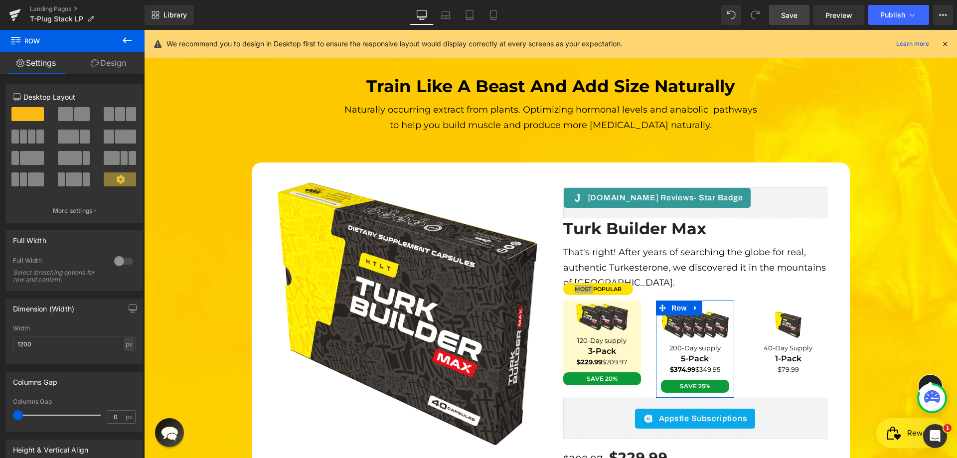
click at [106, 66] on link "Design" at bounding box center [108, 63] width 72 height 22
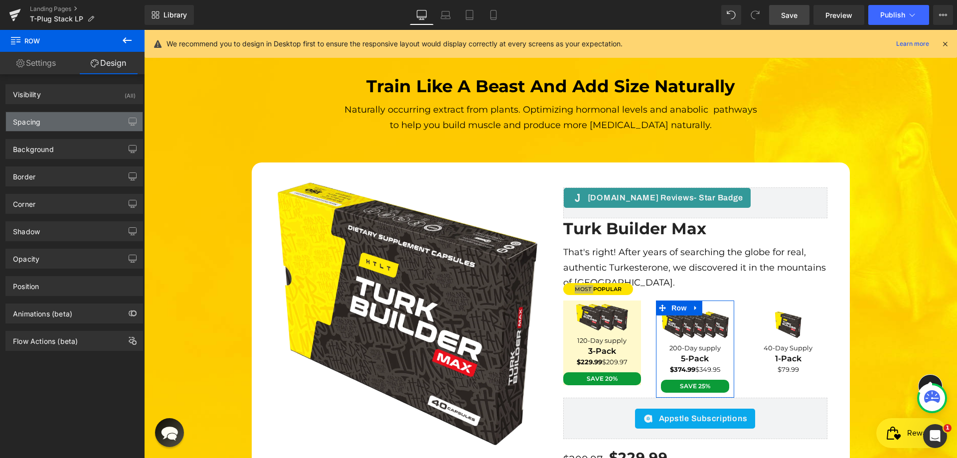
click at [43, 118] on div "Spacing" at bounding box center [74, 121] width 137 height 19
click at [63, 121] on div "Spacing" at bounding box center [74, 121] width 137 height 19
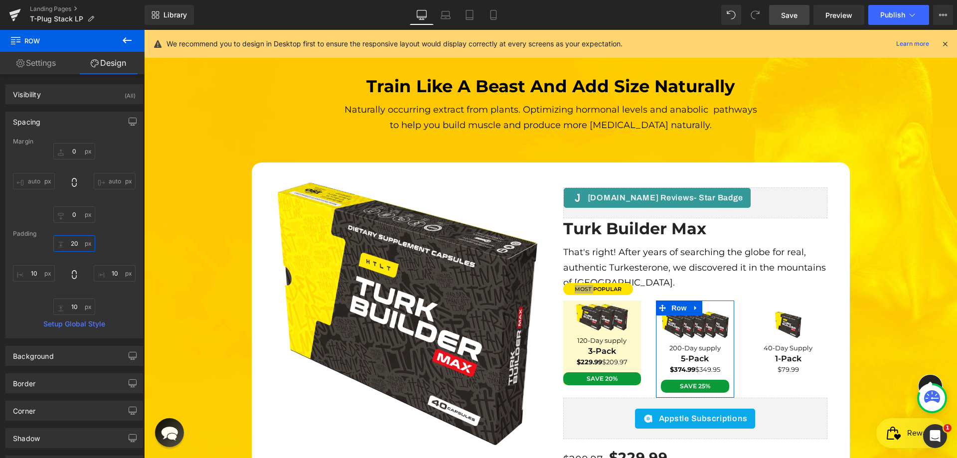
click at [69, 246] on input "20" at bounding box center [74, 243] width 42 height 16
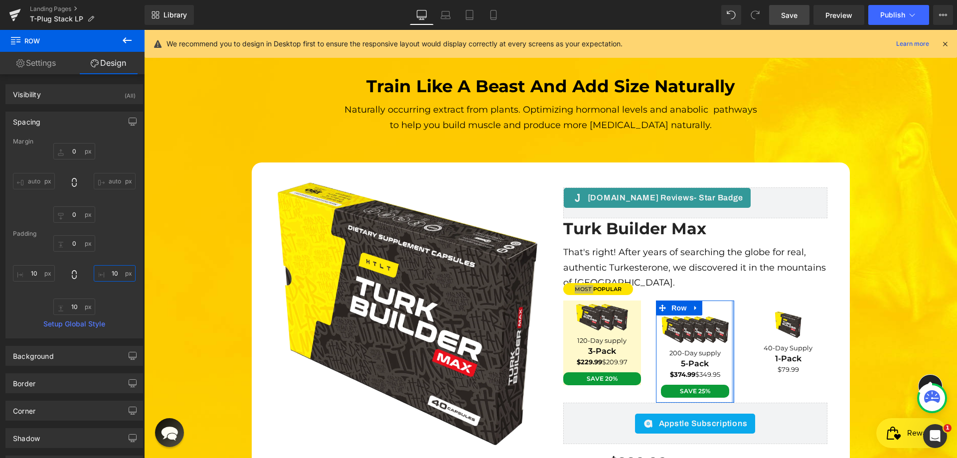
click at [109, 281] on input "10" at bounding box center [115, 273] width 42 height 16
click at [78, 304] on input "10" at bounding box center [74, 307] width 42 height 16
click at [79, 304] on input "10" at bounding box center [74, 307] width 42 height 16
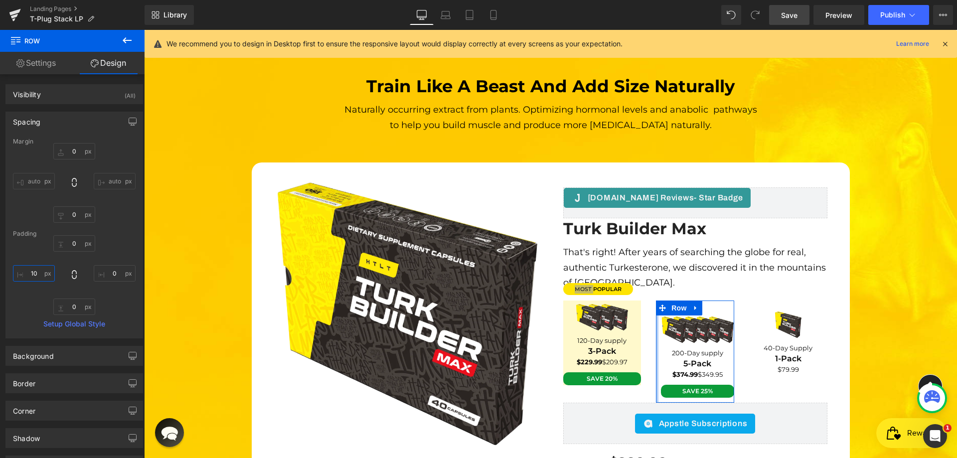
click at [40, 273] on input "10" at bounding box center [34, 273] width 42 height 16
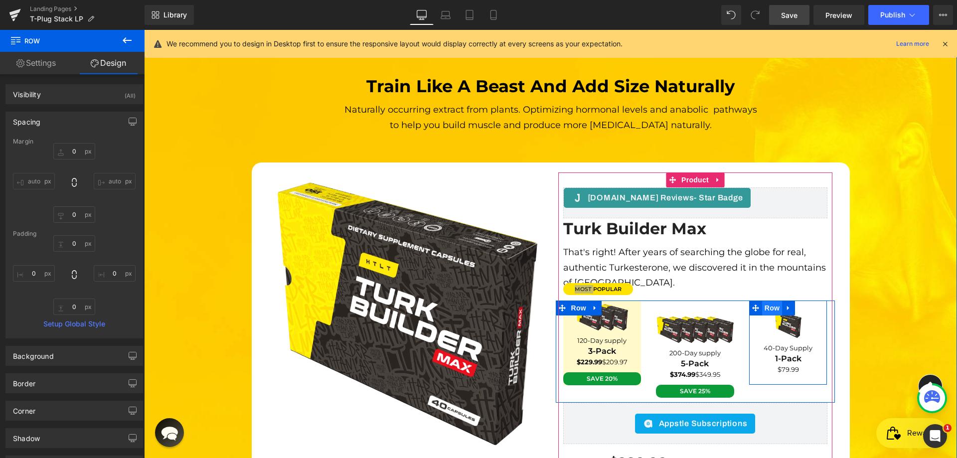
click at [773, 301] on span "Row" at bounding box center [772, 308] width 20 height 15
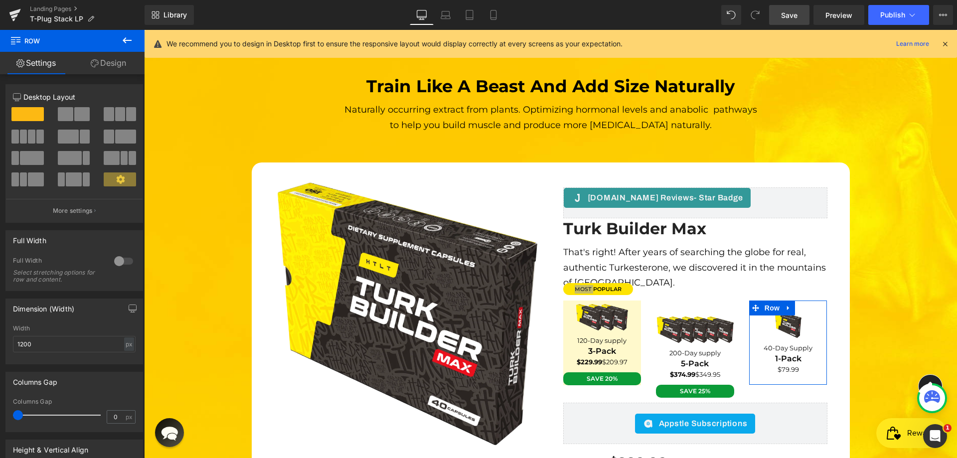
click at [106, 68] on link "Design" at bounding box center [108, 63] width 72 height 22
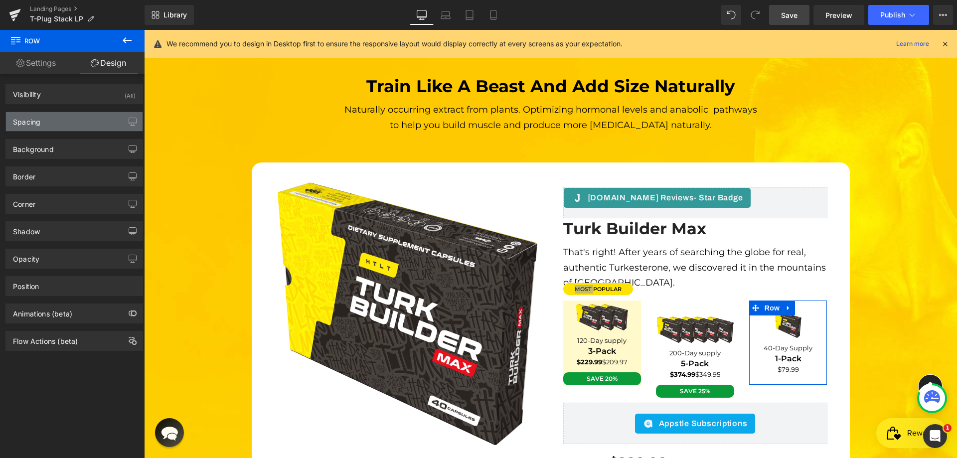
click at [43, 126] on div "Spacing" at bounding box center [74, 121] width 137 height 19
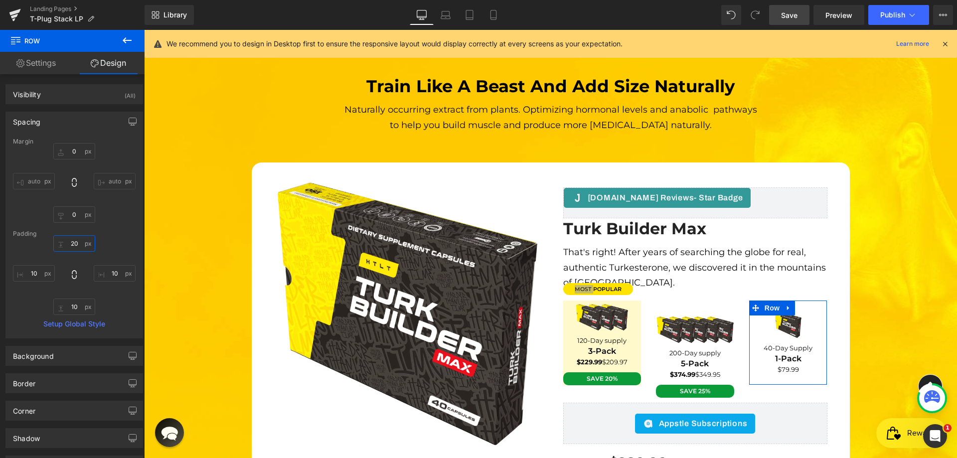
click at [70, 248] on input "text" at bounding box center [74, 243] width 42 height 16
click at [70, 247] on input "text" at bounding box center [74, 243] width 42 height 16
type input "20"
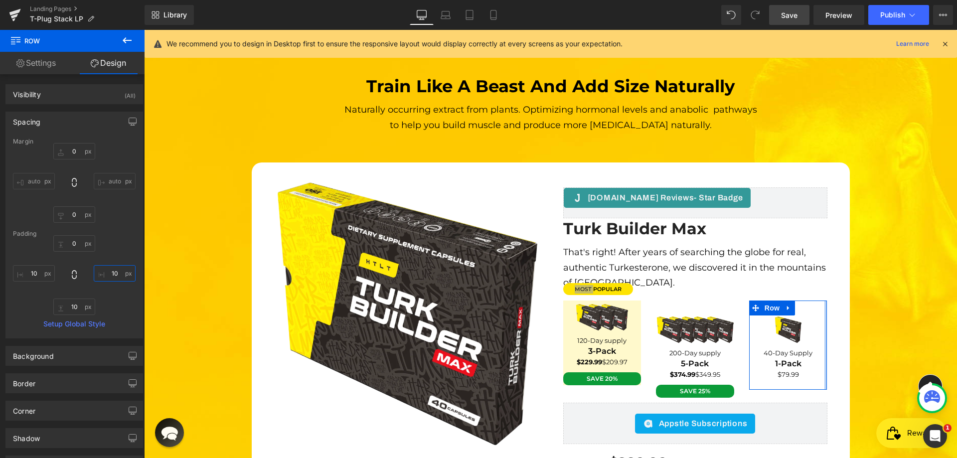
click at [115, 277] on input "text" at bounding box center [115, 273] width 42 height 16
type input "10"
click at [77, 306] on input "text" at bounding box center [74, 307] width 42 height 16
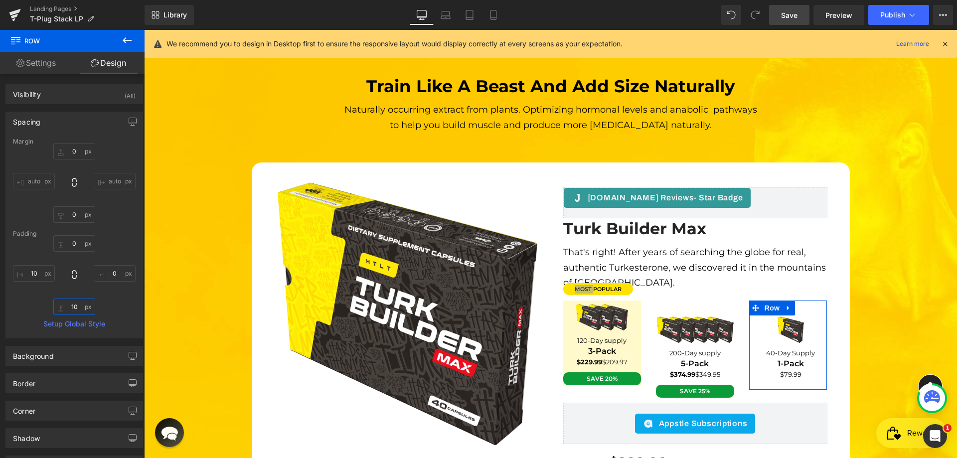
click at [77, 306] on input "text" at bounding box center [74, 307] width 42 height 16
type input "10"
click at [40, 276] on input "text" at bounding box center [34, 273] width 42 height 16
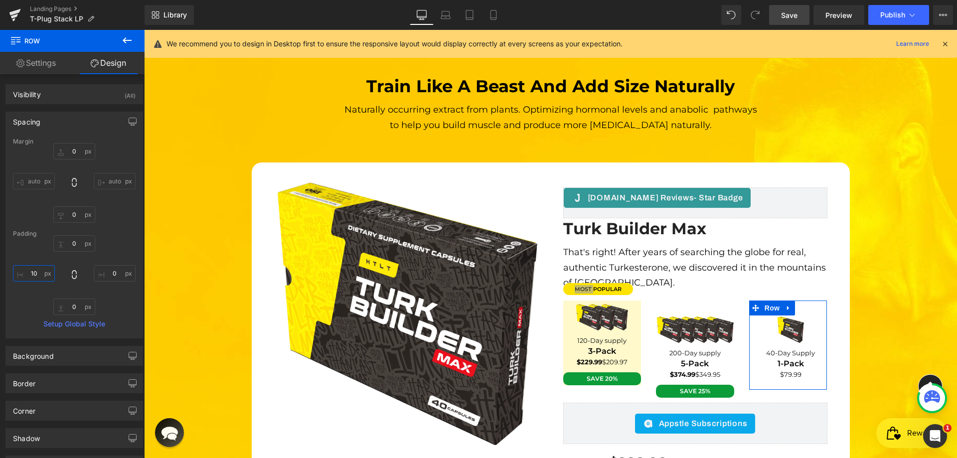
type input "10"
click at [84, 292] on div at bounding box center [74, 275] width 123 height 80
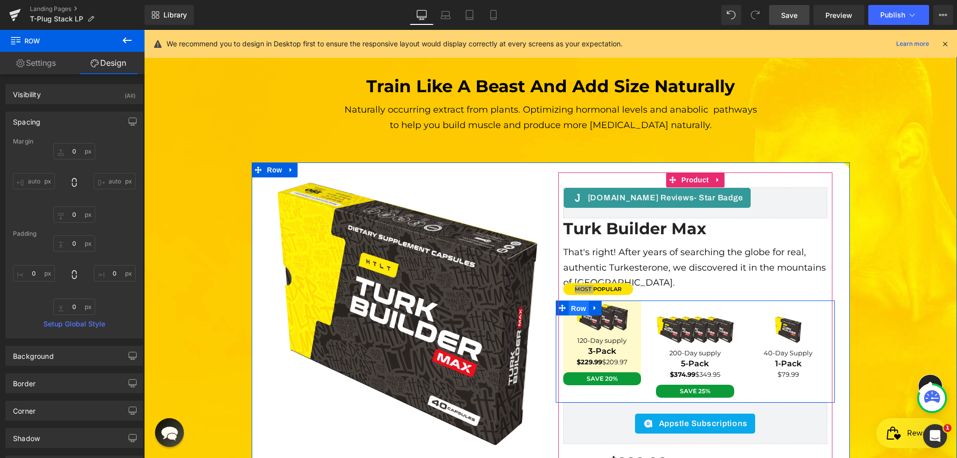
click at [583, 301] on span "Row" at bounding box center [579, 308] width 20 height 15
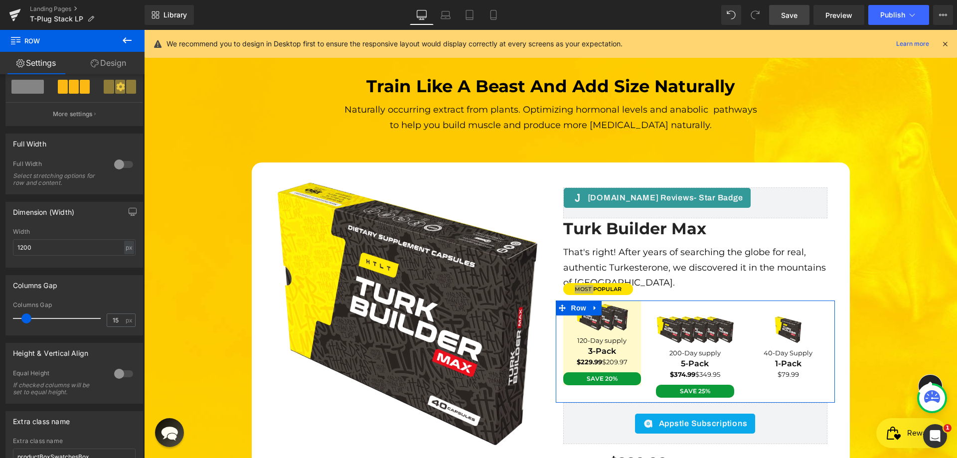
scroll to position [249, 0]
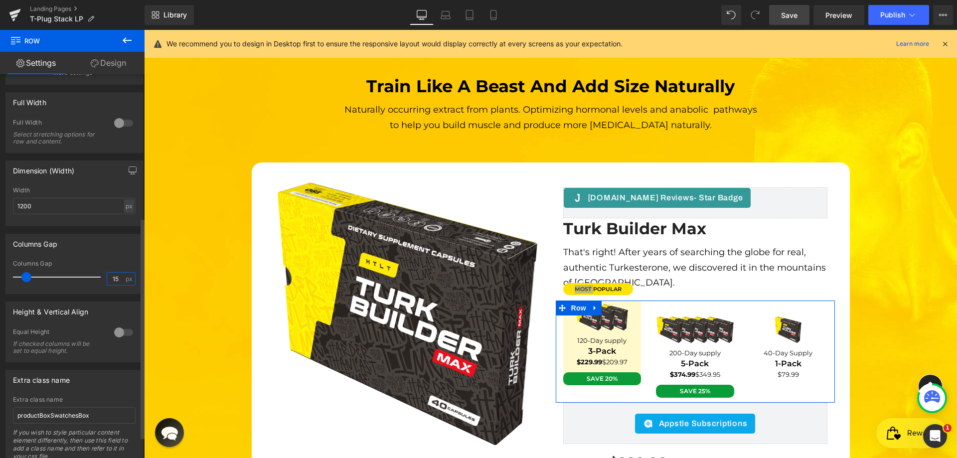
click at [115, 278] on input "15" at bounding box center [115, 279] width 17 height 12
click at [112, 278] on input "15" at bounding box center [115, 279] width 17 height 12
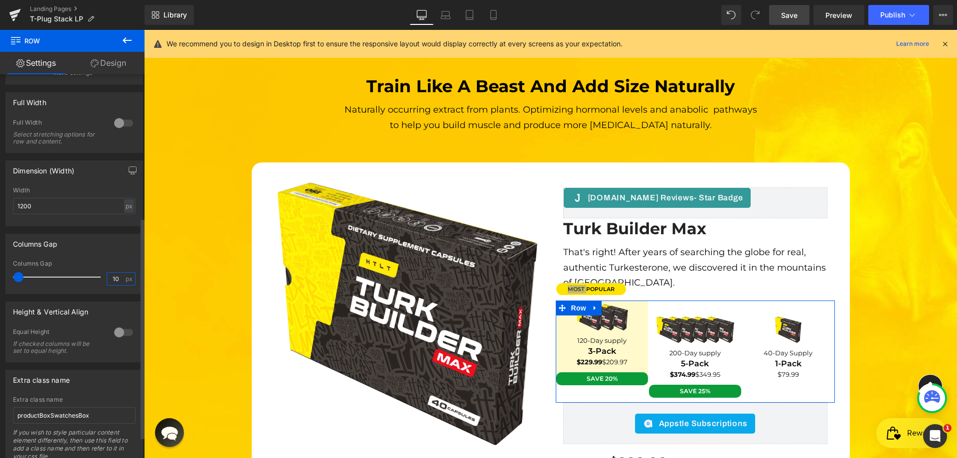
type input "10"
click at [112, 257] on div "Columns Gap 15px Columns Gap 10 px" at bounding box center [74, 264] width 138 height 60
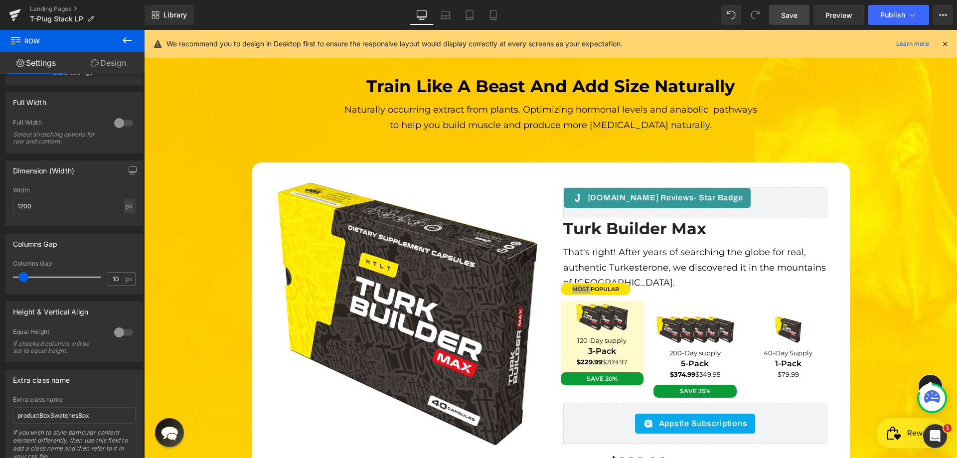
click at [801, 6] on link "Save" at bounding box center [789, 15] width 40 height 20
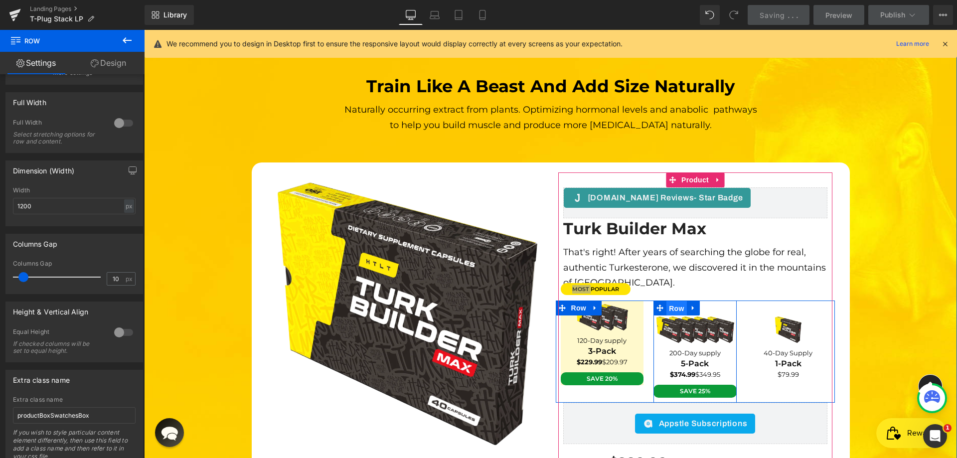
click at [677, 301] on span "Row" at bounding box center [677, 308] width 20 height 15
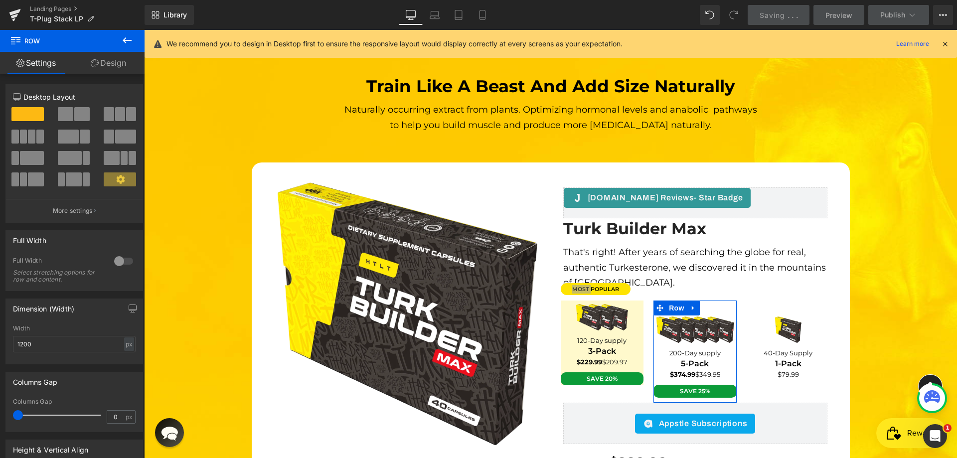
click at [124, 69] on link "Design" at bounding box center [108, 63] width 72 height 22
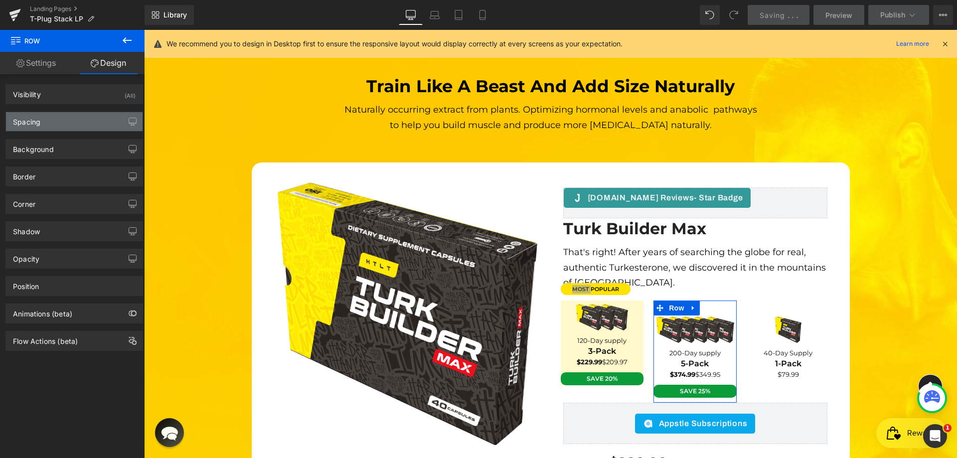
click at [50, 117] on div "Spacing" at bounding box center [74, 121] width 137 height 19
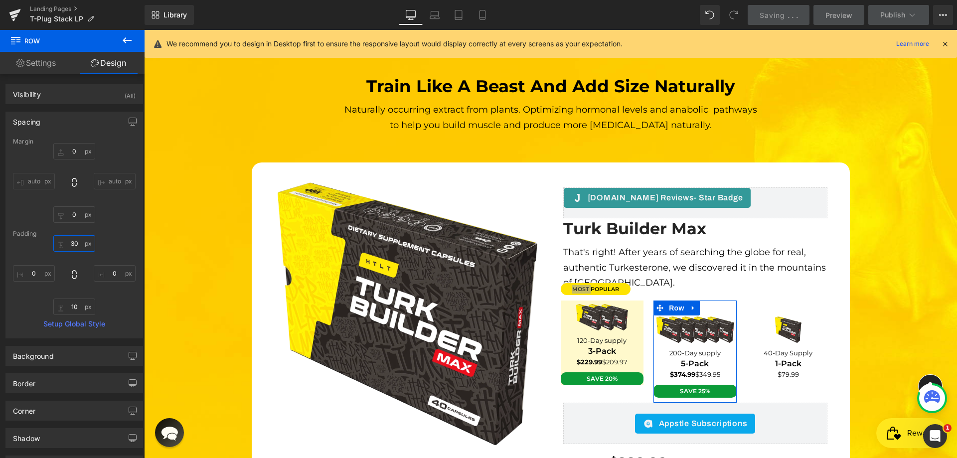
click at [68, 241] on input "text" at bounding box center [74, 243] width 42 height 16
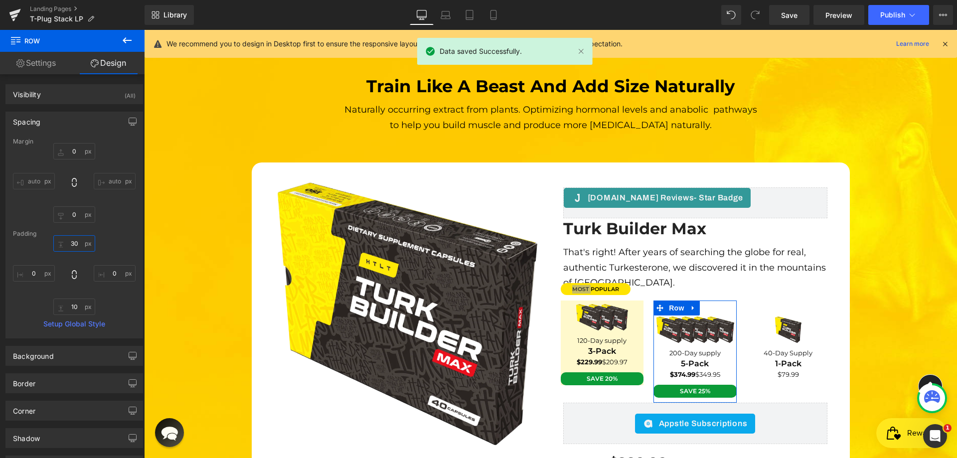
type input "30"
click at [78, 306] on input "text" at bounding box center [74, 307] width 42 height 16
click at [79, 306] on input "text" at bounding box center [74, 307] width 42 height 16
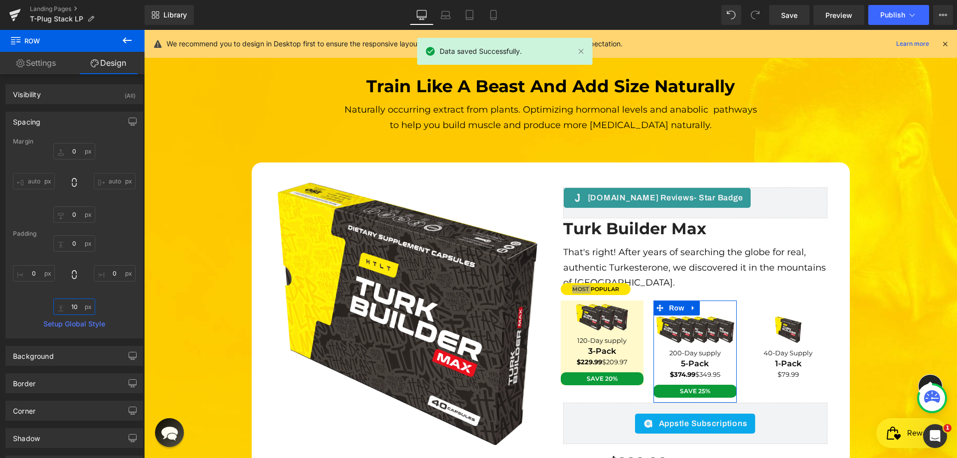
click at [79, 306] on input "text" at bounding box center [74, 307] width 42 height 16
type input "10"
click at [97, 290] on div at bounding box center [74, 275] width 123 height 80
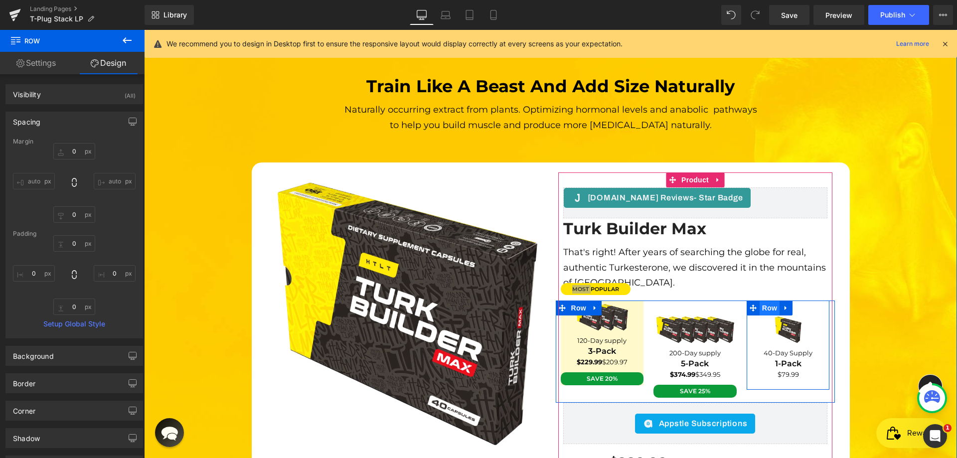
click at [772, 301] on span "Row" at bounding box center [770, 308] width 20 height 15
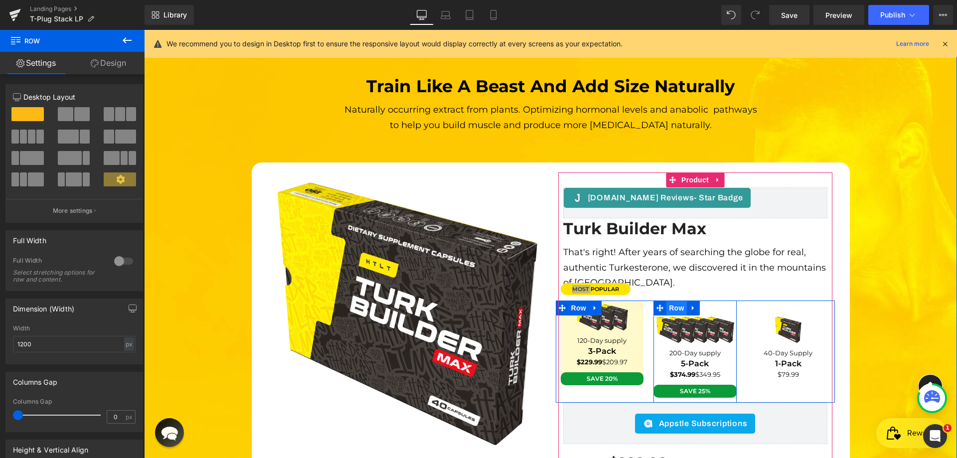
click at [673, 301] on span "Row" at bounding box center [677, 308] width 20 height 15
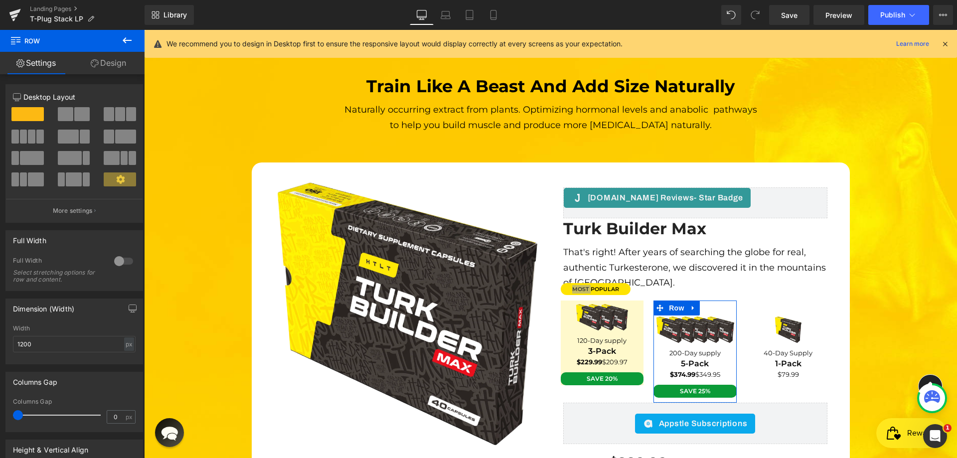
click at [106, 69] on link "Design" at bounding box center [108, 63] width 72 height 22
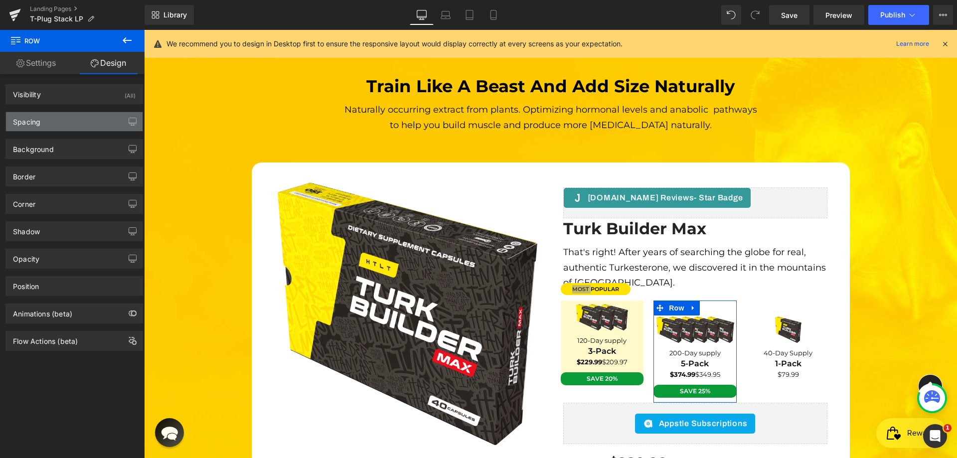
click at [53, 120] on div "Spacing" at bounding box center [74, 121] width 137 height 19
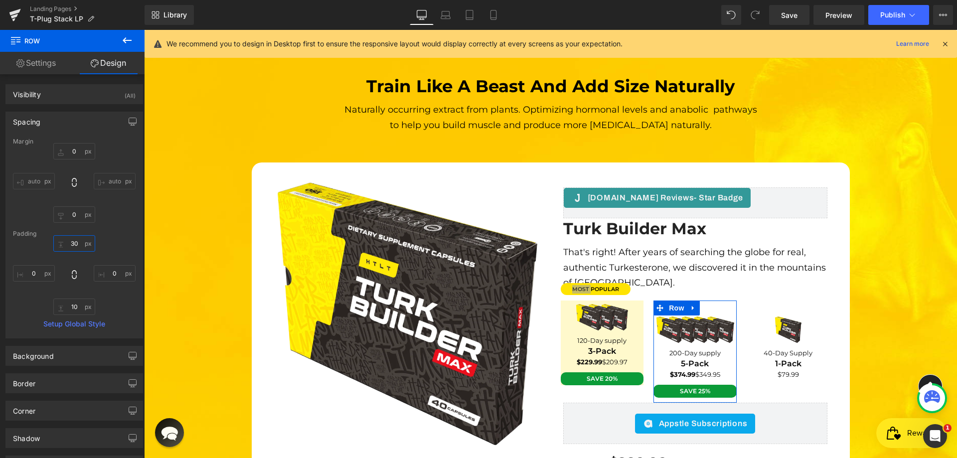
click at [74, 246] on input "text" at bounding box center [74, 243] width 42 height 16
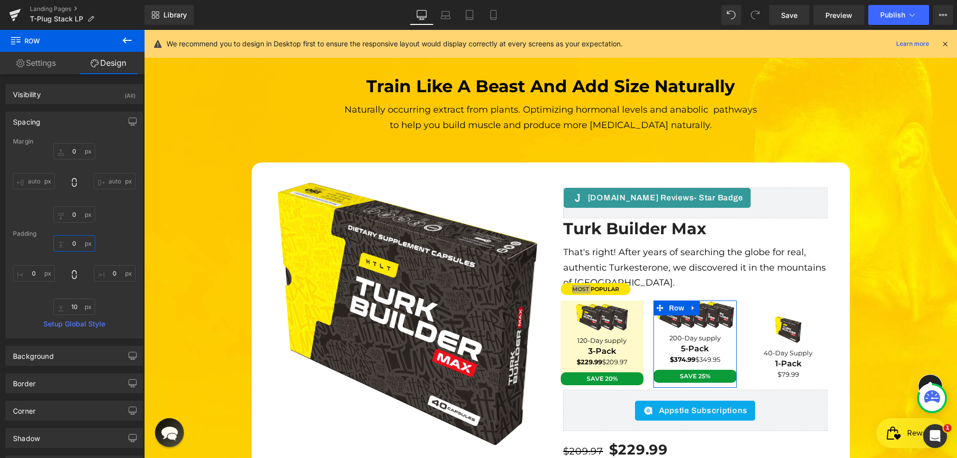
type input "0"
click at [68, 315] on div "Margin auto auto [GEOGRAPHIC_DATA] 0 Setup Global Style" at bounding box center [74, 238] width 137 height 200
click at [70, 310] on input "text" at bounding box center [74, 307] width 42 height 16
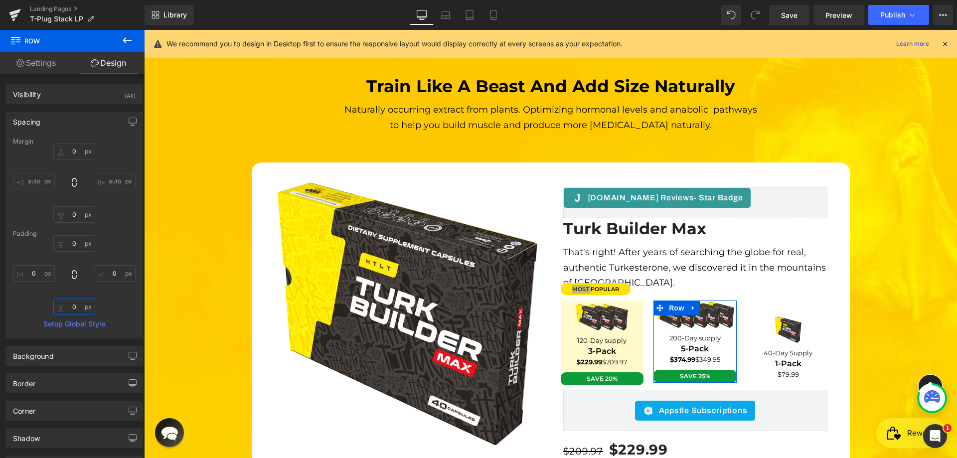
type input "0"
click at [101, 300] on div "0 0" at bounding box center [74, 275] width 123 height 80
click at [801, 15] on link "Save" at bounding box center [789, 15] width 40 height 20
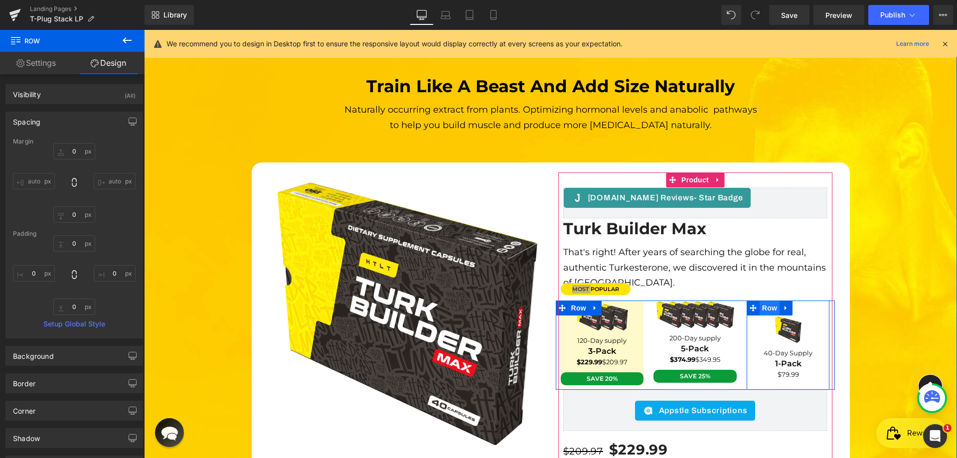
click at [775, 301] on span "Row" at bounding box center [770, 308] width 20 height 15
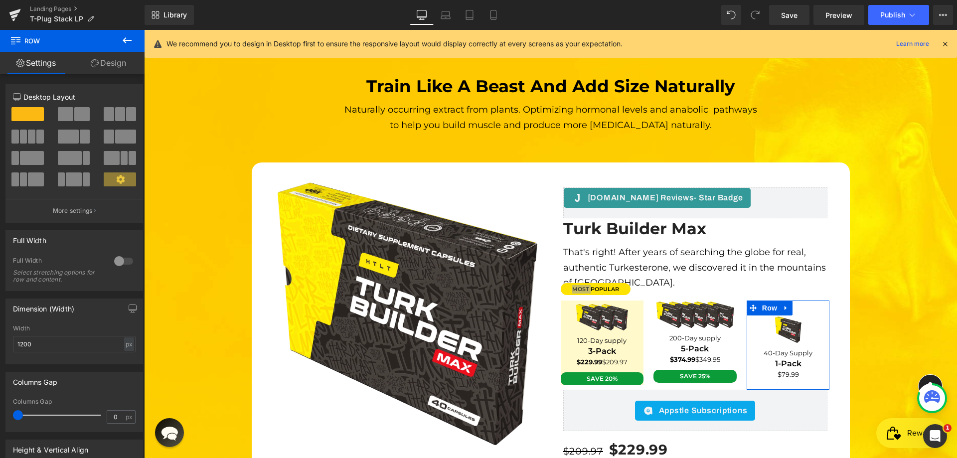
click at [123, 53] on link "Design" at bounding box center [108, 63] width 72 height 22
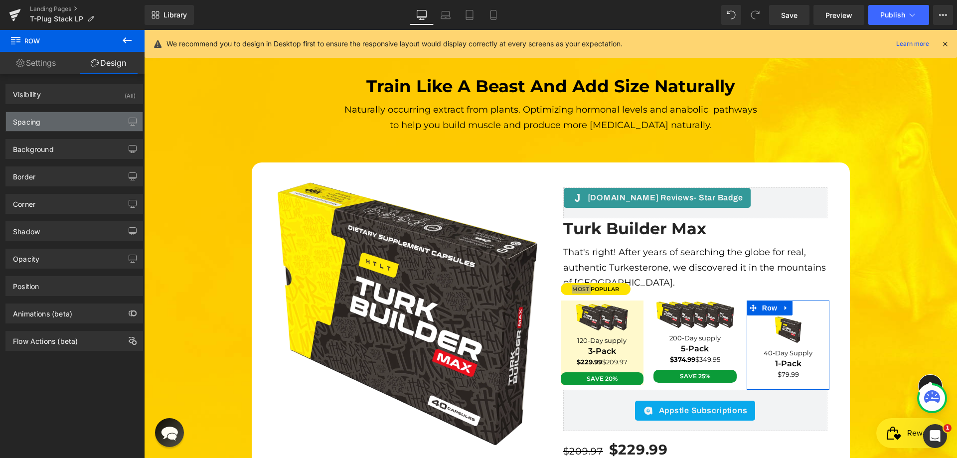
click at [57, 124] on div "Spacing" at bounding box center [74, 121] width 137 height 19
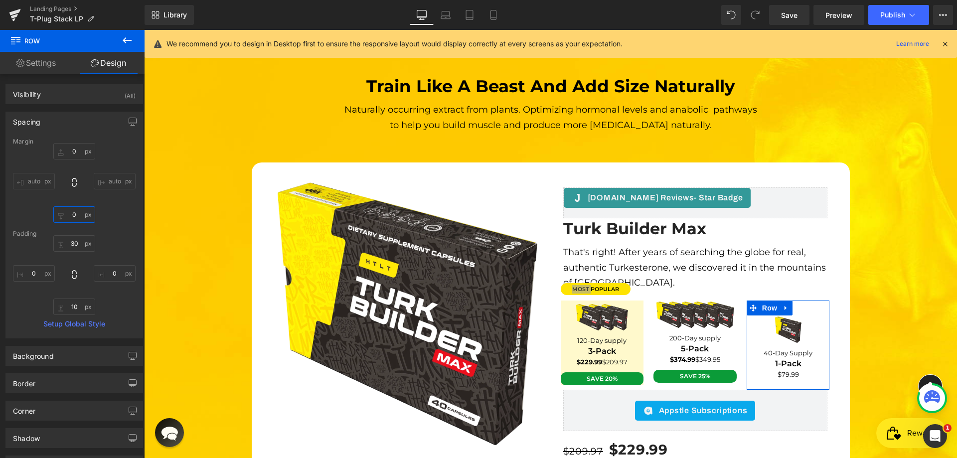
click at [73, 220] on input "0" at bounding box center [74, 214] width 42 height 16
click at [71, 243] on input "30" at bounding box center [74, 243] width 42 height 16
click at [72, 243] on input "30" at bounding box center [74, 243] width 42 height 16
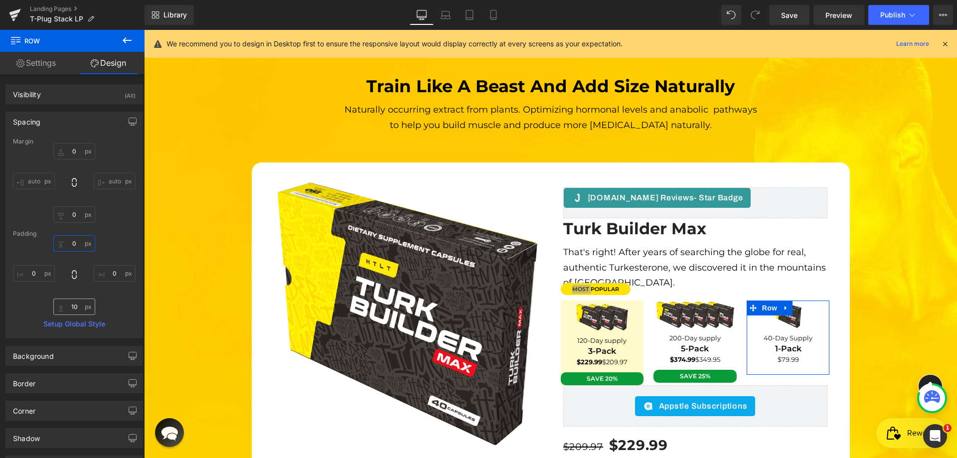
type input "0"
click at [72, 302] on input "10" at bounding box center [74, 307] width 42 height 16
type input "0"
click at [804, 8] on link "Save" at bounding box center [789, 15] width 40 height 20
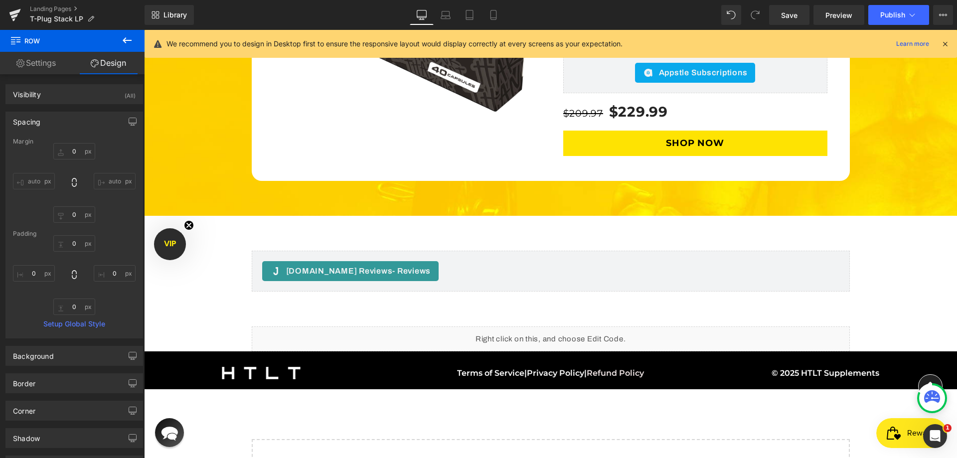
scroll to position [3230, 0]
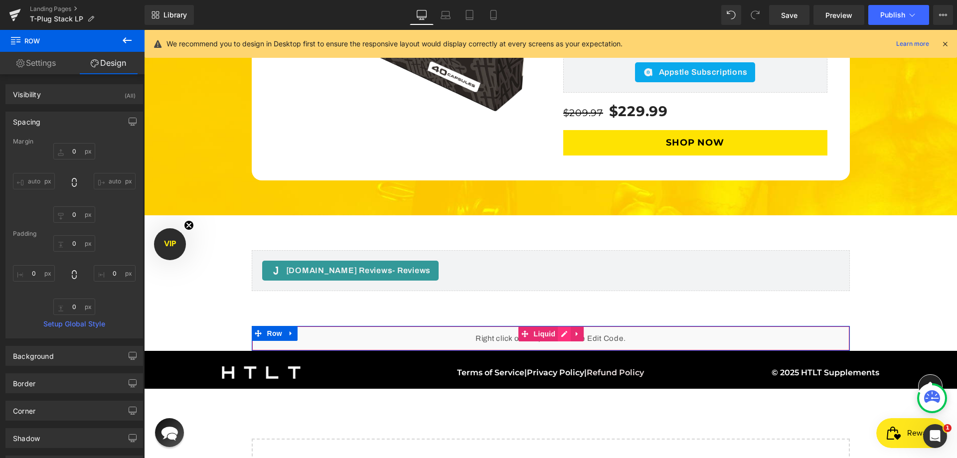
click at [559, 326] on div "Liquid" at bounding box center [551, 338] width 598 height 25
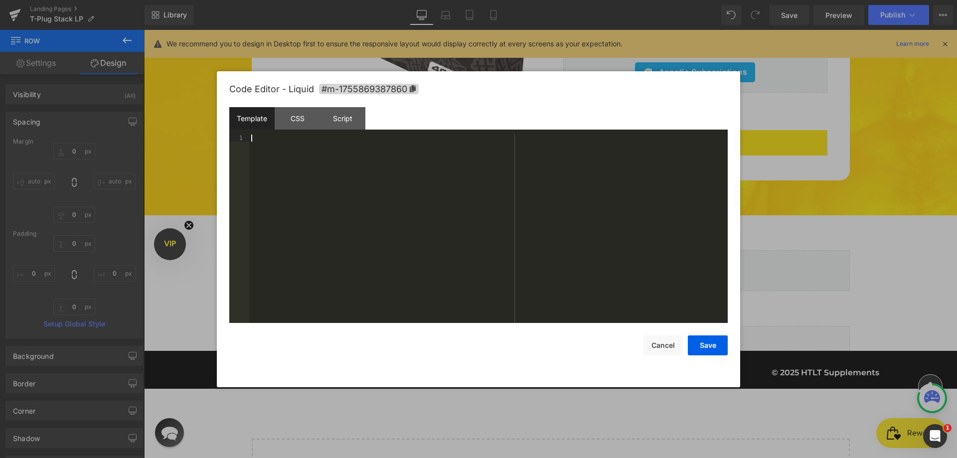
click at [302, 106] on div "Code Editor - Liquid #m-1755869387860" at bounding box center [478, 89] width 499 height 36
click at [300, 119] on div "CSS" at bounding box center [297, 118] width 45 height 22
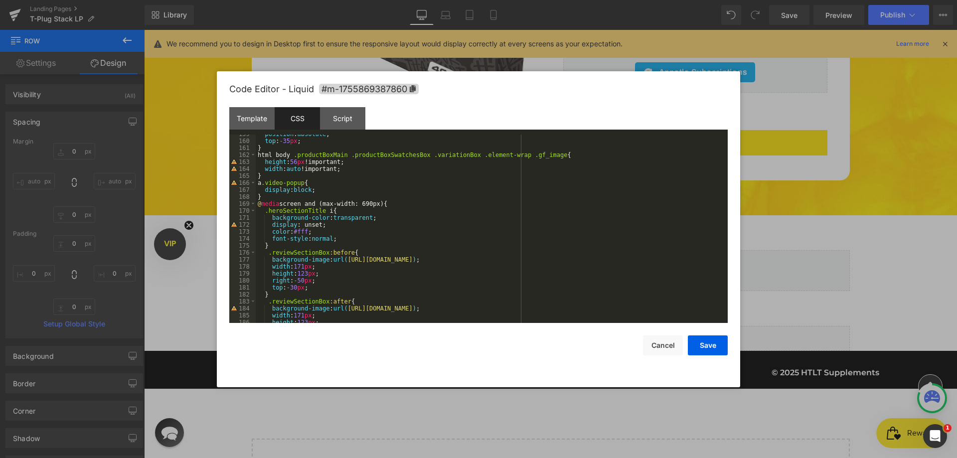
scroll to position [1017, 0]
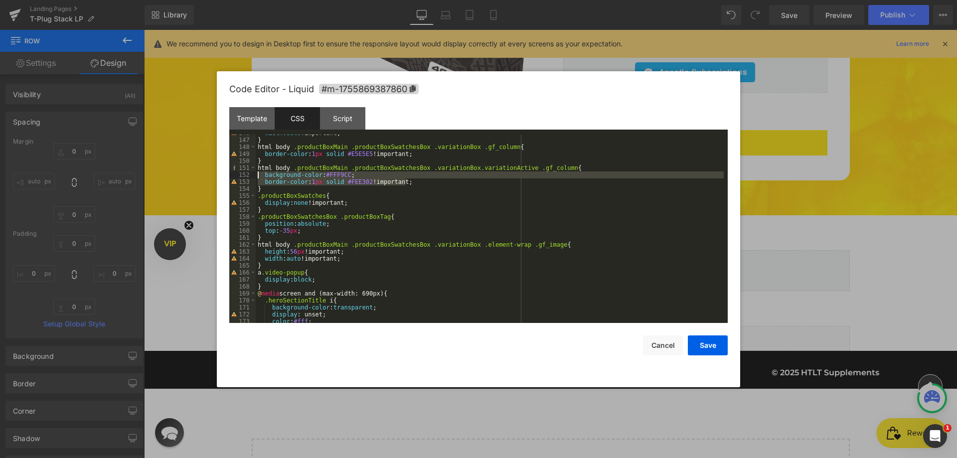
drag, startPoint x: 410, startPoint y: 184, endPoint x: 229, endPoint y: 177, distance: 181.6
click at [229, 177] on div "Code Editor - Liquid #m-1755869387860 Template CSS Script Data 1 XXXXXXXXXXXXXX…" at bounding box center [479, 229] width 524 height 316
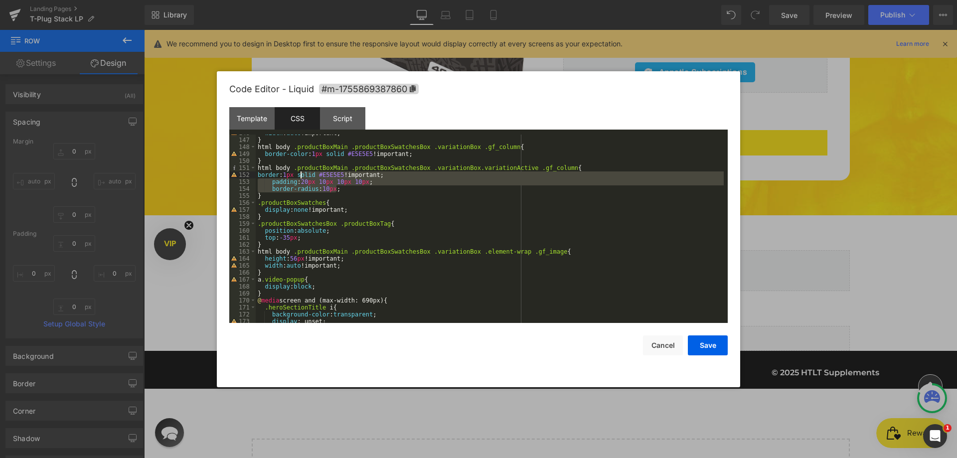
click at [301, 176] on div "width : auto !important; } html body .productBoxMain .productBoxSwatchesBox .va…" at bounding box center [490, 231] width 468 height 202
click at [712, 344] on button "Save" at bounding box center [708, 346] width 40 height 20
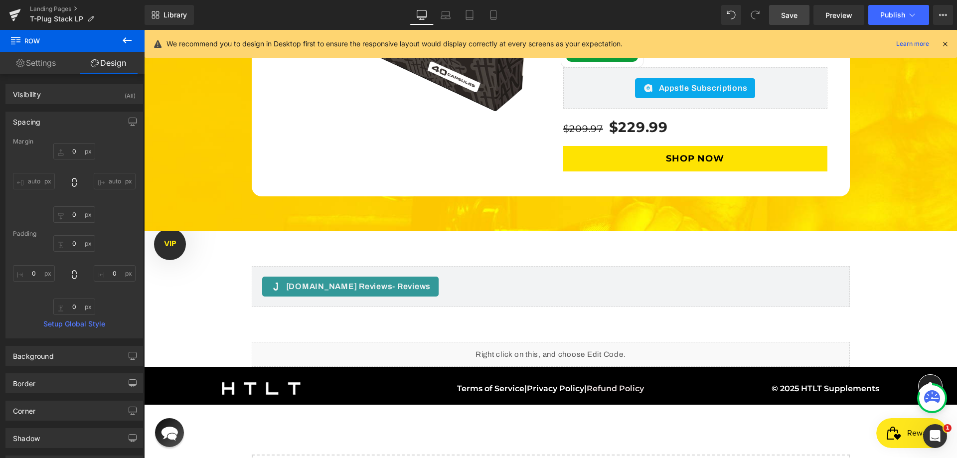
click at [790, 21] on link "Save" at bounding box center [789, 15] width 40 height 20
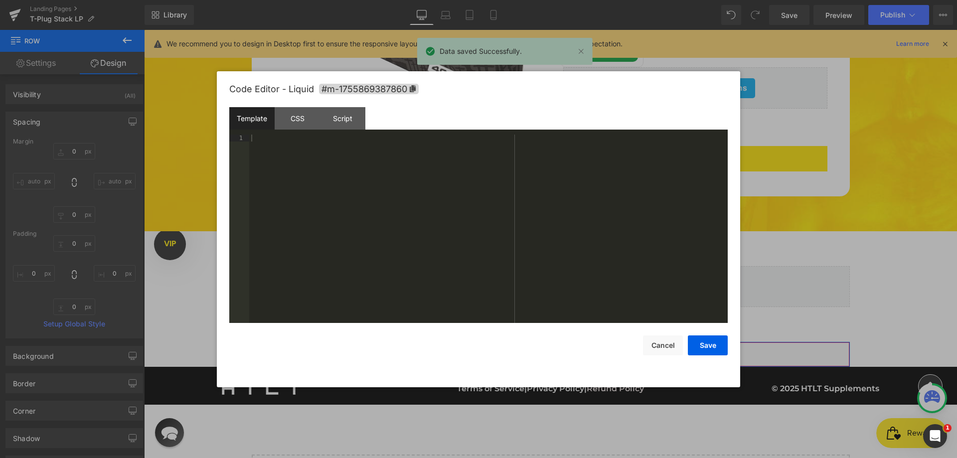
click at [566, 342] on div "Liquid" at bounding box center [551, 354] width 598 height 25
click at [305, 123] on div "CSS" at bounding box center [297, 118] width 45 height 22
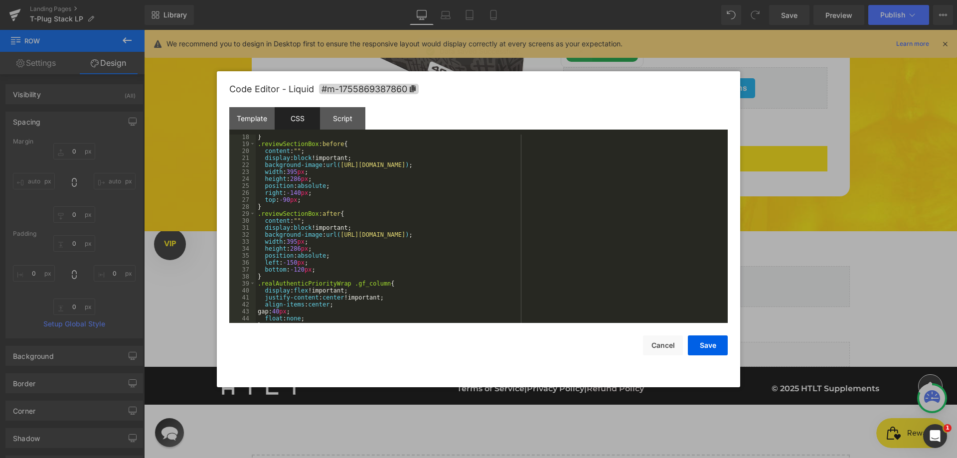
scroll to position [269, 0]
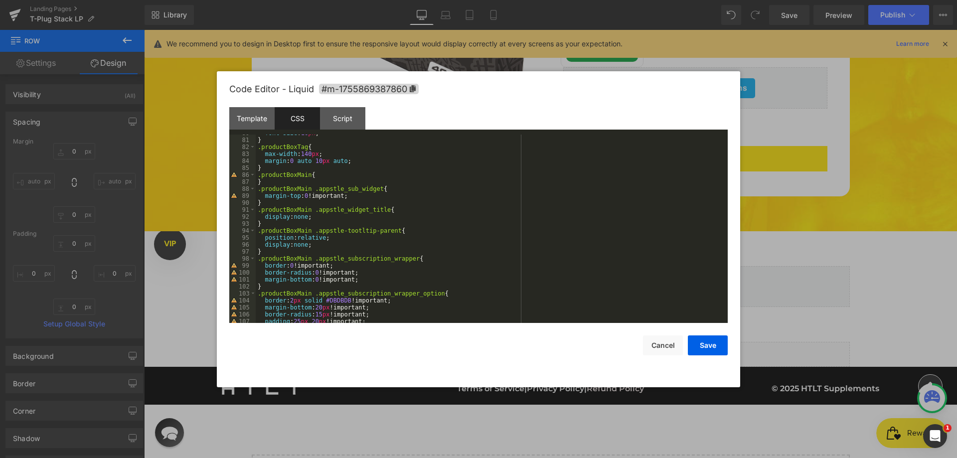
click at [727, 302] on div "Code Editor - Liquid #m-1755869387860 Template CSS Script Data 1 XXXXXXXXXXXXXX…" at bounding box center [479, 229] width 524 height 316
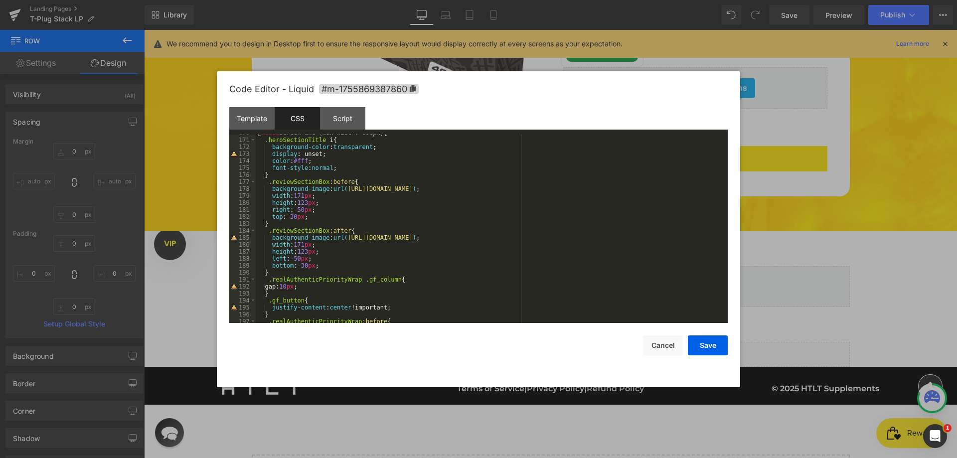
scroll to position [1263, 0]
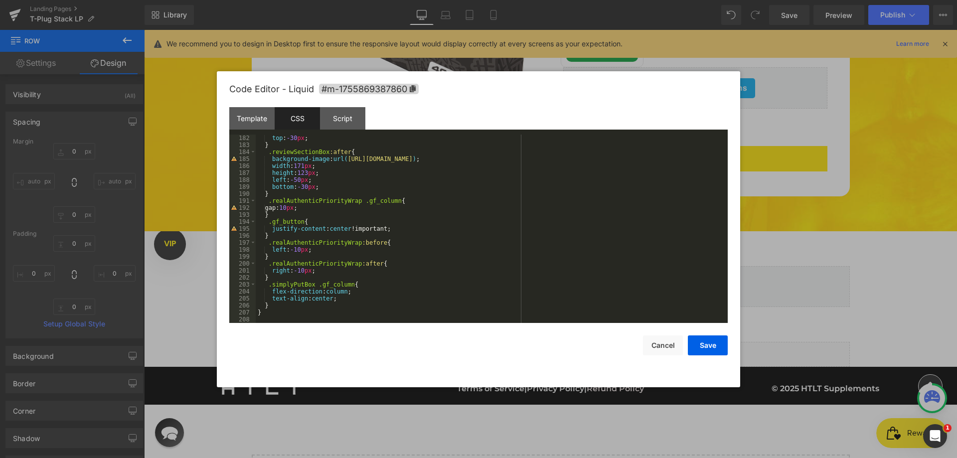
drag, startPoint x: 727, startPoint y: 318, endPoint x: 530, endPoint y: 303, distance: 198.5
click at [728, 323] on div "Code Editor - Liquid #m-1755869387860 Template CSS Script Data 1 XXXXXXXXXXXXXX…" at bounding box center [479, 229] width 524 height 316
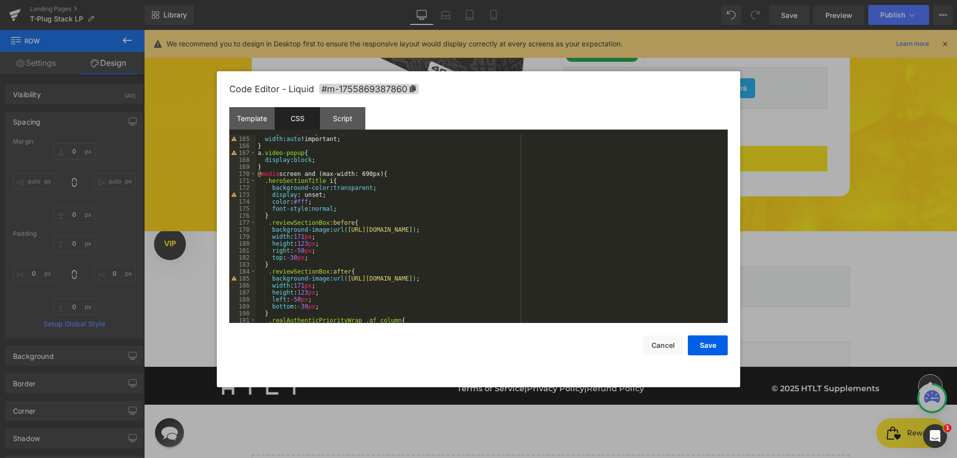
scroll to position [1024, 0]
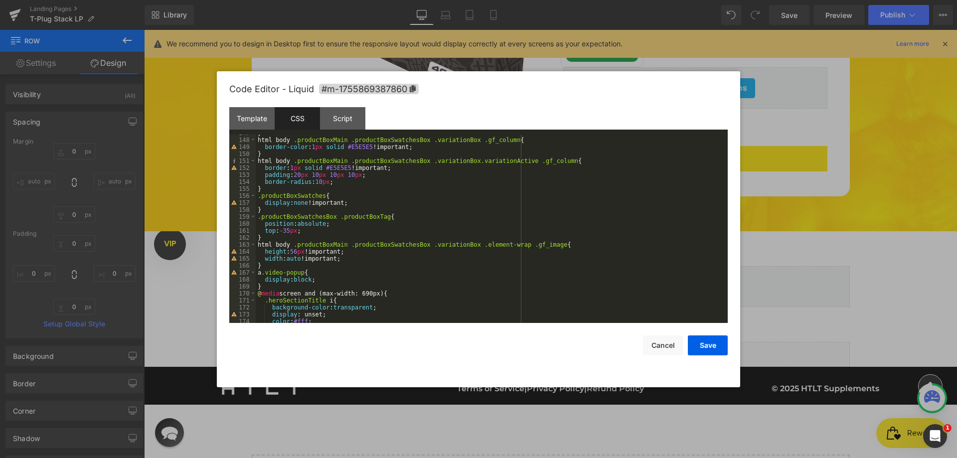
click at [320, 174] on div "} html body .productBoxMain .productBoxSwatchesBox .variationBox .gf_column { b…" at bounding box center [490, 231] width 468 height 202
click at [291, 231] on div "} html body .productBoxMain .productBoxSwatchesBox .variationBox .gf_column { b…" at bounding box center [490, 231] width 468 height 202
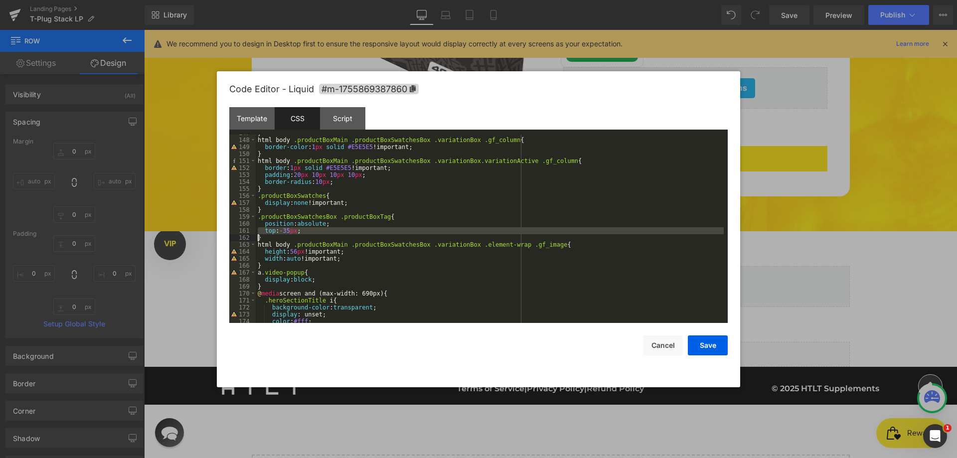
click at [289, 231] on div "} html body .productBoxMain .productBoxSwatchesBox .variationBox .gf_column { b…" at bounding box center [490, 229] width 468 height 188
click at [289, 231] on div "} html body .productBoxMain .productBoxSwatchesBox .variationBox .gf_column { b…" at bounding box center [490, 231] width 468 height 202
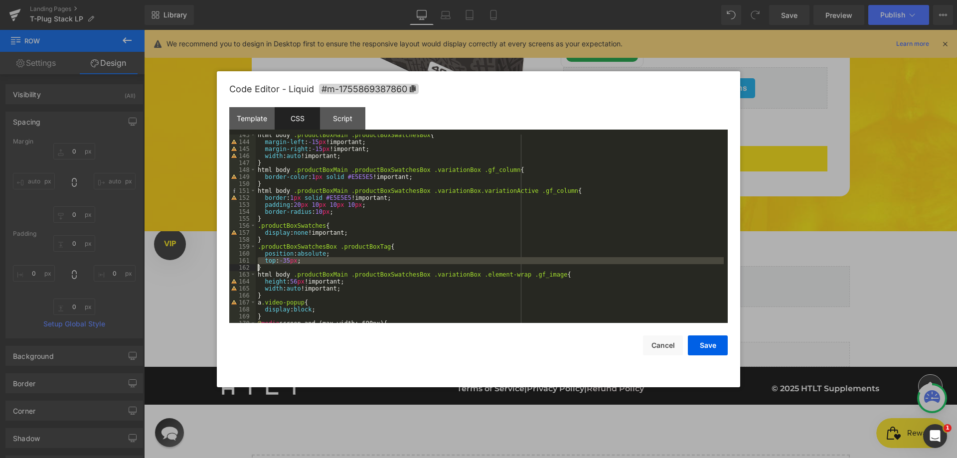
click at [276, 196] on div "html body .productBoxMain .productBoxSwatchesBox { margin-left : -15 px !import…" at bounding box center [490, 233] width 468 height 202
drag, startPoint x: 304, startPoint y: 177, endPoint x: 284, endPoint y: 178, distance: 20.0
click at [284, 178] on div "html body .productBoxMain .productBoxSwatchesBox { margin-left : -15 px !import…" at bounding box center [490, 233] width 468 height 202
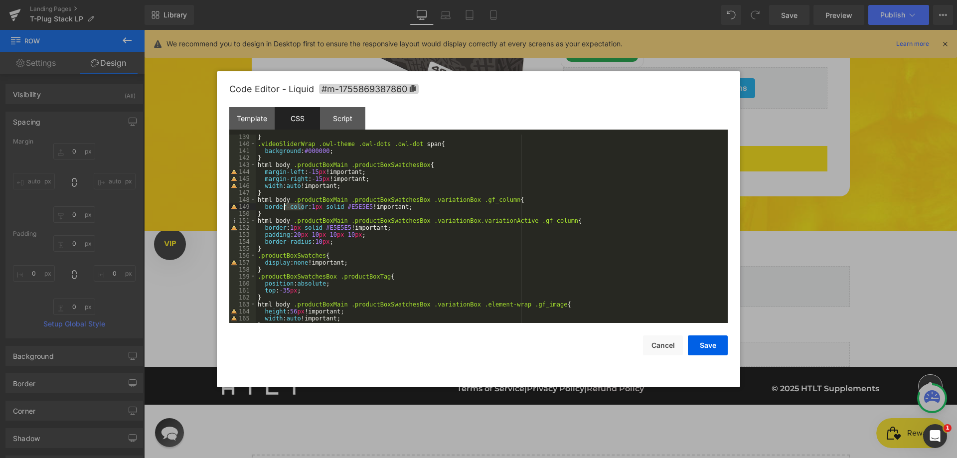
scroll to position [964, 0]
click at [369, 190] on div "} .videoSliderWrap .owl-theme .owl-dots .owl-dot span { background : #000000 ; …" at bounding box center [490, 235] width 468 height 202
click at [333, 242] on div "} .videoSliderWrap .owl-theme .owl-dots .owl-dot span { background : #000000 ; …" at bounding box center [490, 235] width 468 height 202
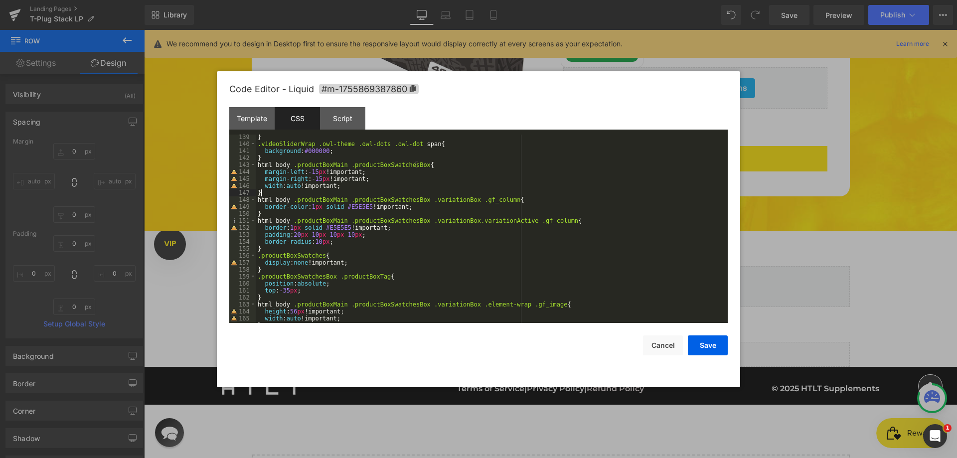
click at [333, 242] on div "} .videoSliderWrap .owl-theme .owl-dots .owl-dot span { background : #000000 ; …" at bounding box center [490, 235] width 468 height 202
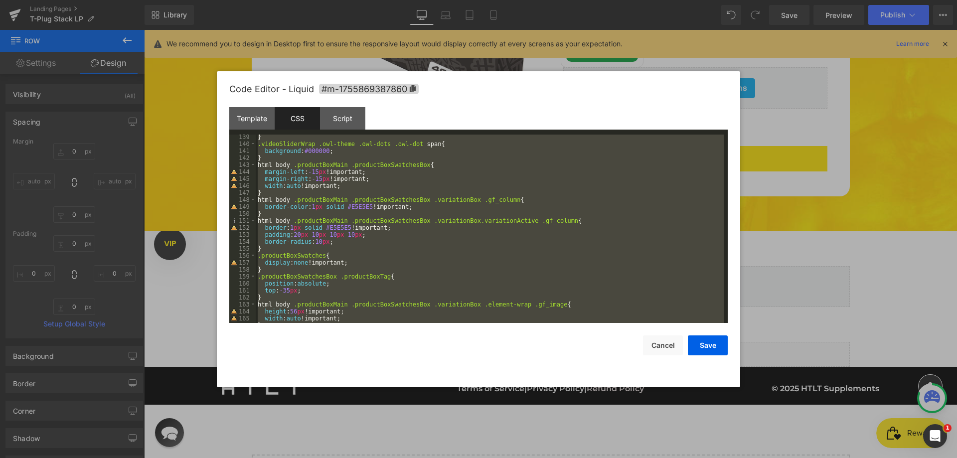
click at [333, 241] on div "} .videoSliderWrap .owl-theme .owl-dots .owl-dot span { background : #000000 ; …" at bounding box center [490, 235] width 468 height 202
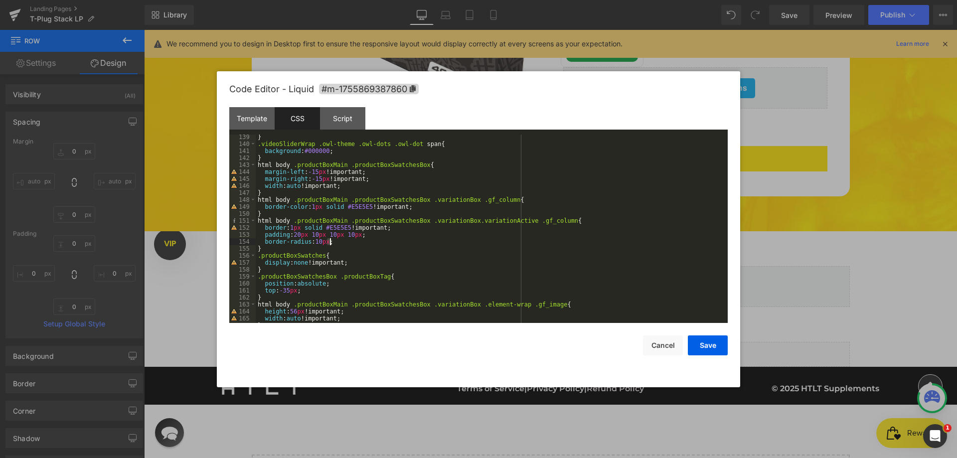
drag, startPoint x: 333, startPoint y: 241, endPoint x: 288, endPoint y: 236, distance: 45.7
click at [297, 237] on div "} .videoSliderWrap .owl-theme .owl-dots .owl-dot span { background : #000000 ; …" at bounding box center [490, 235] width 468 height 202
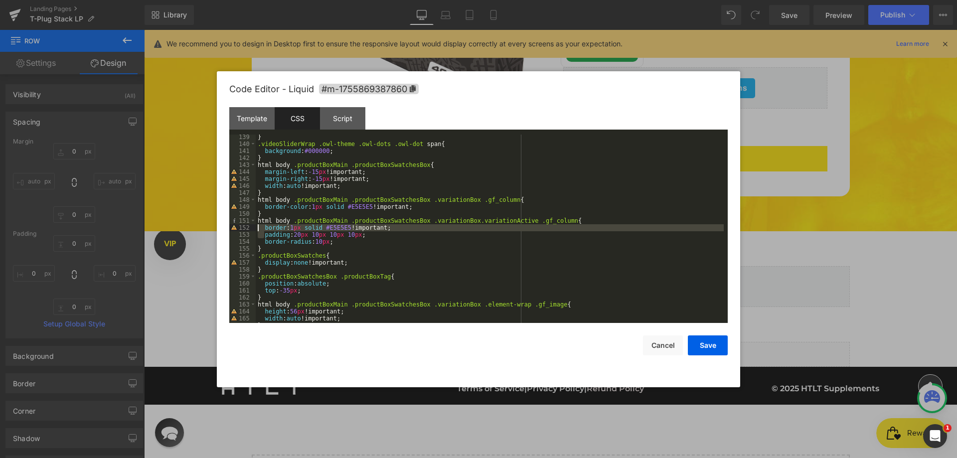
drag, startPoint x: 248, startPoint y: 230, endPoint x: 237, endPoint y: 227, distance: 10.8
click at [237, 227] on pre "139 140 141 142 143 144 145 146 147 148 149 150 151 152 153 154 155 156 157 158…" at bounding box center [478, 229] width 499 height 188
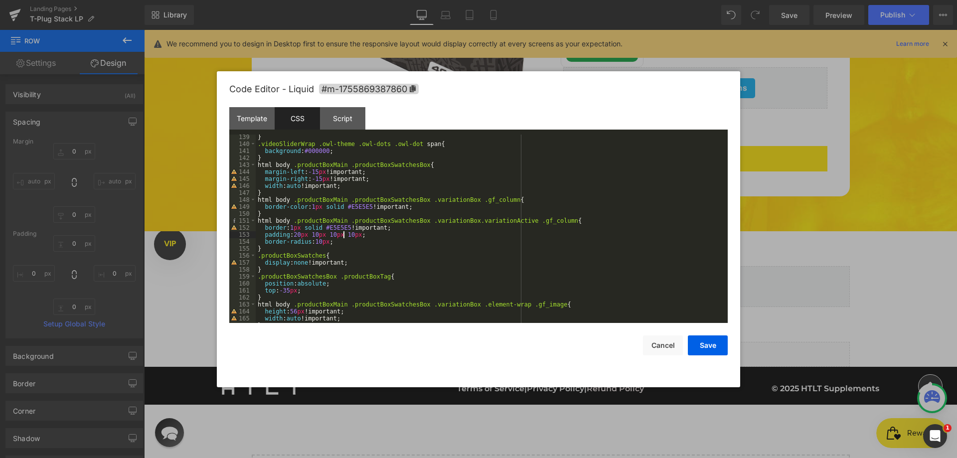
click at [343, 237] on div "} .videoSliderWrap .owl-theme .owl-dots .owl-dot span { background : #000000 ; …" at bounding box center [490, 235] width 468 height 202
drag, startPoint x: 343, startPoint y: 237, endPoint x: 340, endPoint y: 242, distance: 6.5
click at [343, 237] on div "} .videoSliderWrap .owl-theme .owl-dots .owl-dot span { background : #000000 ; …" at bounding box center [490, 235] width 468 height 202
click at [337, 244] on div "} .videoSliderWrap .owl-theme .owl-dots .owl-dot span { background : #000000 ; …" at bounding box center [490, 235] width 468 height 202
drag, startPoint x: 259, startPoint y: 228, endPoint x: 249, endPoint y: 228, distance: 10.0
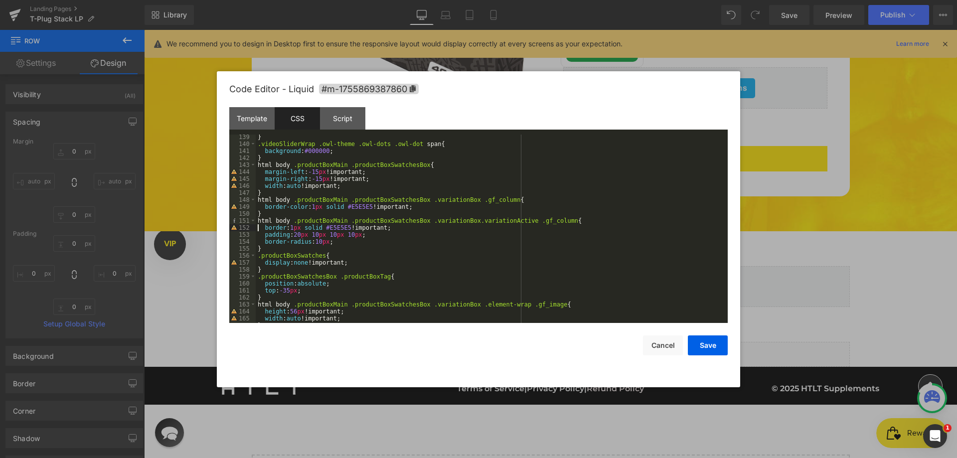
click at [249, 228] on pre "139 140 141 142 143 144 145 146 147 148 149 150 151 152 153 154 155 156 157 158…" at bounding box center [478, 229] width 499 height 188
click at [329, 239] on div "} .videoSliderWrap .owl-theme .owl-dots .owl-dot span { background : #000000 ; …" at bounding box center [490, 235] width 468 height 202
click at [337, 241] on div "} .videoSliderWrap .owl-theme .owl-dots .owl-dot span { background : #000000 ; …" at bounding box center [490, 229] width 468 height 188
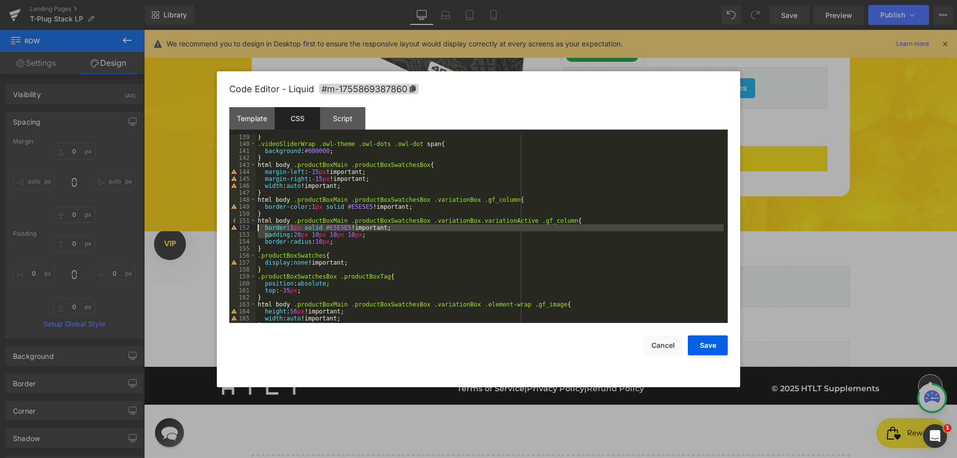
drag, startPoint x: 270, startPoint y: 232, endPoint x: 255, endPoint y: 230, distance: 15.1
click at [255, 230] on pre "139 140 141 142 143 144 145 146 147 148 149 150 151 152 153 154 155 156 157 158…" at bounding box center [478, 229] width 499 height 188
click at [355, 243] on div "} .videoSliderWrap .owl-theme .owl-dots .owl-dot span { background : #000000 ; …" at bounding box center [490, 235] width 468 height 202
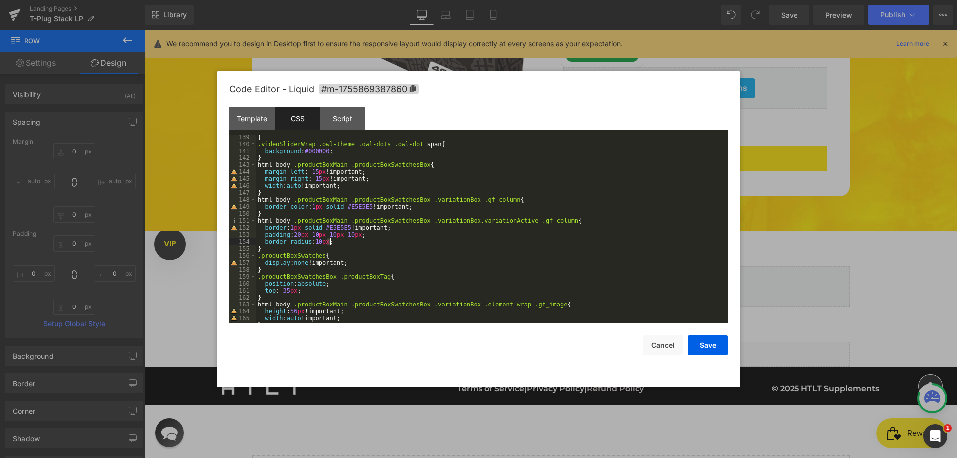
drag, startPoint x: 355, startPoint y: 243, endPoint x: 282, endPoint y: 238, distance: 72.5
click at [294, 239] on div "} .videoSliderWrap .owl-theme .owl-dots .owl-dot span { background : #000000 ; …" at bounding box center [490, 235] width 468 height 202
drag, startPoint x: 282, startPoint y: 238, endPoint x: 257, endPoint y: 231, distance: 26.5
click at [256, 230] on pre "139 140 141 142 143 144 145 146 147 148 149 150 151 152 153 154 155 156 157 158…" at bounding box center [478, 229] width 499 height 188
click at [323, 243] on div "} .videoSliderWrap .owl-theme .owl-dots .owl-dot span { background : #000000 ; …" at bounding box center [490, 235] width 468 height 202
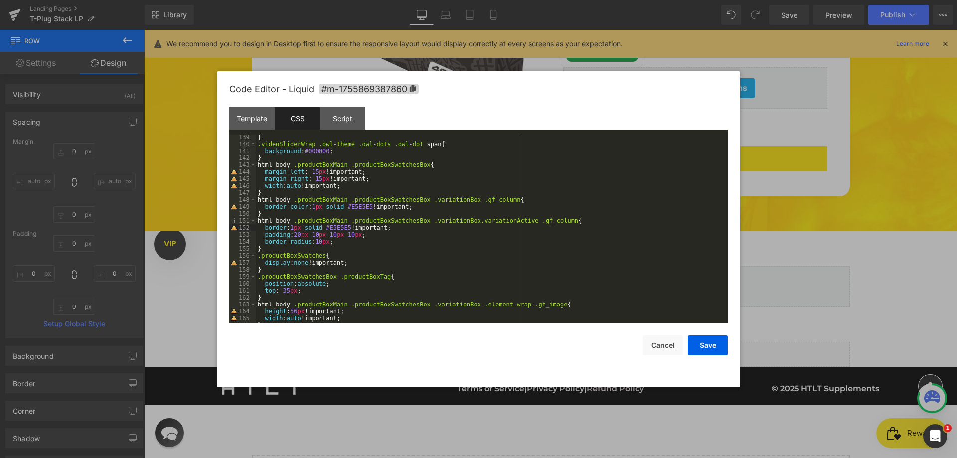
click at [341, 241] on div "} .videoSliderWrap .owl-theme .owl-dots .owl-dot span { background : #000000 ; …" at bounding box center [490, 235] width 468 height 202
click at [264, 229] on div "} .videoSliderWrap .owl-theme .owl-dots .owl-dot span { background : #000000 ; …" at bounding box center [490, 235] width 468 height 202
click at [342, 240] on div "} .videoSliderWrap .owl-theme .owl-dots .owl-dot span { background : #000000 ; …" at bounding box center [490, 235] width 468 height 202
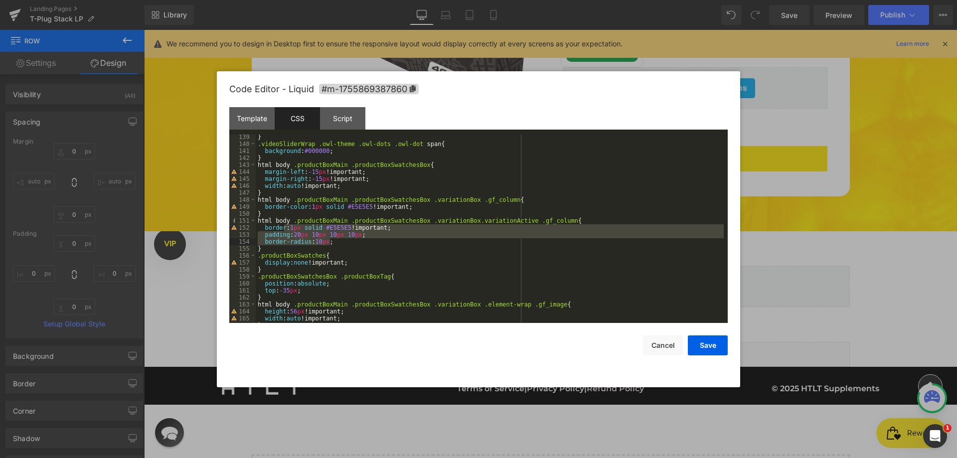
click at [338, 241] on div "} .videoSliderWrap .owl-theme .owl-dots .owl-dot span { background : #000000 ; …" at bounding box center [490, 229] width 468 height 188
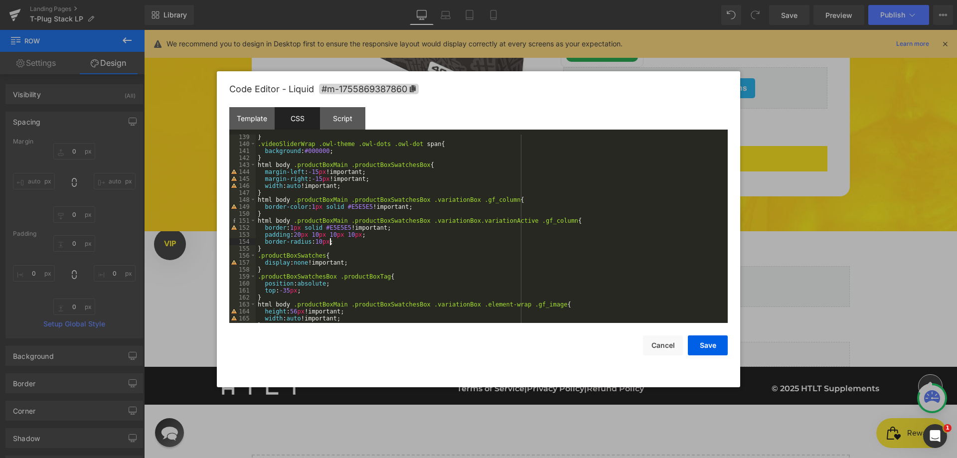
click at [264, 229] on div "} .videoSliderWrap .owl-theme .owl-dots .owl-dot span { background : #000000 ; …" at bounding box center [490, 235] width 468 height 202
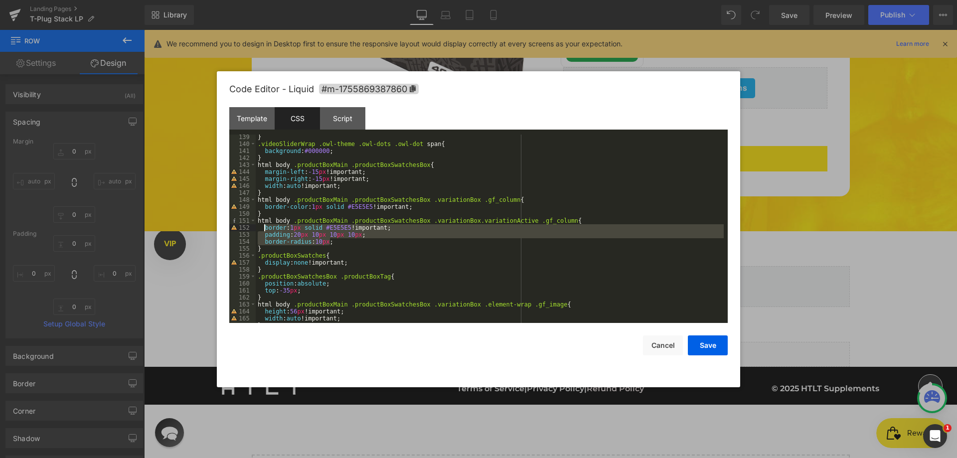
click at [264, 229] on div "} .videoSliderWrap .owl-theme .owl-dots .owl-dot span { background : #000000 ; …" at bounding box center [490, 235] width 468 height 202
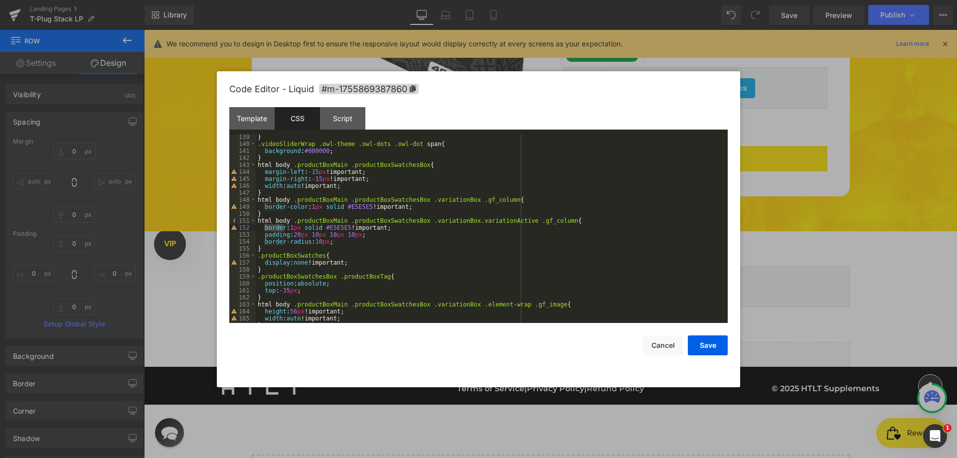
click at [354, 243] on div "} .videoSliderWrap .owl-theme .owl-dots .owl-dot span { background : #000000 ; …" at bounding box center [490, 235] width 468 height 202
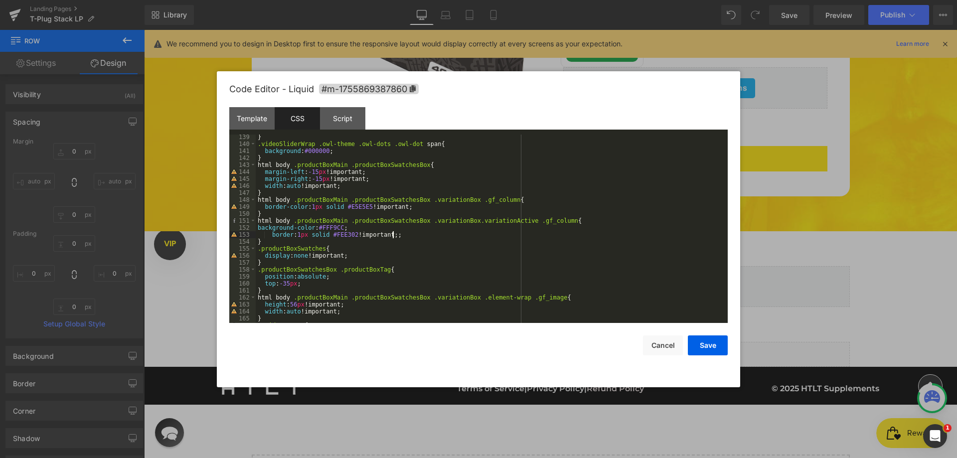
click at [321, 227] on div "} .videoSliderWrap .owl-theme .owl-dots .owl-dot span { background : #000000 ; …" at bounding box center [490, 235] width 468 height 202
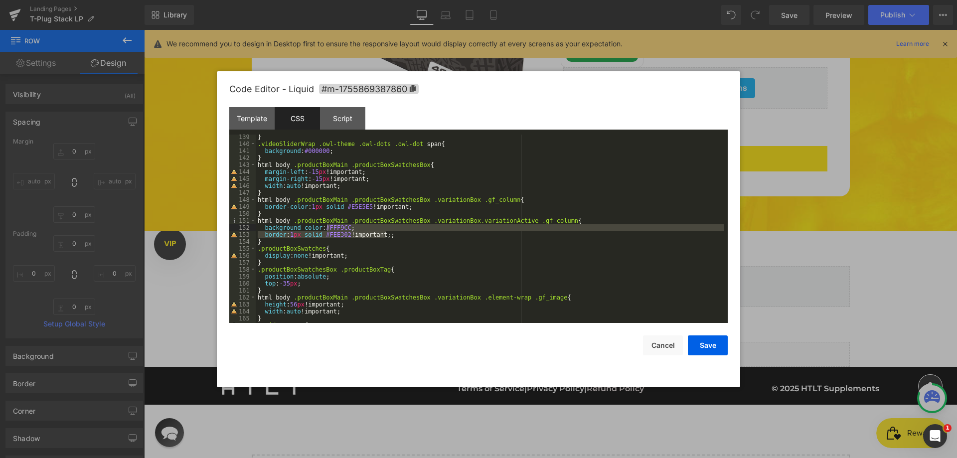
drag, startPoint x: 351, startPoint y: 168, endPoint x: 356, endPoint y: 171, distance: 5.7
click at [351, 168] on div "} .videoSliderWrap .owl-theme .owl-dots .owl-dot span { background : #000000 ; …" at bounding box center [490, 235] width 468 height 202
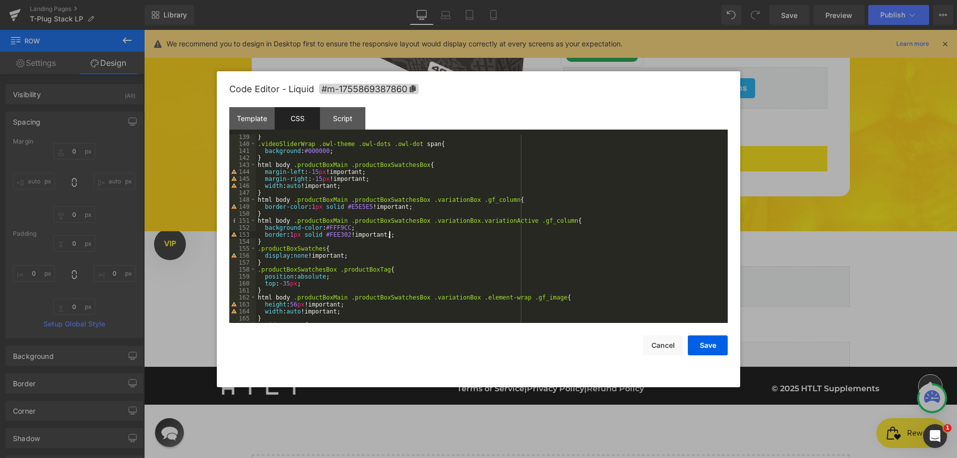
click at [398, 235] on div "} .videoSliderWrap .owl-theme .owl-dots .owl-dot span { background : #000000 ; …" at bounding box center [490, 235] width 468 height 202
click at [419, 207] on div "} .videoSliderWrap .owl-theme .owl-dots .owl-dot span { background : #000000 ; …" at bounding box center [490, 235] width 468 height 202
click at [417, 207] on div "} .videoSliderWrap .owl-theme .owl-dots .owl-dot span { background : #000000 ; …" at bounding box center [490, 235] width 468 height 202
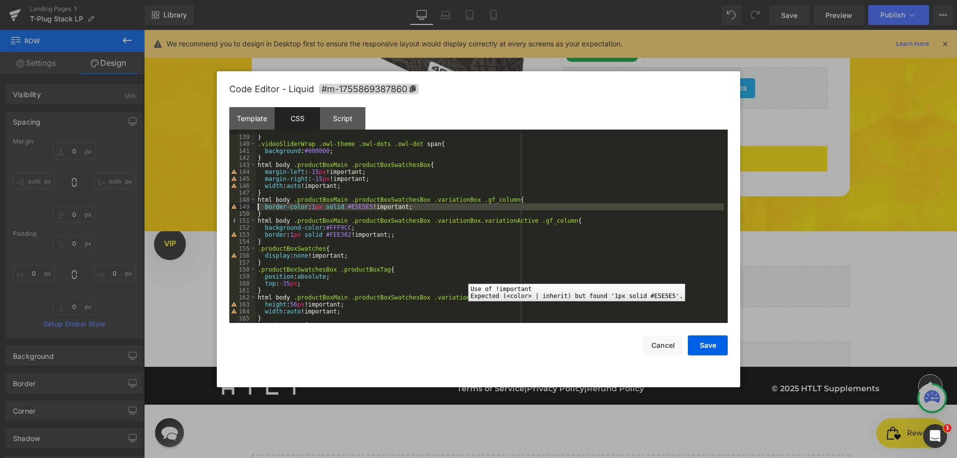
click at [244, 205] on div "149" at bounding box center [242, 206] width 26 height 7
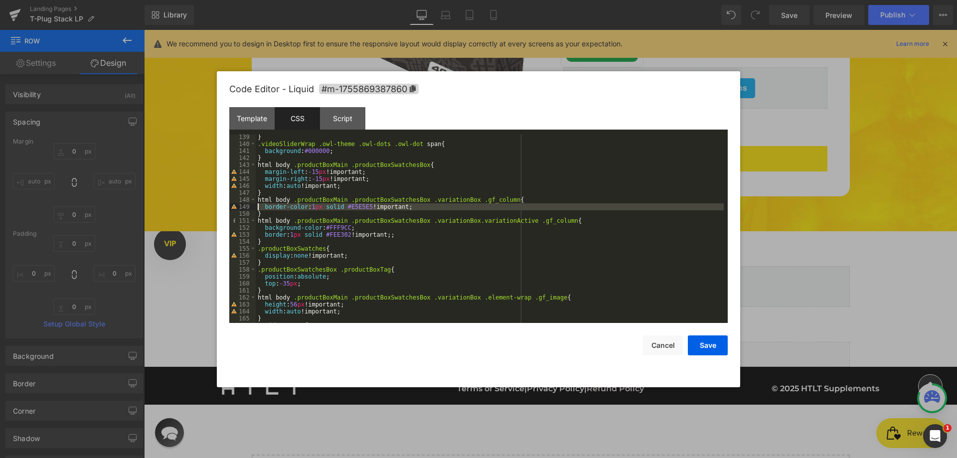
click at [388, 205] on div "} .videoSliderWrap .owl-theme .owl-dots .owl-dot span { background : #000000 ; …" at bounding box center [490, 229] width 468 height 188
click at [409, 205] on div "} .videoSliderWrap .owl-theme .owl-dots .owl-dot span { background : #000000 ; …" at bounding box center [490, 235] width 468 height 202
click at [259, 206] on div "} .videoSliderWrap .owl-theme .owl-dots .owl-dot span { background : #000000 ; …" at bounding box center [490, 235] width 468 height 202
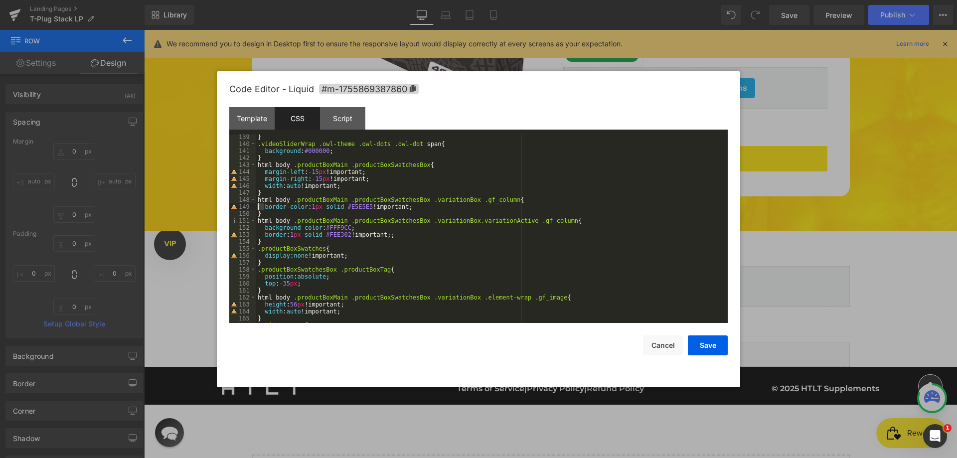
click at [415, 206] on div "} .videoSliderWrap .owl-theme .owl-dots .owl-dot span { background : #000000 ; …" at bounding box center [490, 235] width 468 height 202
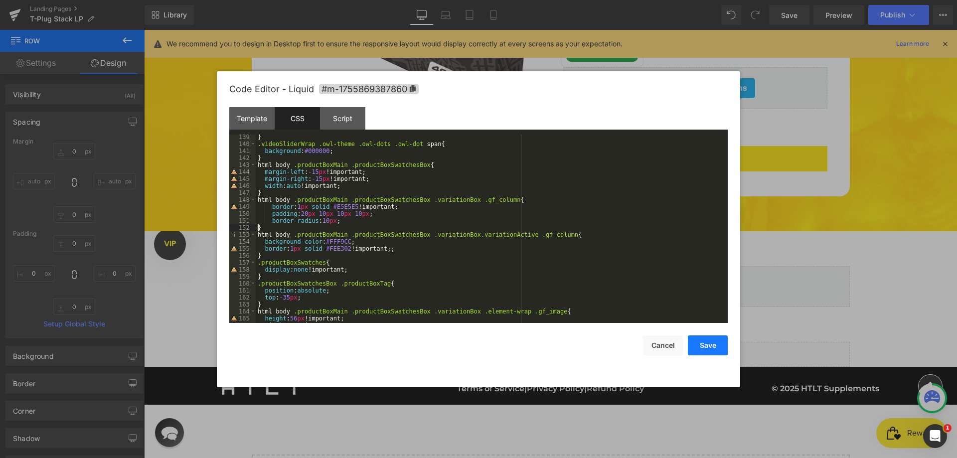
click at [711, 349] on button "Save" at bounding box center [708, 346] width 40 height 20
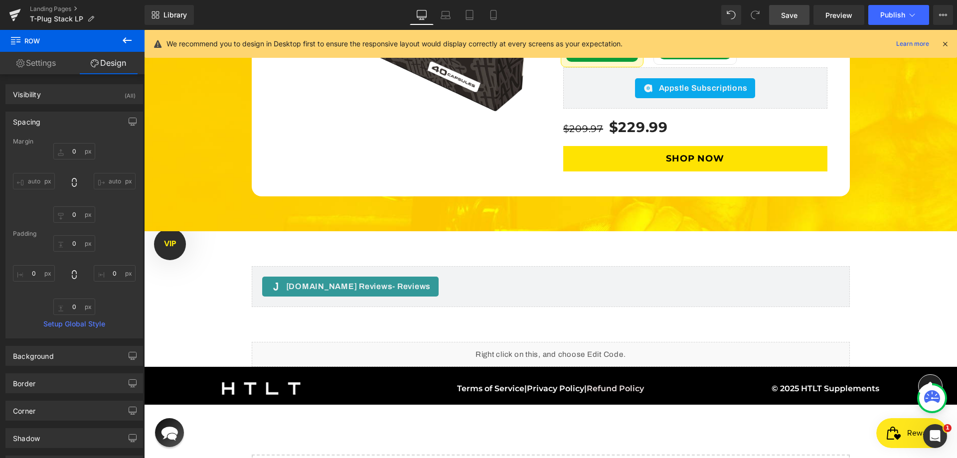
click at [786, 18] on span "Save" at bounding box center [789, 15] width 16 height 10
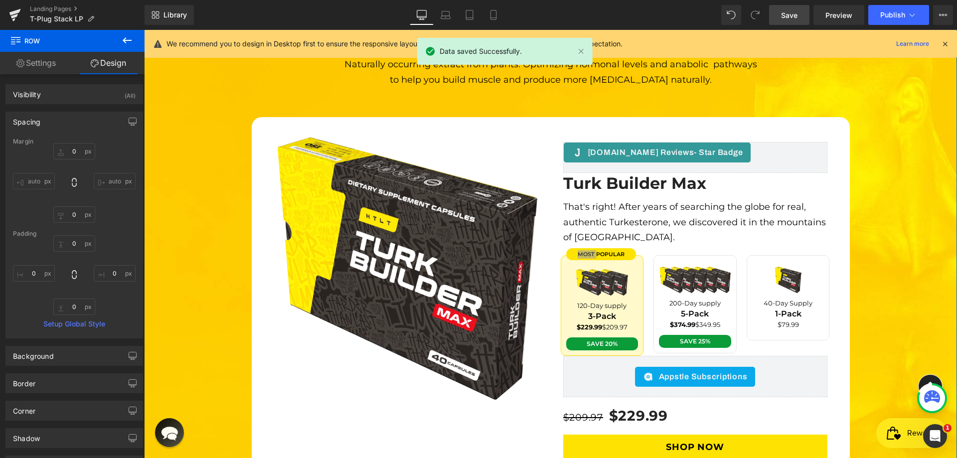
scroll to position [2930, 0]
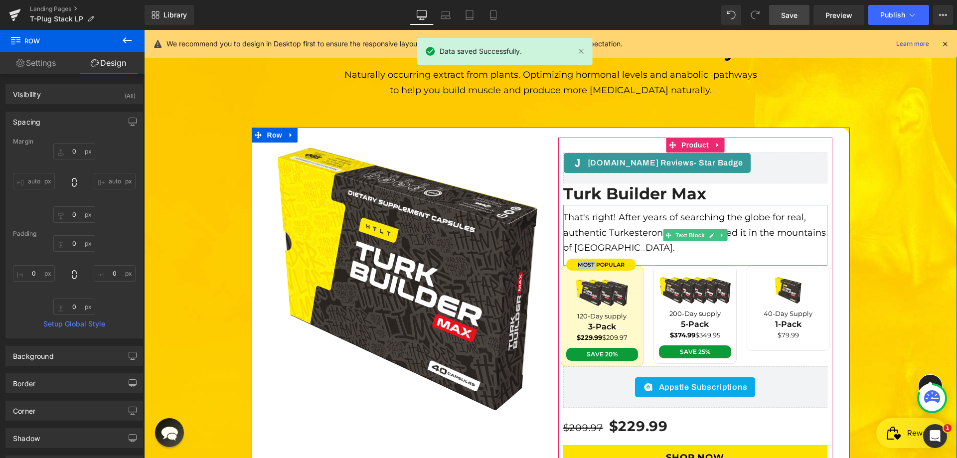
click at [633, 212] on span "That's right! After years of searching the globe for real, authentic Turkestero…" at bounding box center [695, 232] width 265 height 41
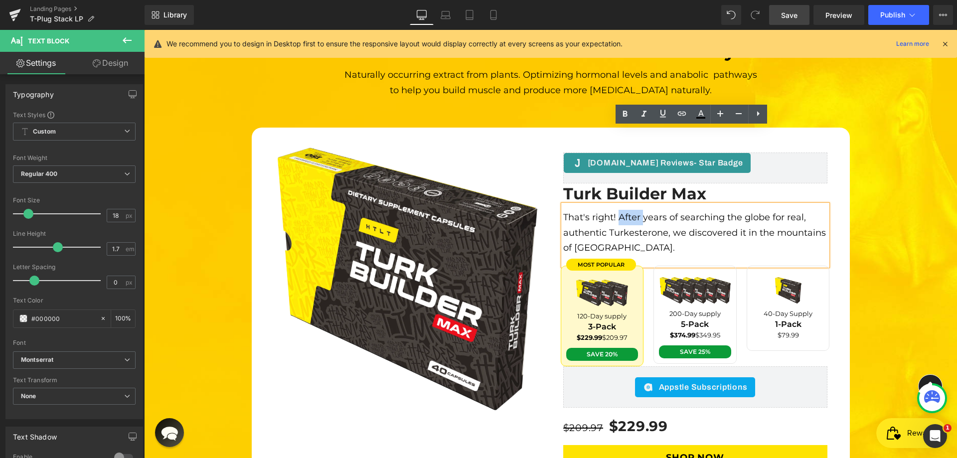
click at [144, 30] on div at bounding box center [144, 30] width 0 height 0
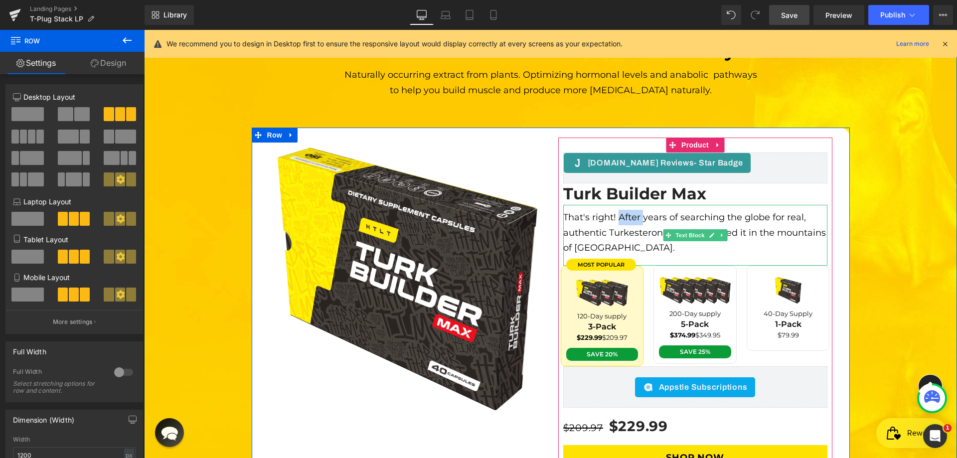
click at [692, 229] on span "Text Block" at bounding box center [690, 235] width 33 height 12
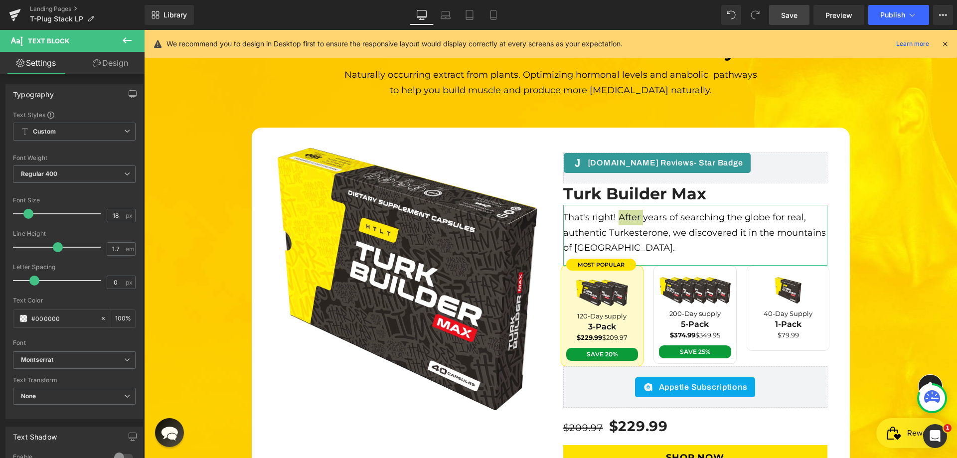
click at [109, 56] on link "Design" at bounding box center [110, 63] width 72 height 22
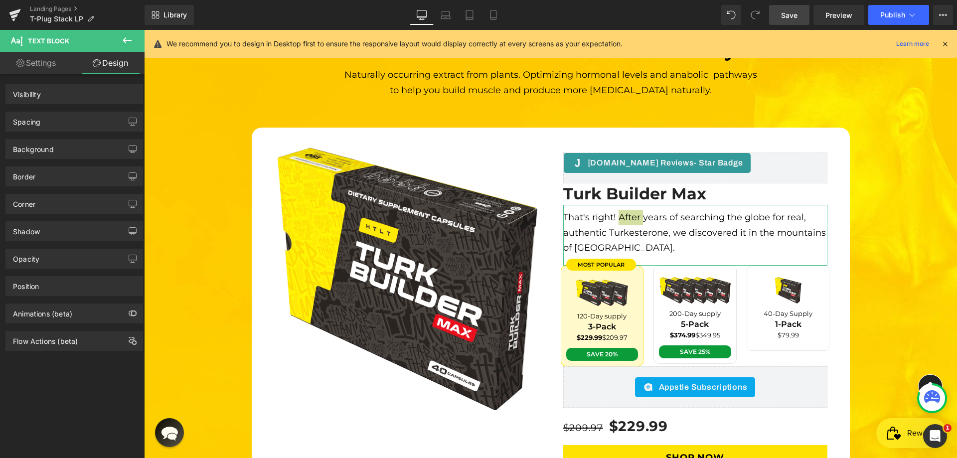
click at [109, 56] on link "Design" at bounding box center [110, 63] width 72 height 22
click at [43, 128] on div "Spacing" at bounding box center [74, 121] width 137 height 19
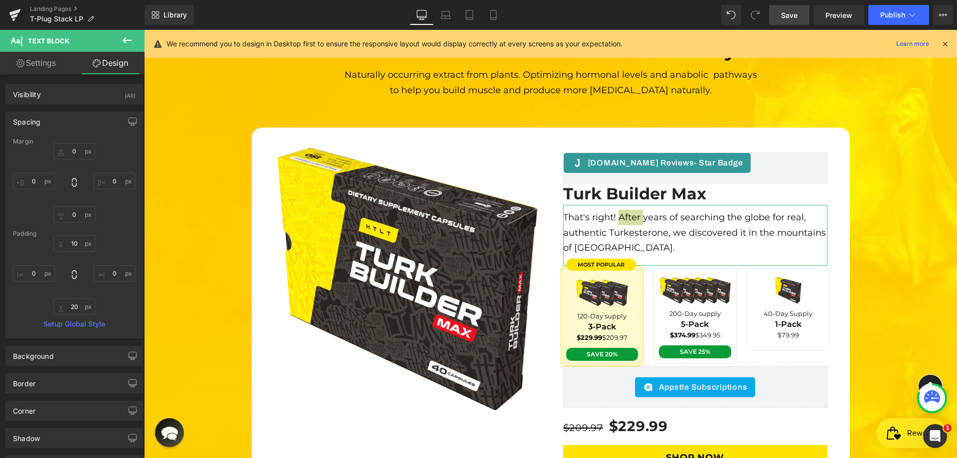
click at [43, 128] on div "Spacing" at bounding box center [74, 121] width 137 height 19
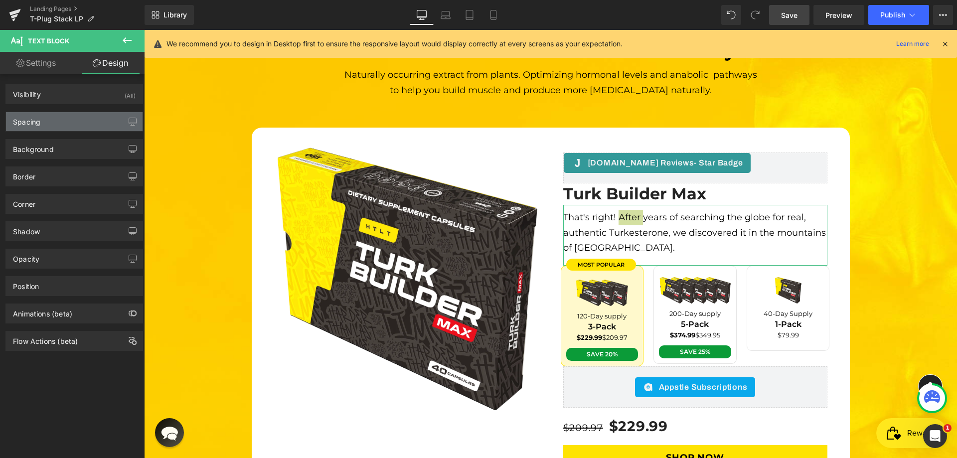
click at [64, 127] on div "Spacing" at bounding box center [74, 121] width 137 height 19
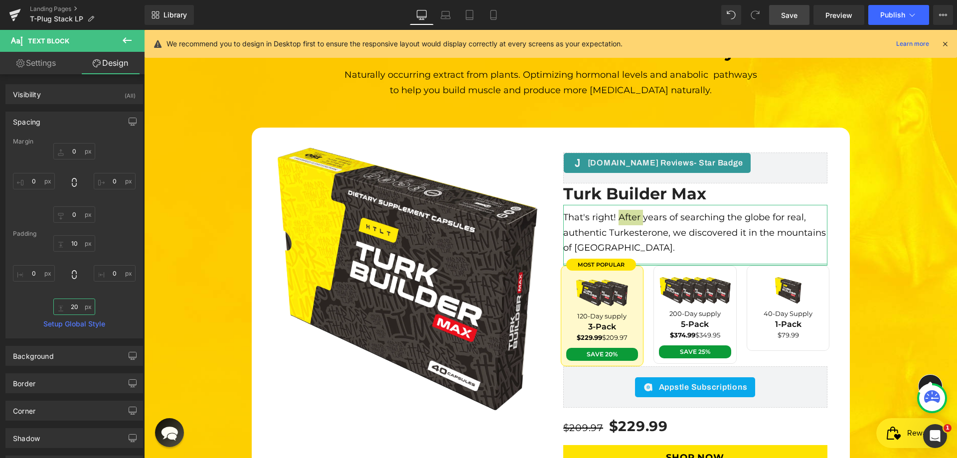
click at [68, 307] on input "text" at bounding box center [74, 307] width 42 height 16
type input "30"
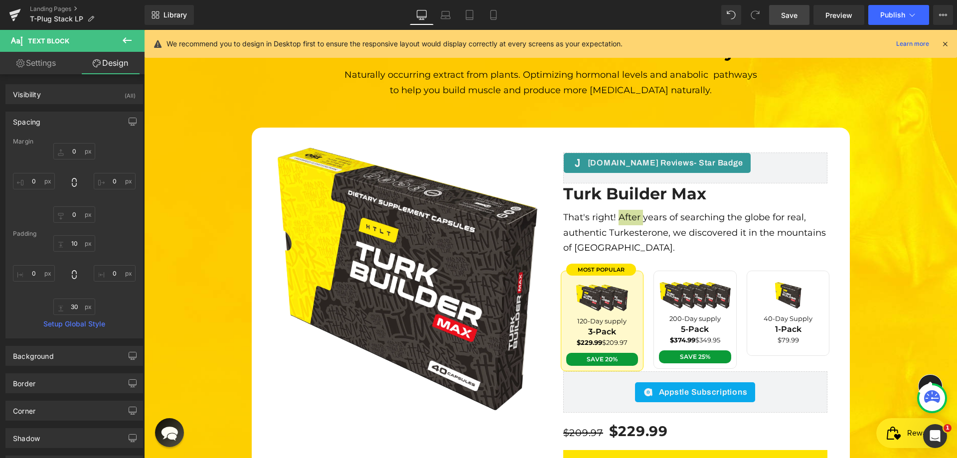
click at [797, 15] on span "Save" at bounding box center [789, 15] width 16 height 10
